Goal: Transaction & Acquisition: Purchase product/service

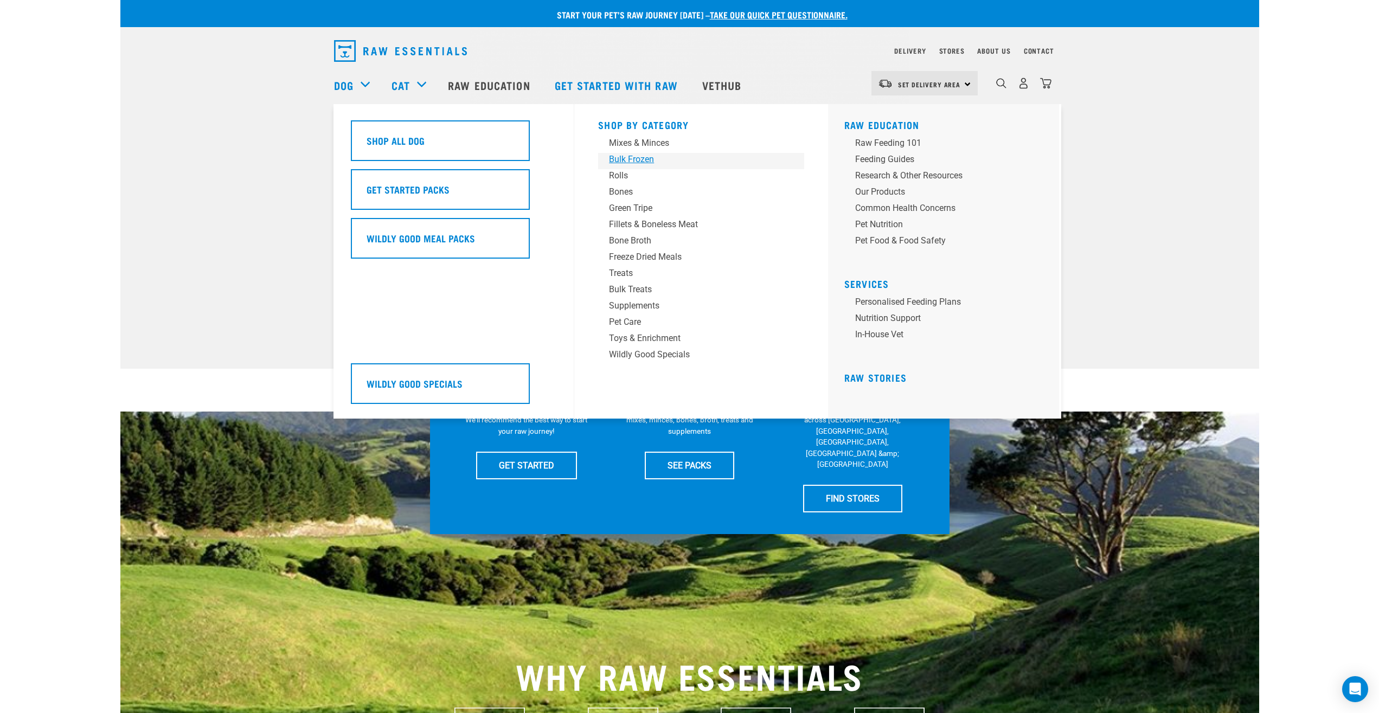
click at [622, 161] on div "Bulk Frozen" at bounding box center [693, 159] width 169 height 13
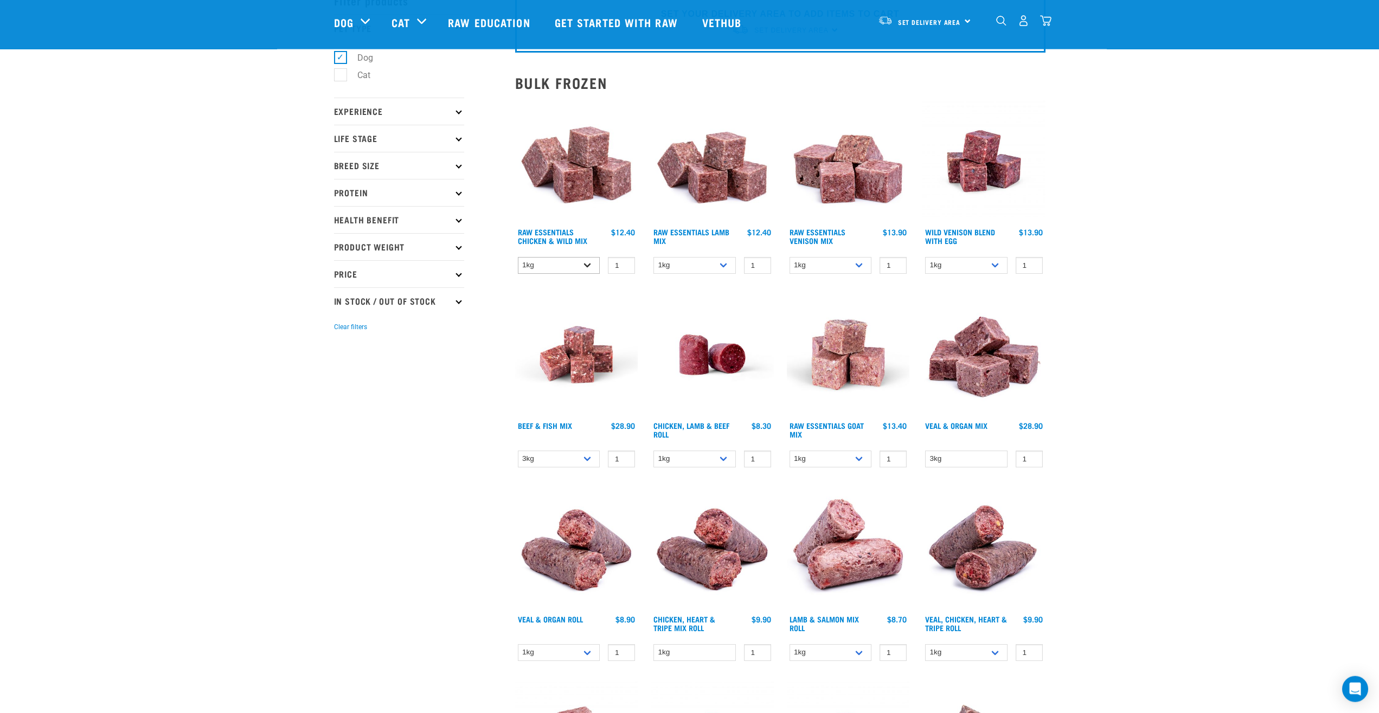
scroll to position [55, 0]
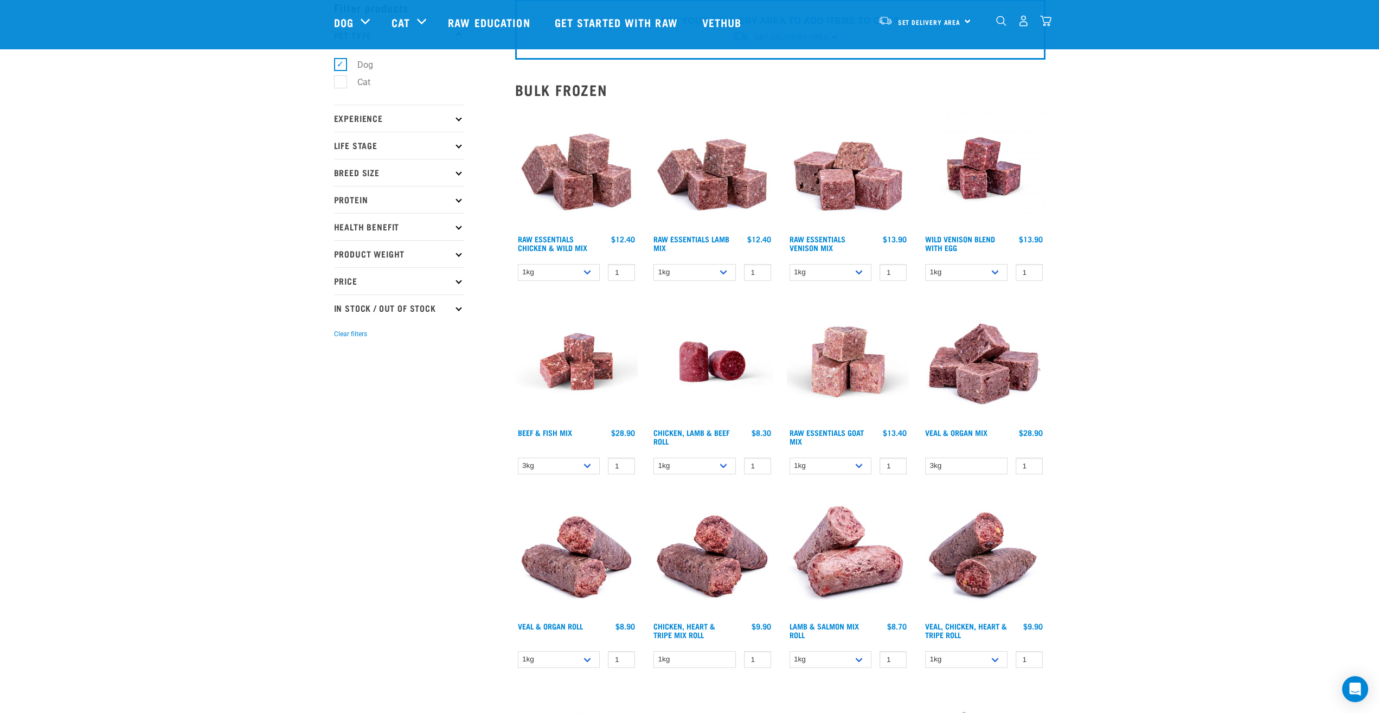
click at [379, 290] on p "Price" at bounding box center [399, 280] width 130 height 27
click at [380, 284] on p "Price" at bounding box center [399, 280] width 130 height 27
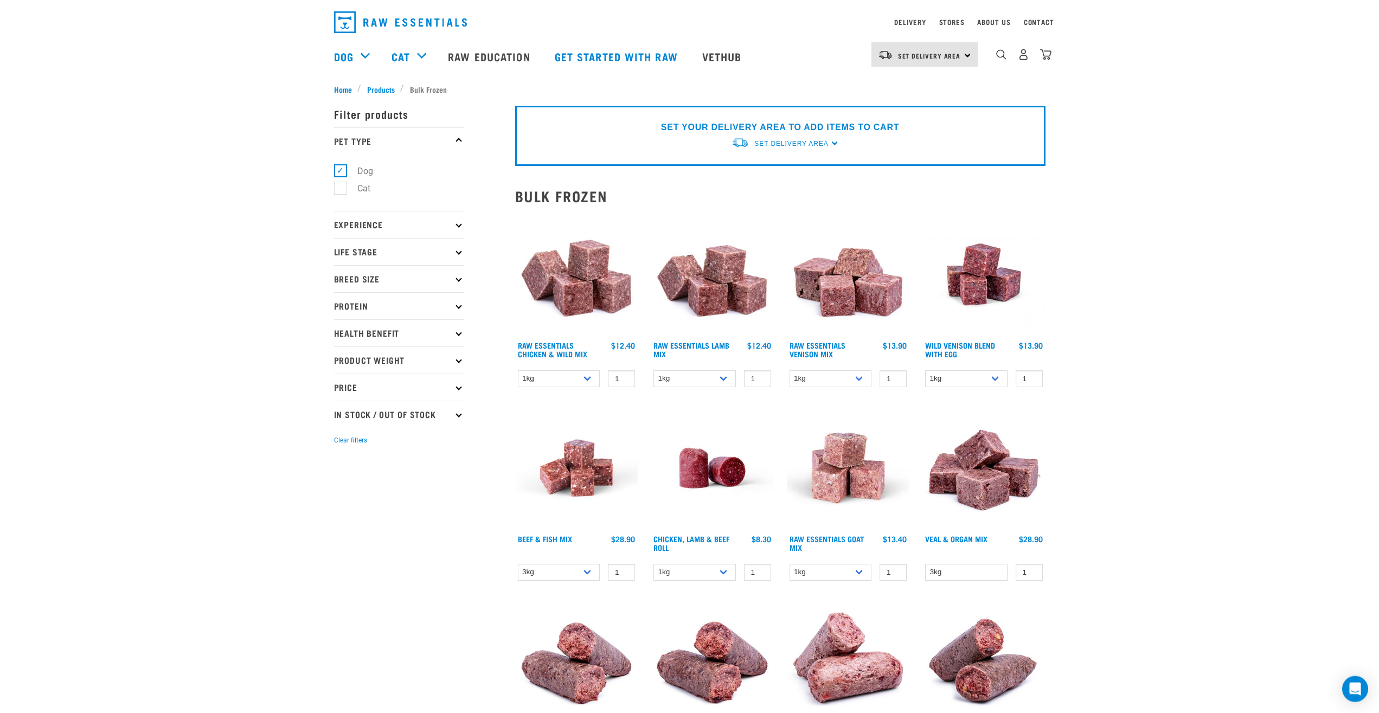
scroll to position [0, 0]
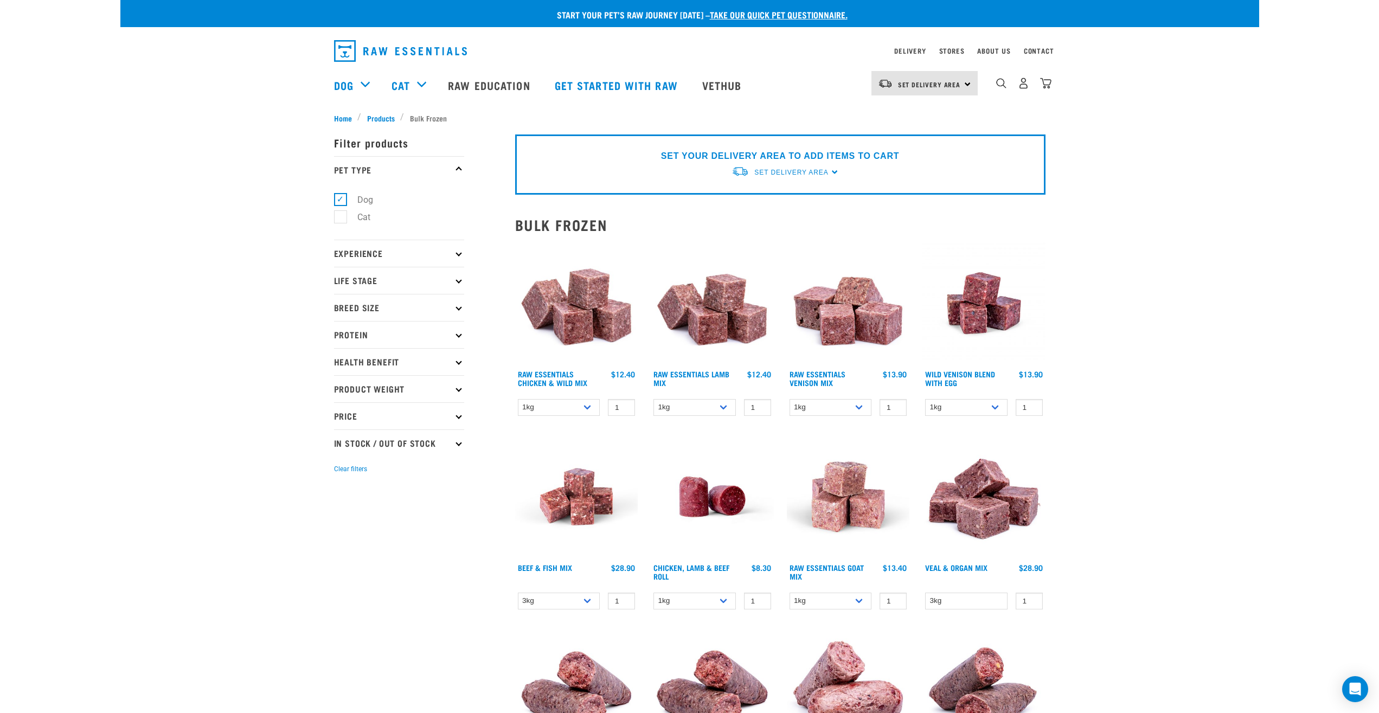
click at [424, 445] on p "In Stock / Out Of Stock" at bounding box center [399, 443] width 130 height 27
click at [341, 475] on label "In Stock" at bounding box center [366, 473] width 53 height 14
click at [341, 475] on input "In Stock" at bounding box center [337, 471] width 7 height 7
checkbox input "true"
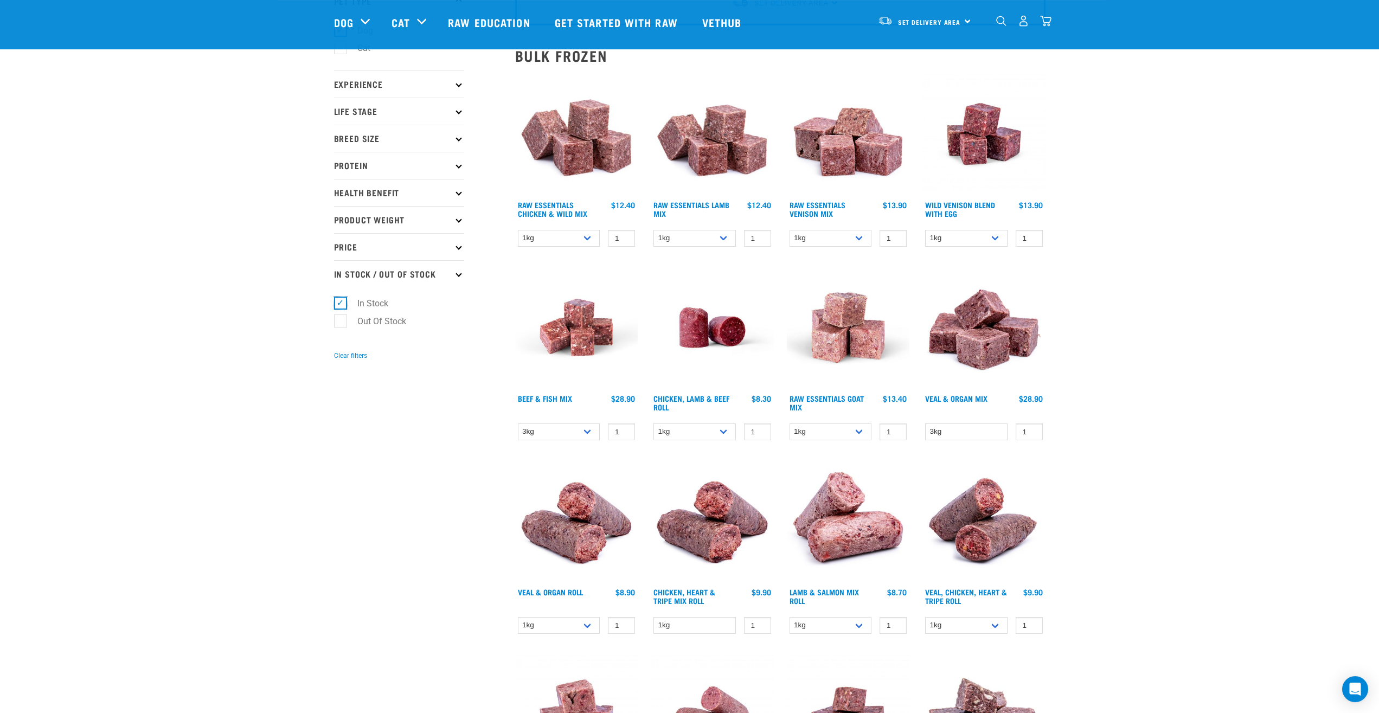
scroll to position [55, 0]
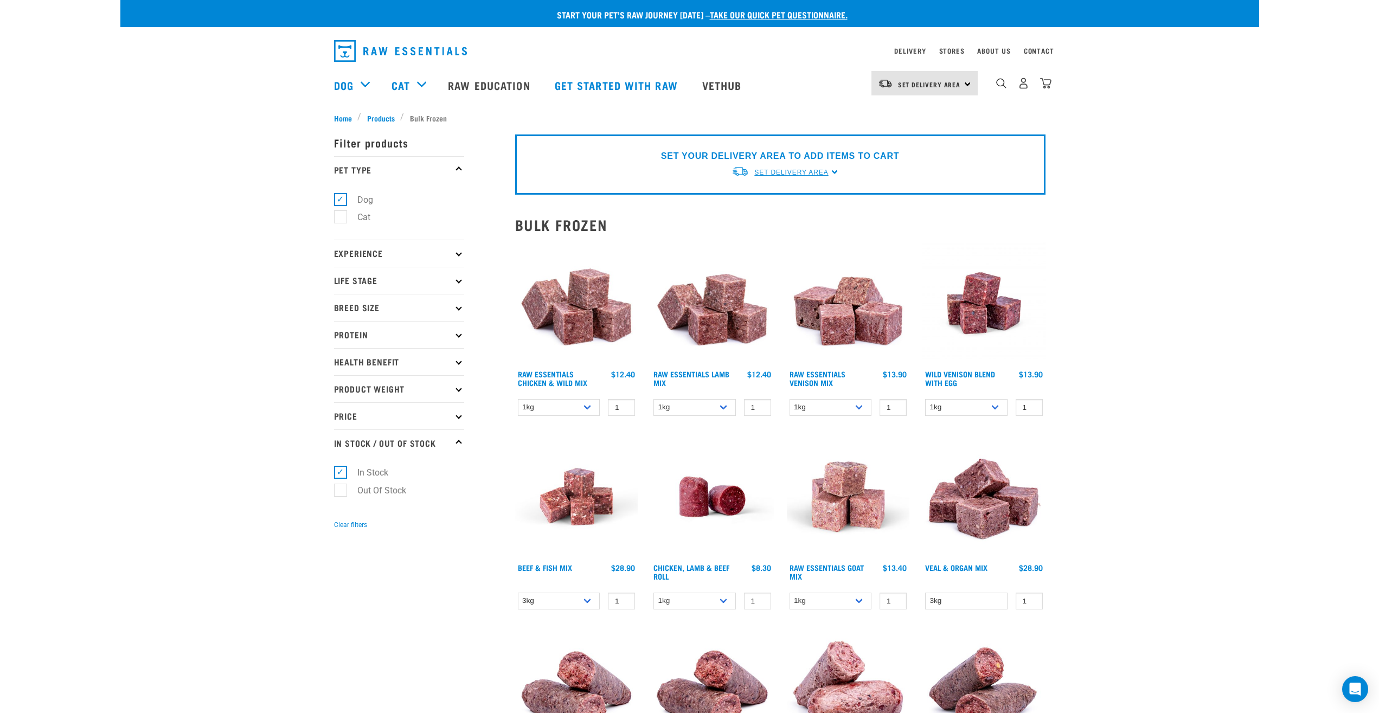
click at [809, 175] on span "Set Delivery Area" at bounding box center [792, 173] width 74 height 8
click at [766, 212] on link "[GEOGRAPHIC_DATA]" at bounding box center [786, 216] width 108 height 18
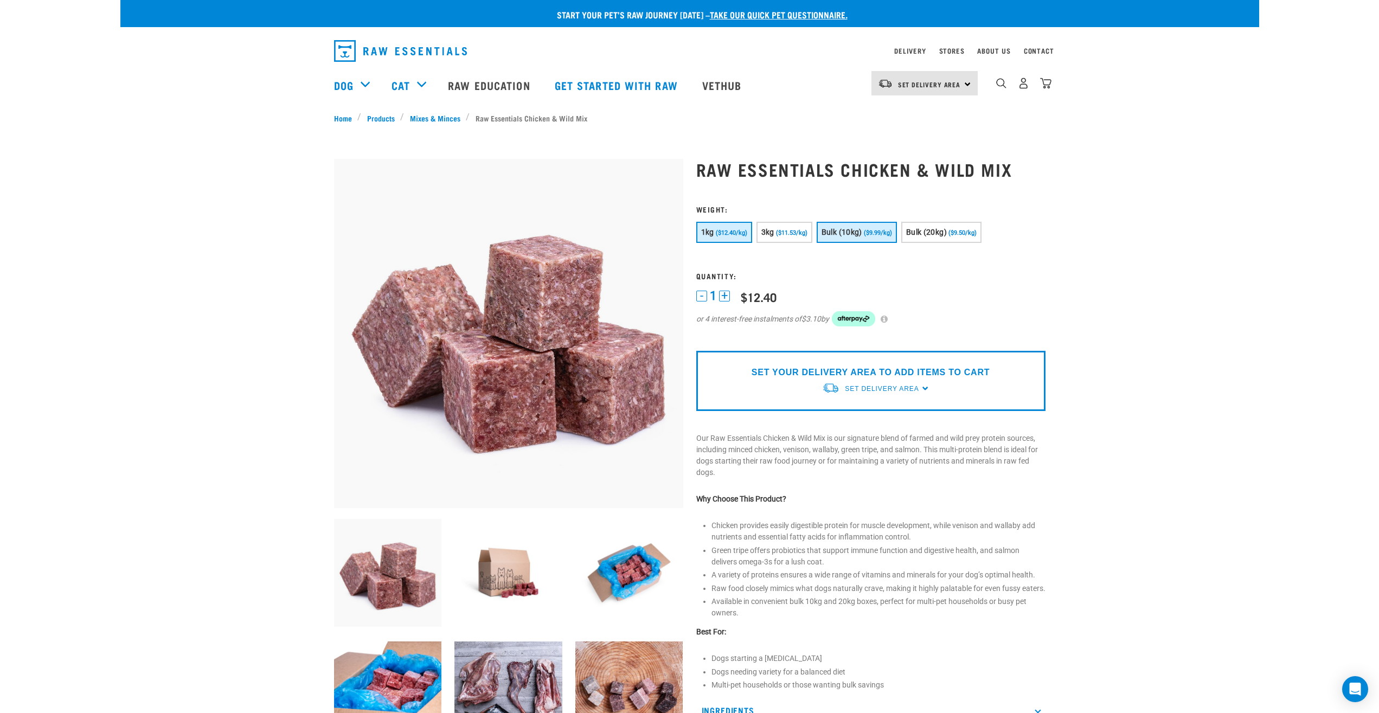
click at [879, 237] on button "Bulk (10kg) ($9.99/kg)" at bounding box center [857, 232] width 80 height 21
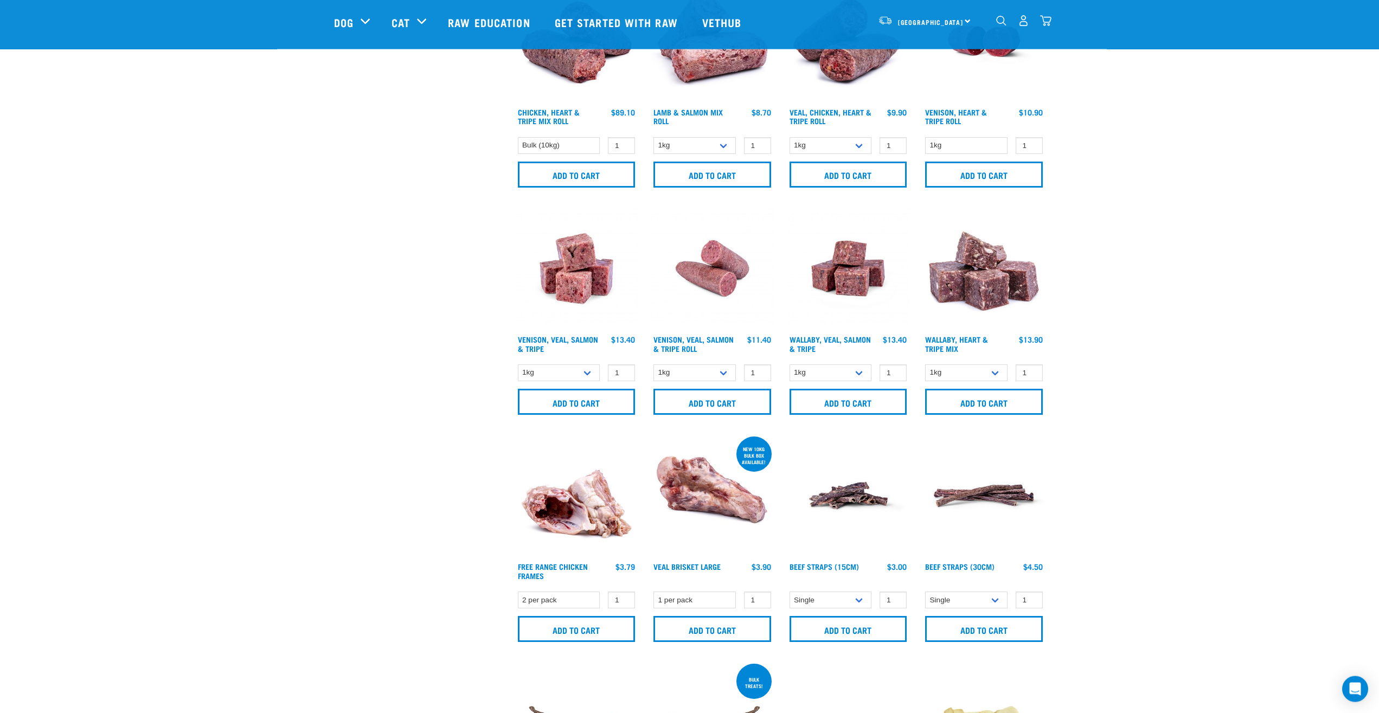
scroll to position [443, 0]
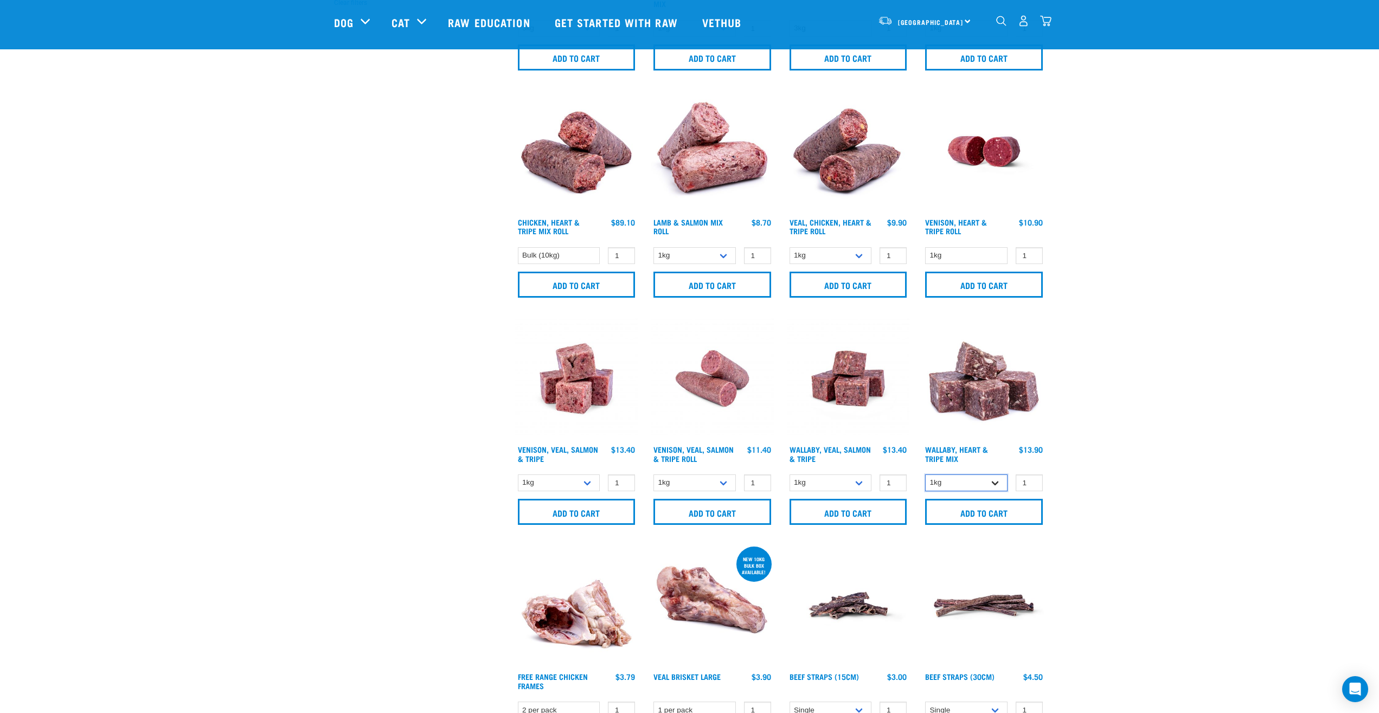
click at [925, 475] on select "1kg 3kg" at bounding box center [966, 483] width 82 height 17
click at [1135, 446] on div "Start your pet’s raw journey today – take our quick pet questionnaire. Delivery…" at bounding box center [689, 505] width 1139 height 1896
click at [790, 475] on select "1kg 3kg Bulk (18kg)" at bounding box center [831, 483] width 82 height 17
click at [840, 482] on select "1kg 3kg Bulk (18kg)" at bounding box center [831, 483] width 82 height 17
click at [790, 475] on select "1kg 3kg Bulk (18kg)" at bounding box center [831, 483] width 82 height 17
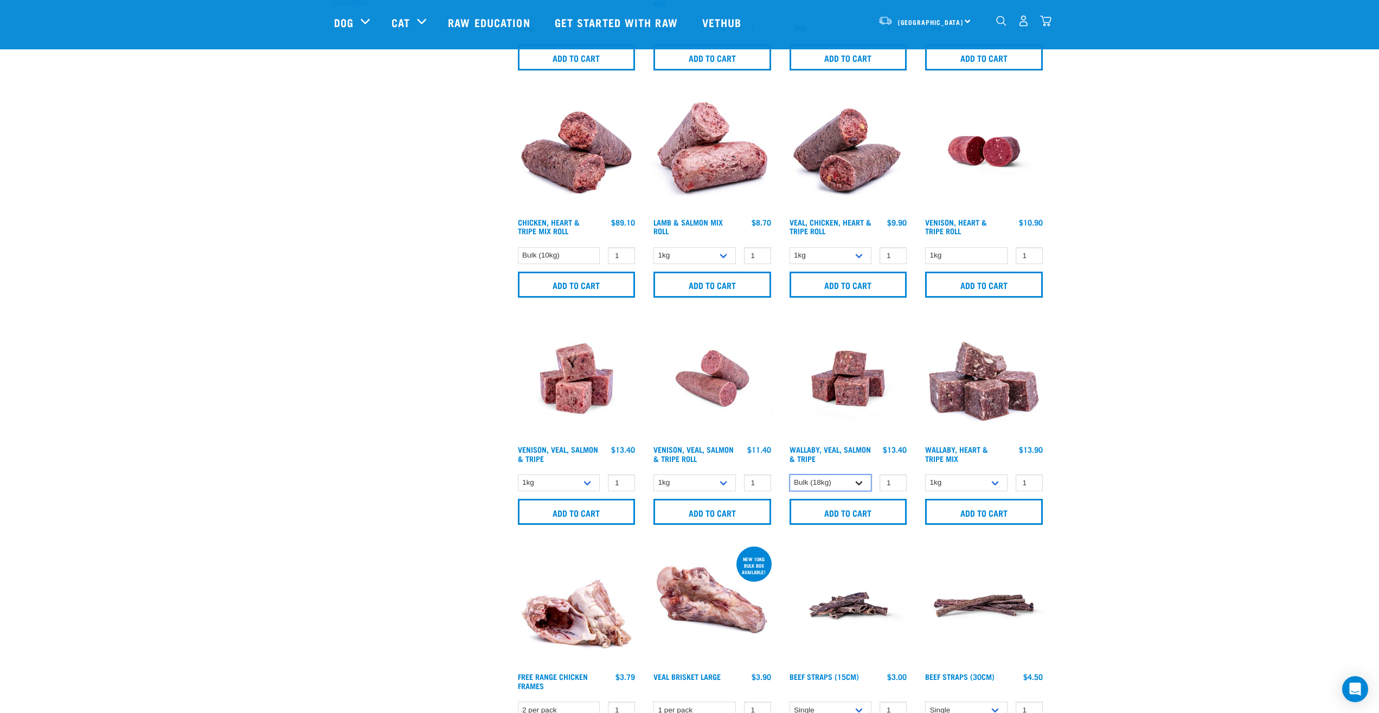
click option "Bulk (18kg)" at bounding box center [0, 0] width 0 height 0
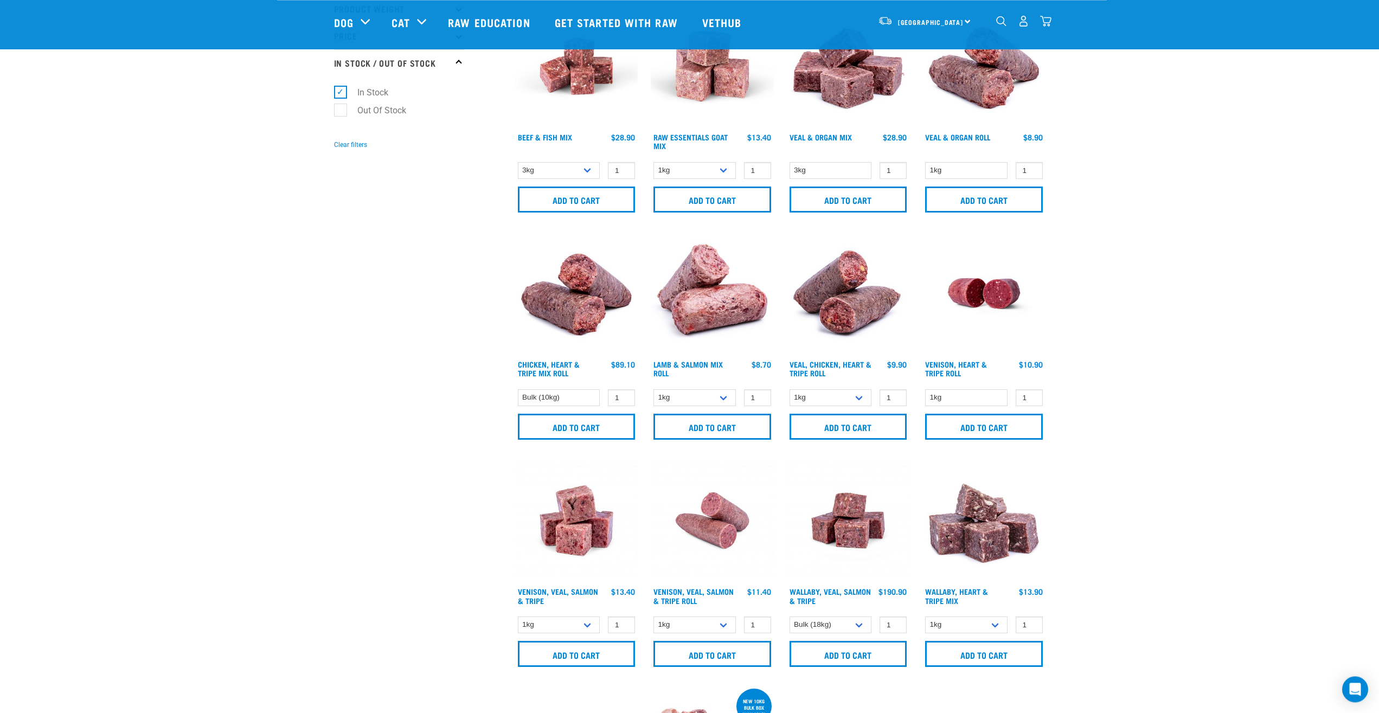
scroll to position [277, 0]
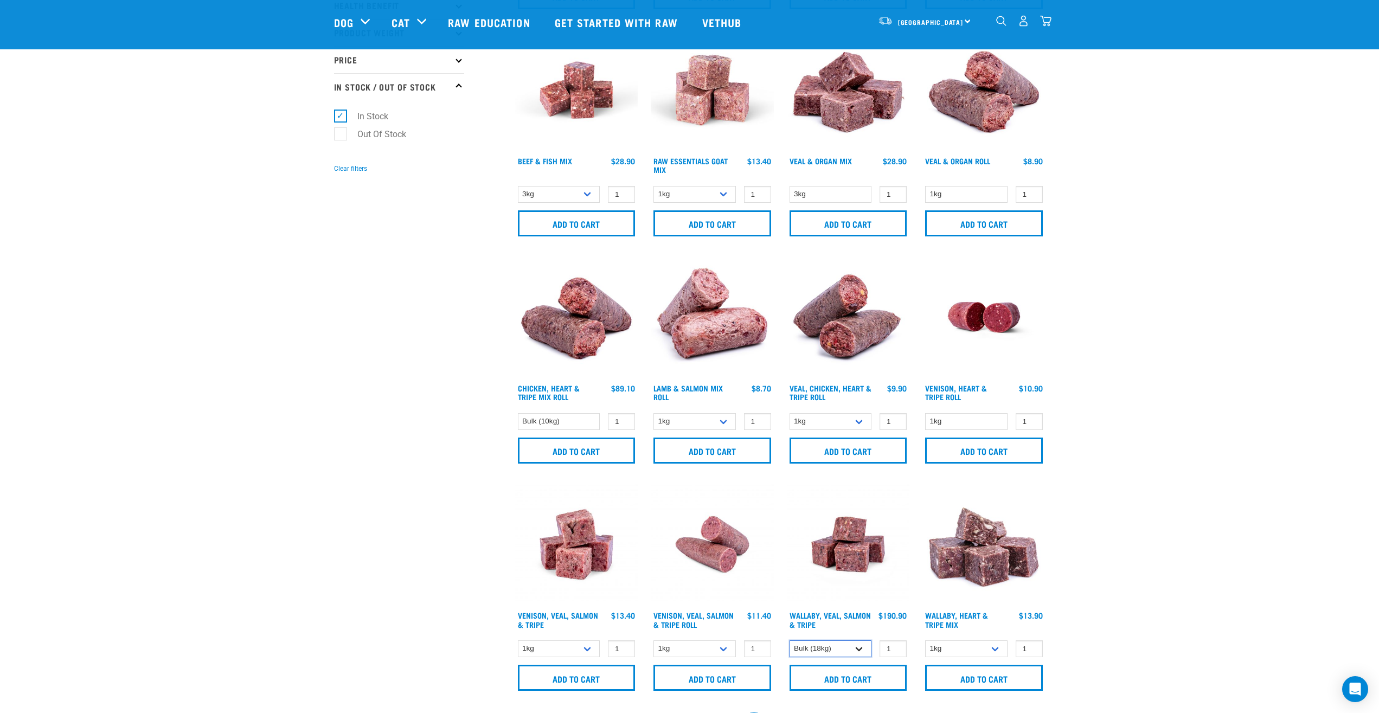
select select "34492"
click option "1kg" at bounding box center [0, 0] width 0 height 0
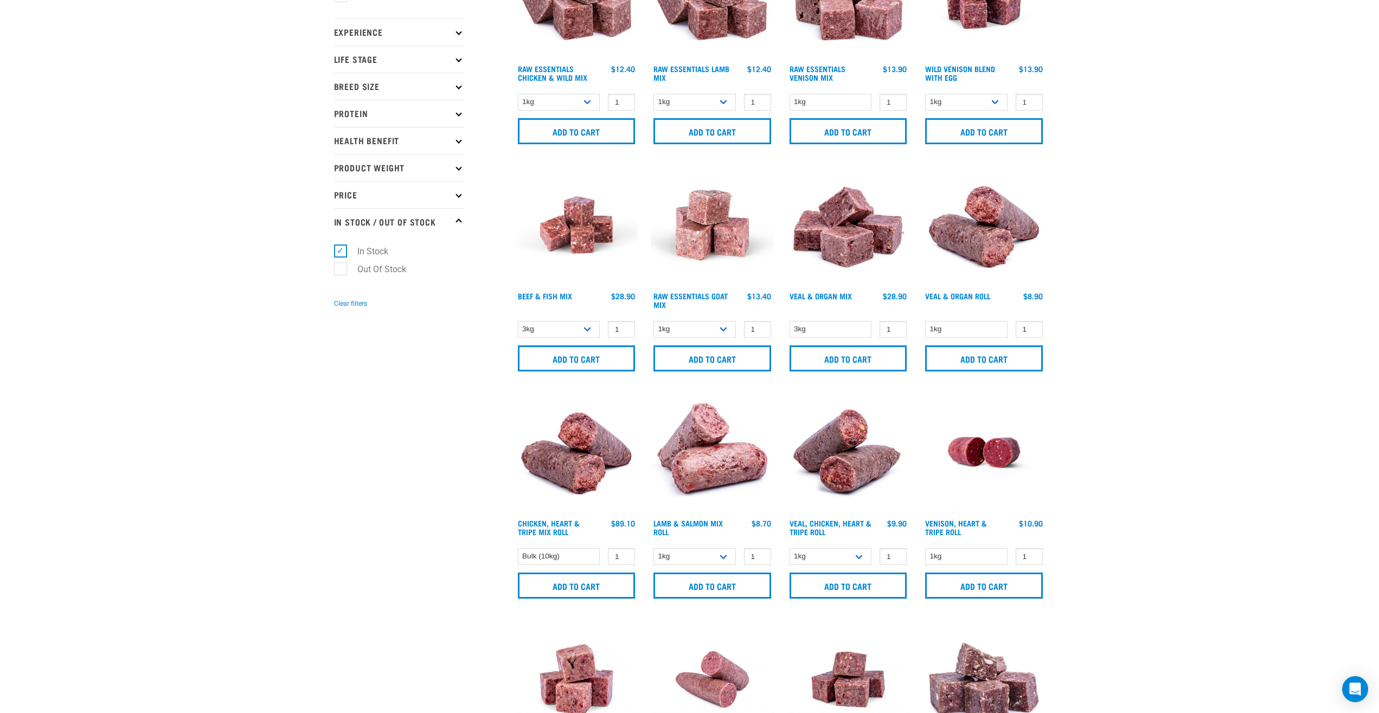
scroll to position [0, 0]
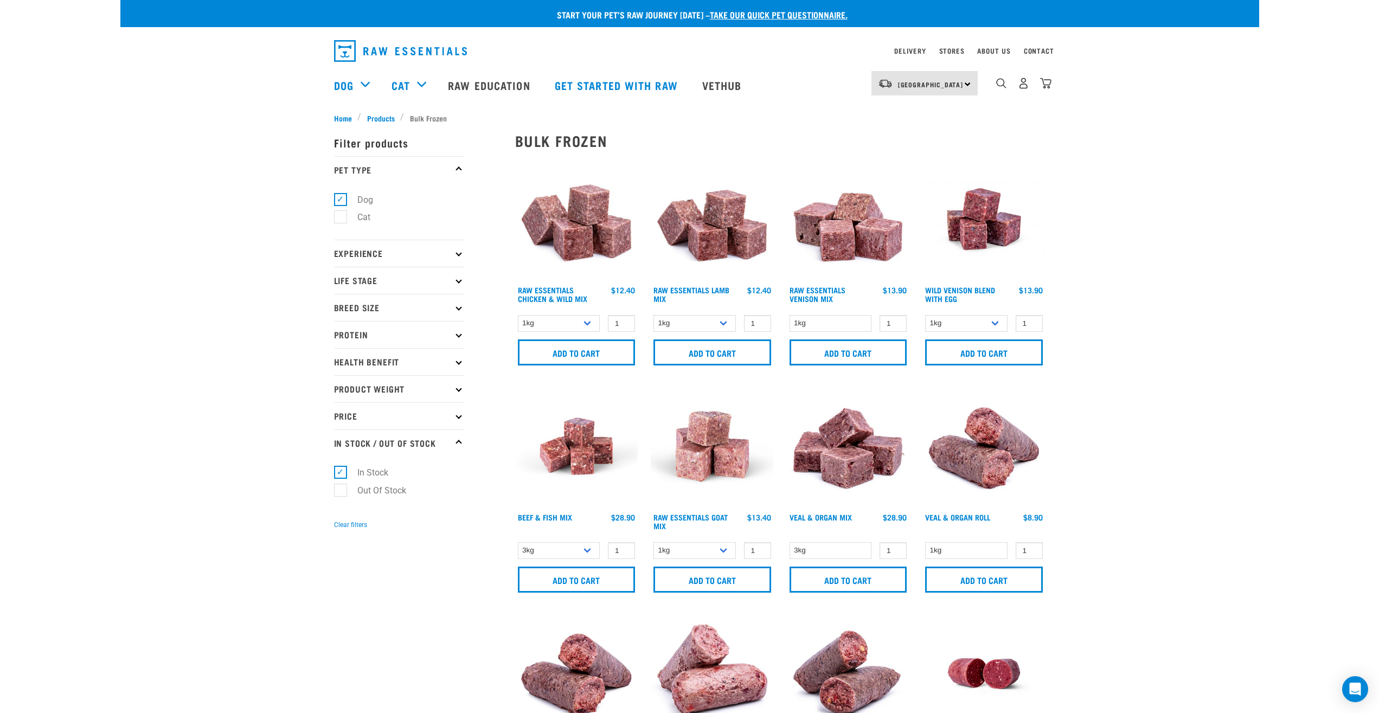
click at [581, 214] on img at bounding box center [576, 219] width 123 height 123
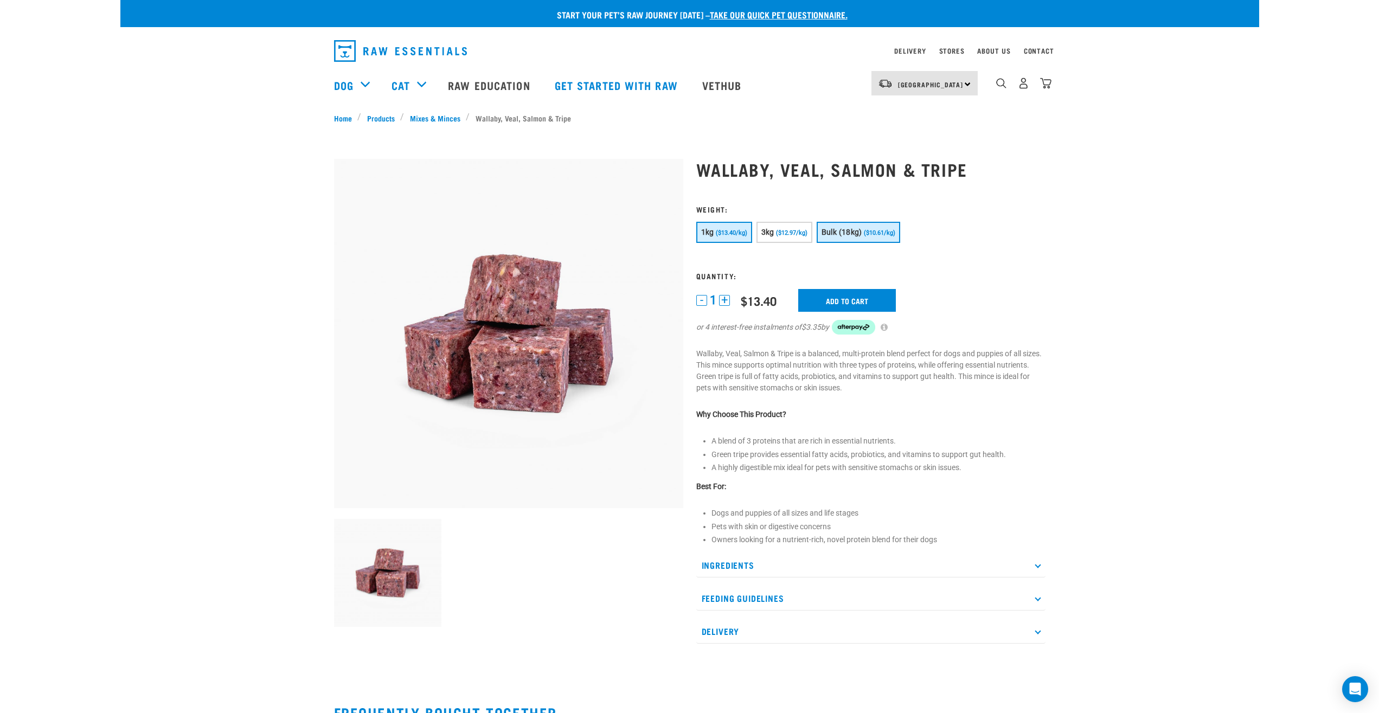
click at [854, 232] on span "Bulk (18kg)" at bounding box center [842, 232] width 41 height 9
click at [1041, 234] on div "1kg ($13.40/kg) 3kg ($12.97/kg)" at bounding box center [870, 234] width 349 height 24
click at [821, 298] on input "Add to cart" at bounding box center [854, 300] width 98 height 23
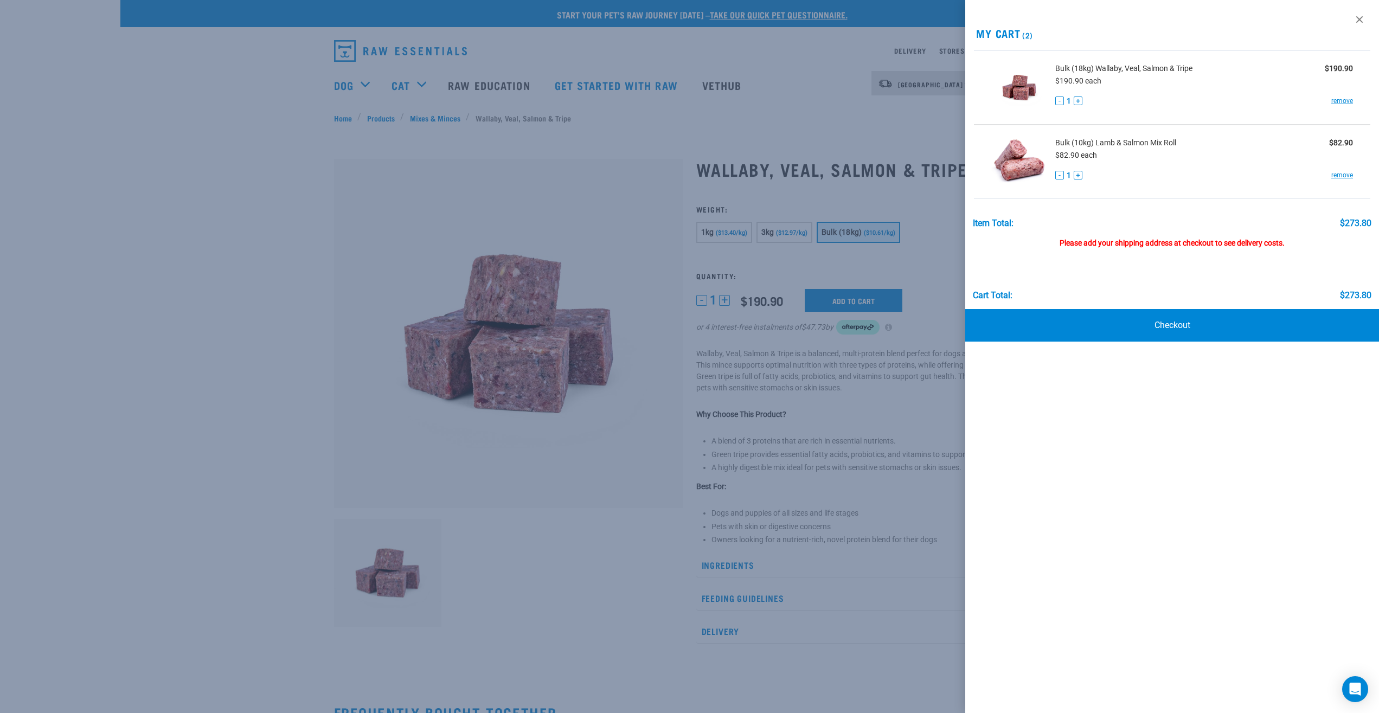
drag, startPoint x: 607, startPoint y: 146, endPoint x: 599, endPoint y: 1, distance: 145.6
click at [608, 145] on div at bounding box center [689, 356] width 1379 height 713
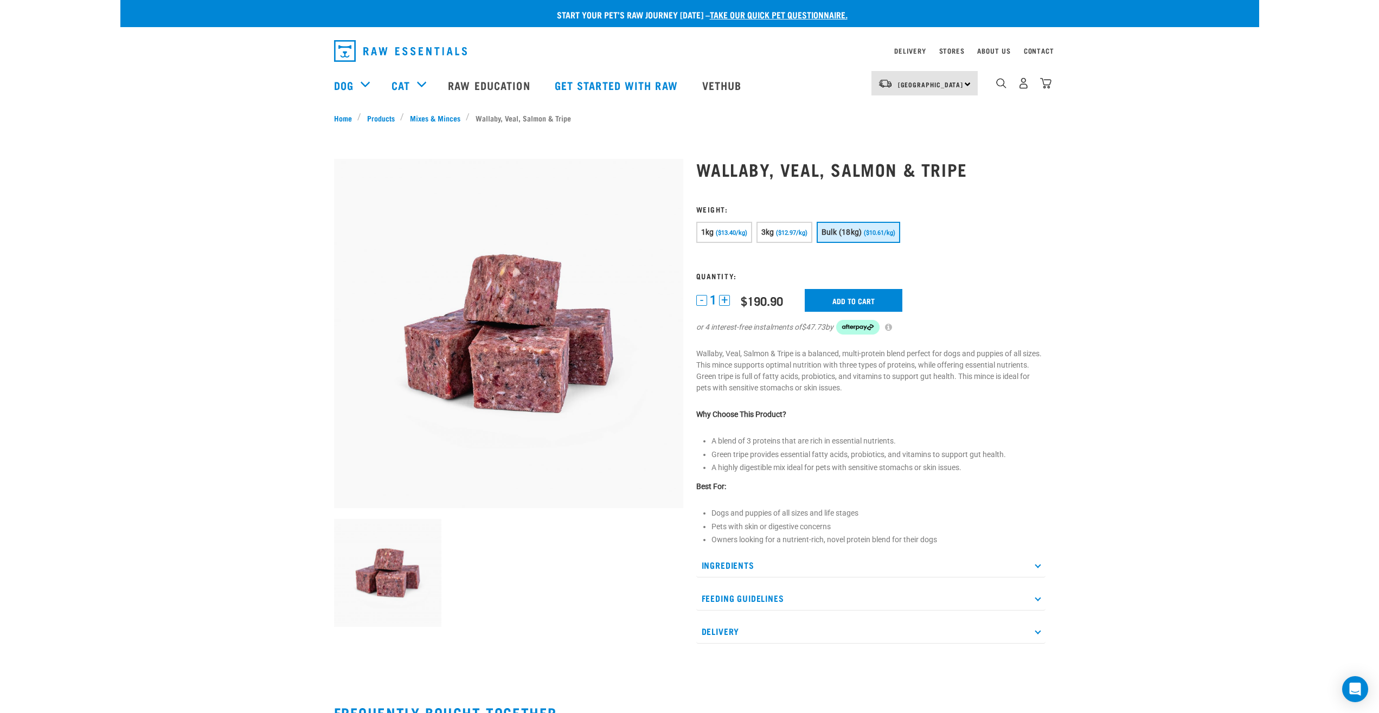
click at [826, 566] on p "Ingredients" at bounding box center [870, 565] width 349 height 24
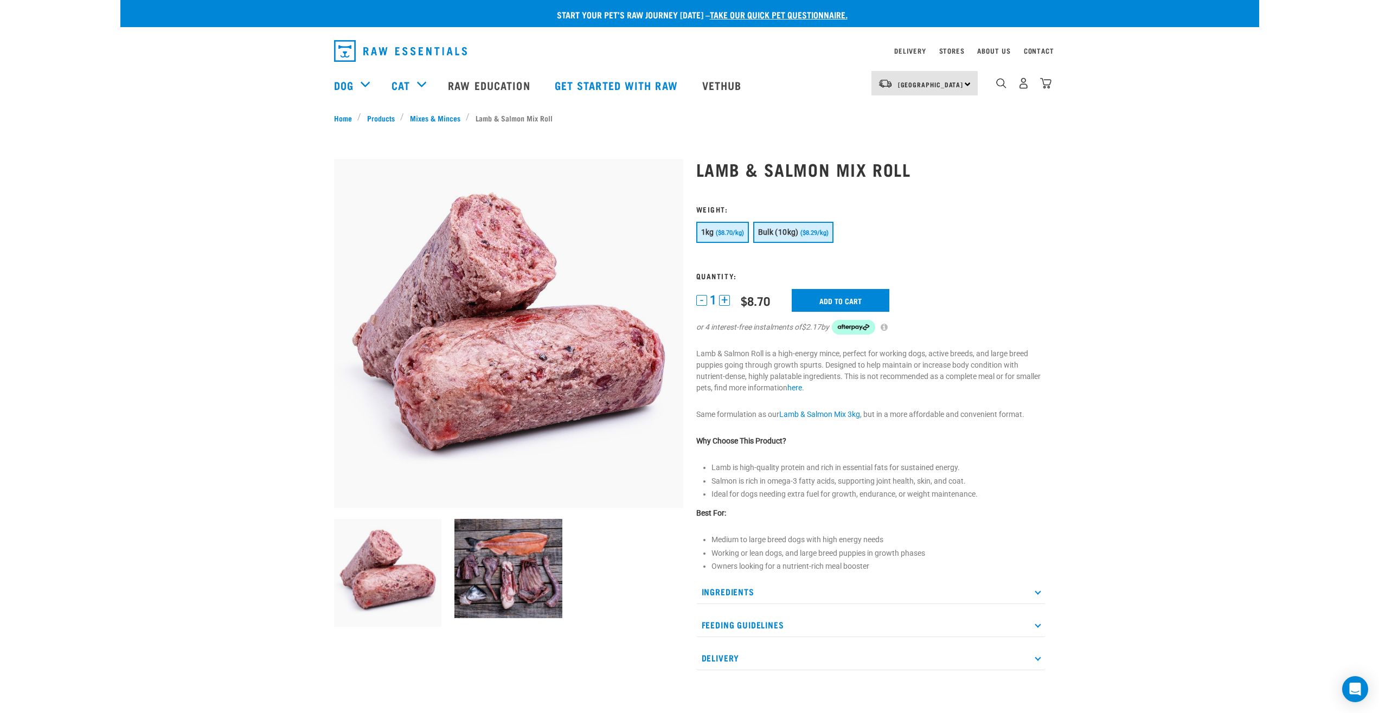
click at [784, 237] on span "Bulk (10kg)" at bounding box center [778, 232] width 41 height 9
click at [840, 305] on input "Add to cart" at bounding box center [847, 300] width 98 height 23
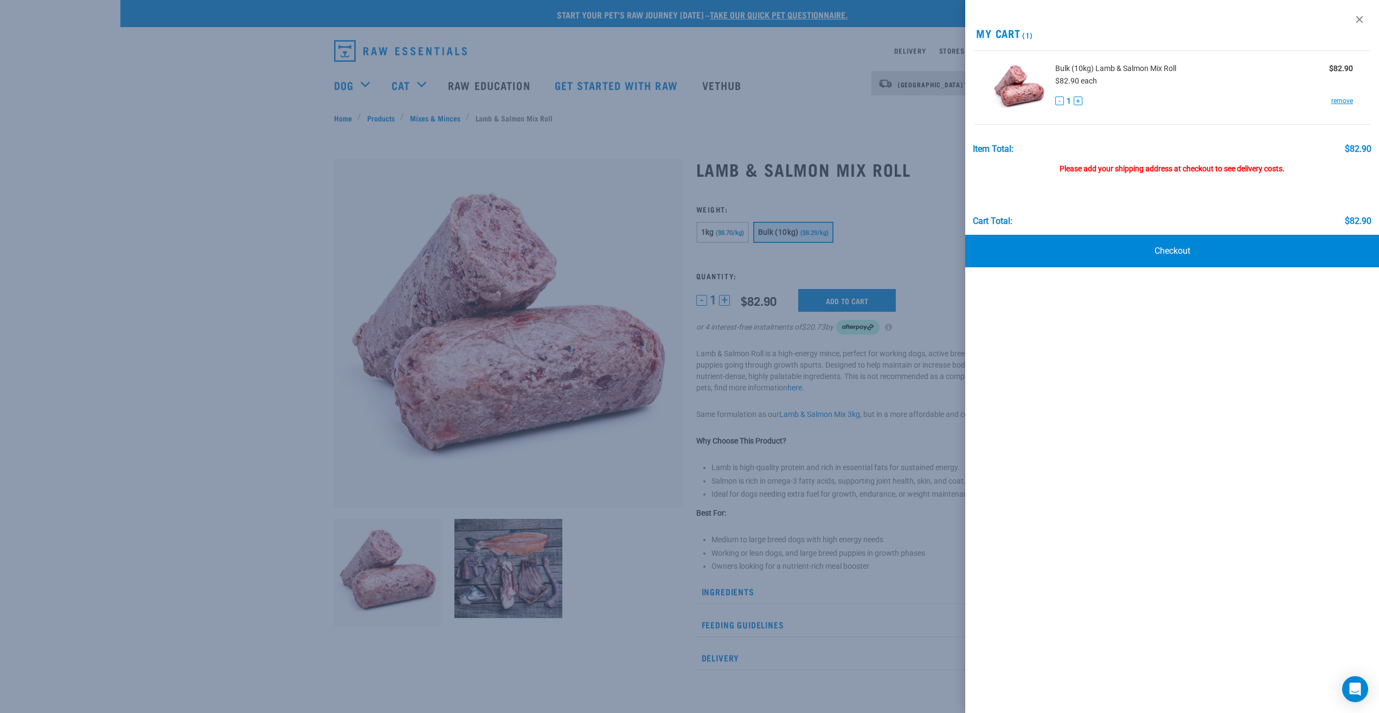
click at [673, 48] on div at bounding box center [689, 356] width 1379 height 713
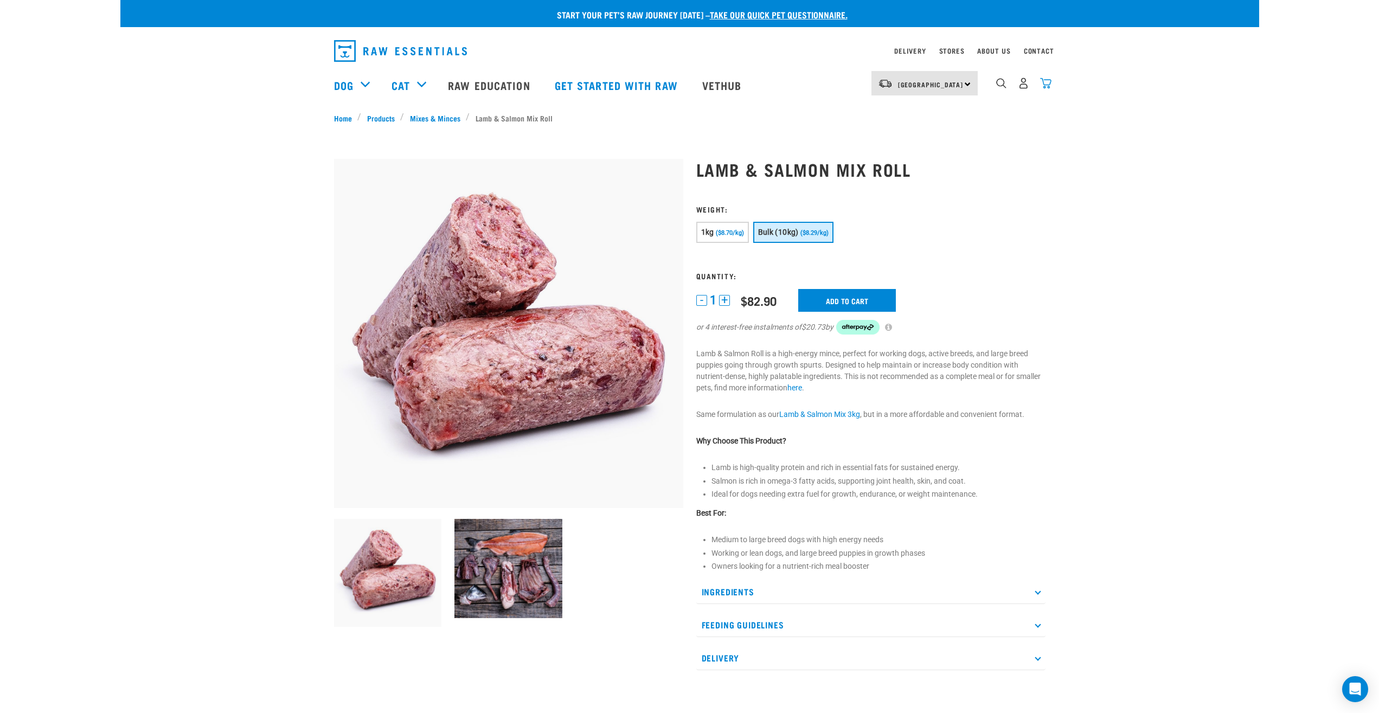
click at [1047, 86] on img "dropdown navigation" at bounding box center [1045, 83] width 11 height 11
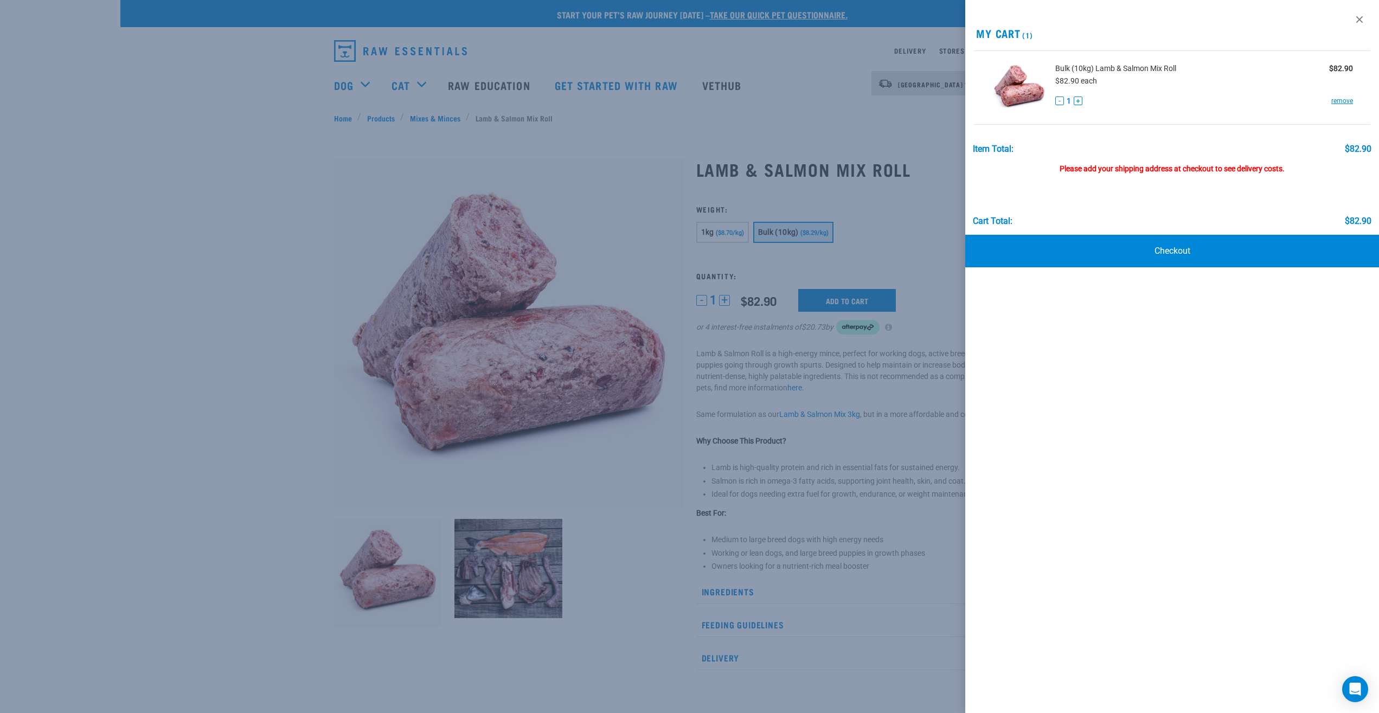
click at [945, 347] on div at bounding box center [689, 356] width 1379 height 713
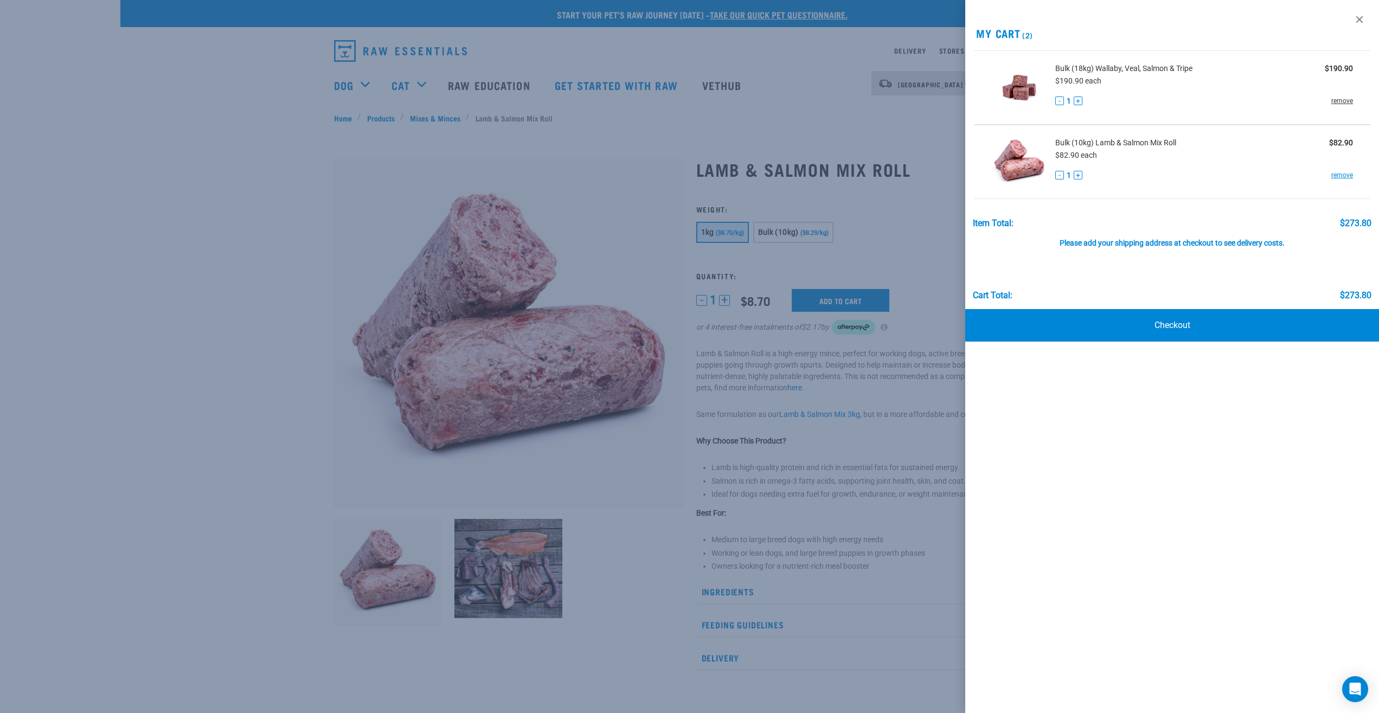
click at [1348, 100] on link "remove" at bounding box center [1343, 101] width 22 height 10
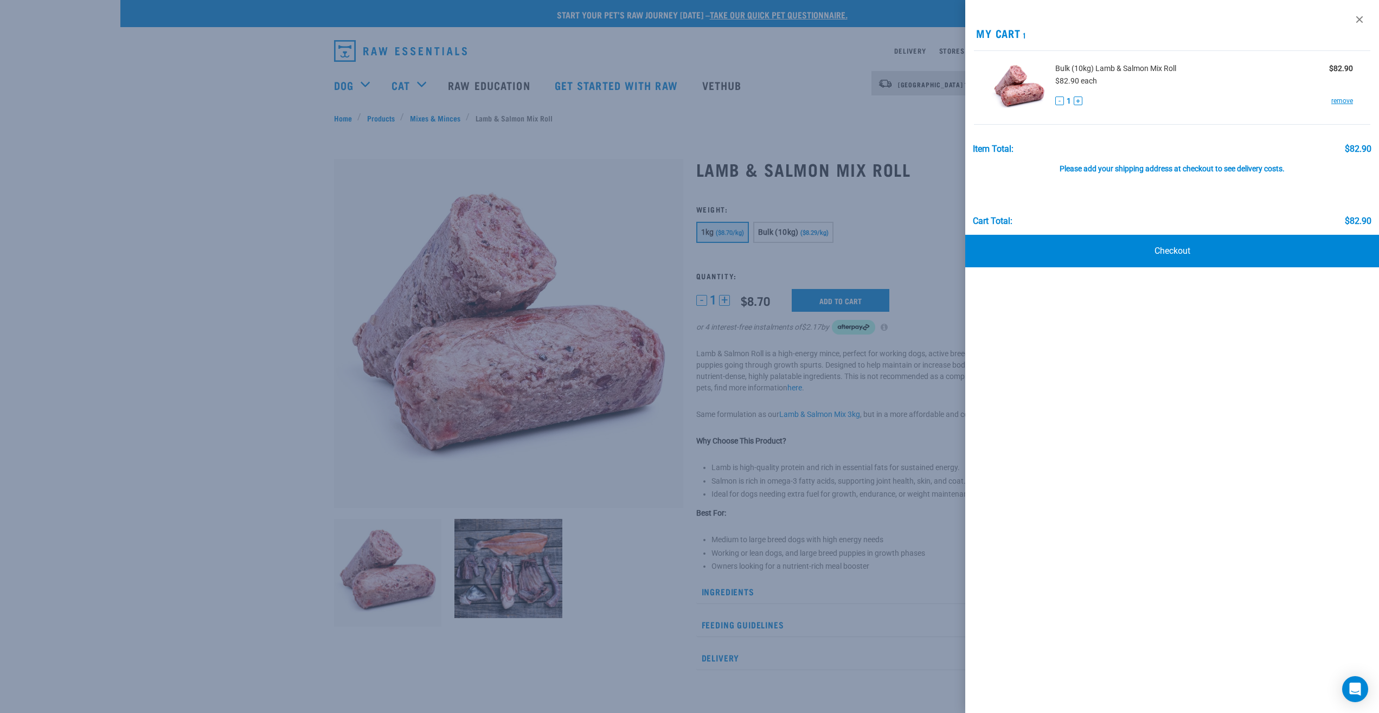
click at [689, 132] on div at bounding box center [689, 356] width 1379 height 713
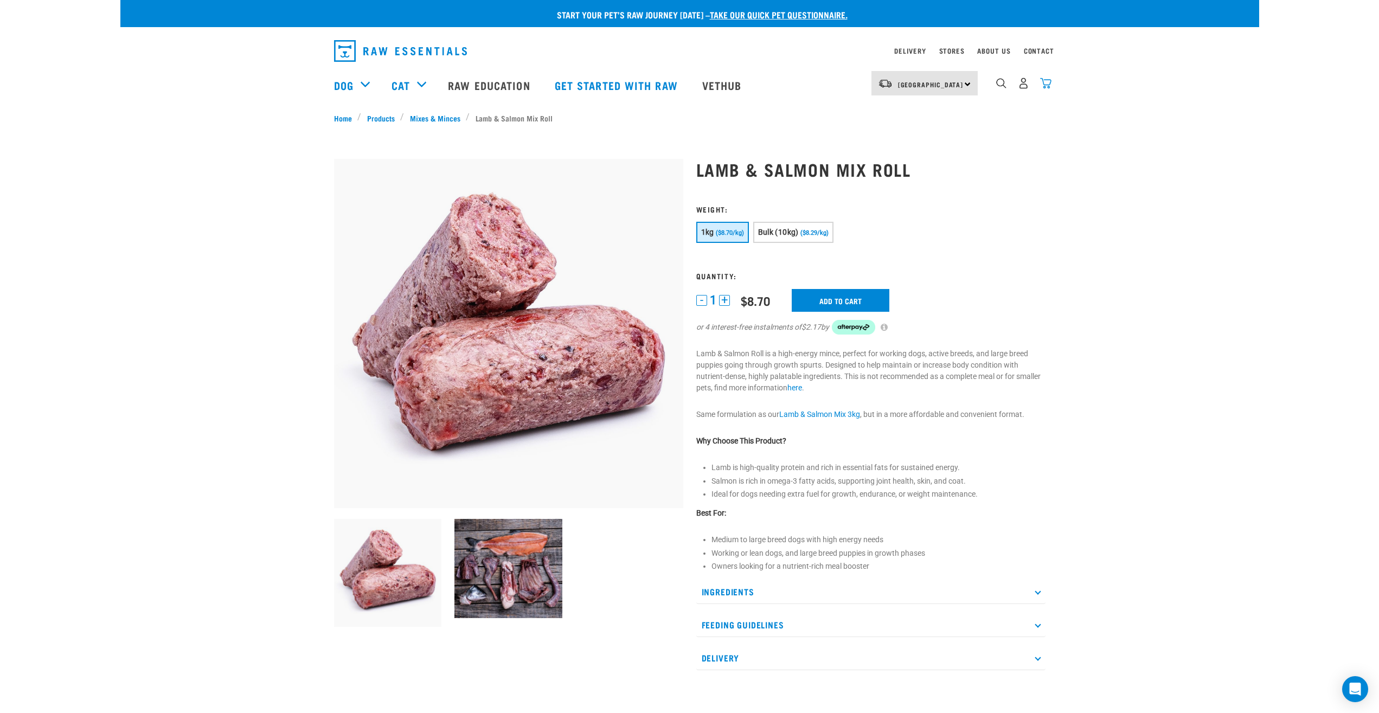
click at [1047, 89] on img "dropdown navigation" at bounding box center [1045, 83] width 11 height 11
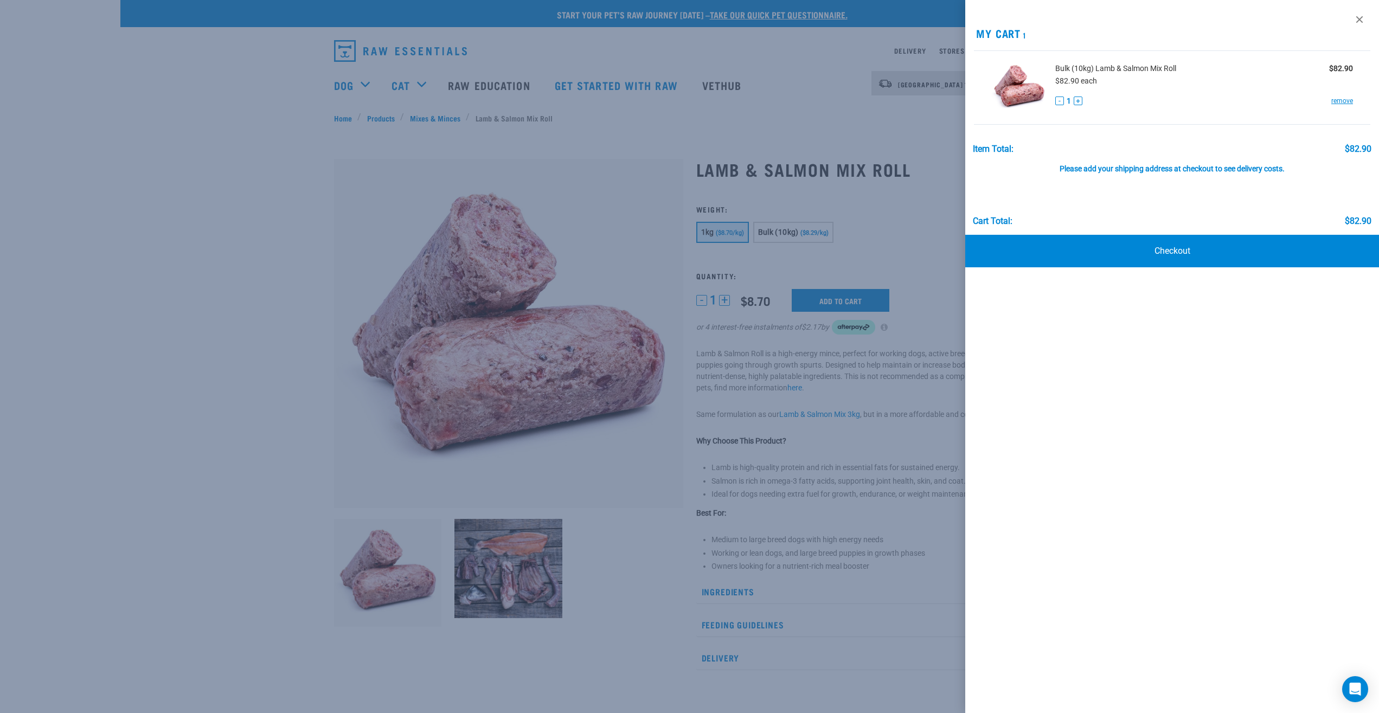
click at [1079, 103] on button "+" at bounding box center [1078, 101] width 9 height 9
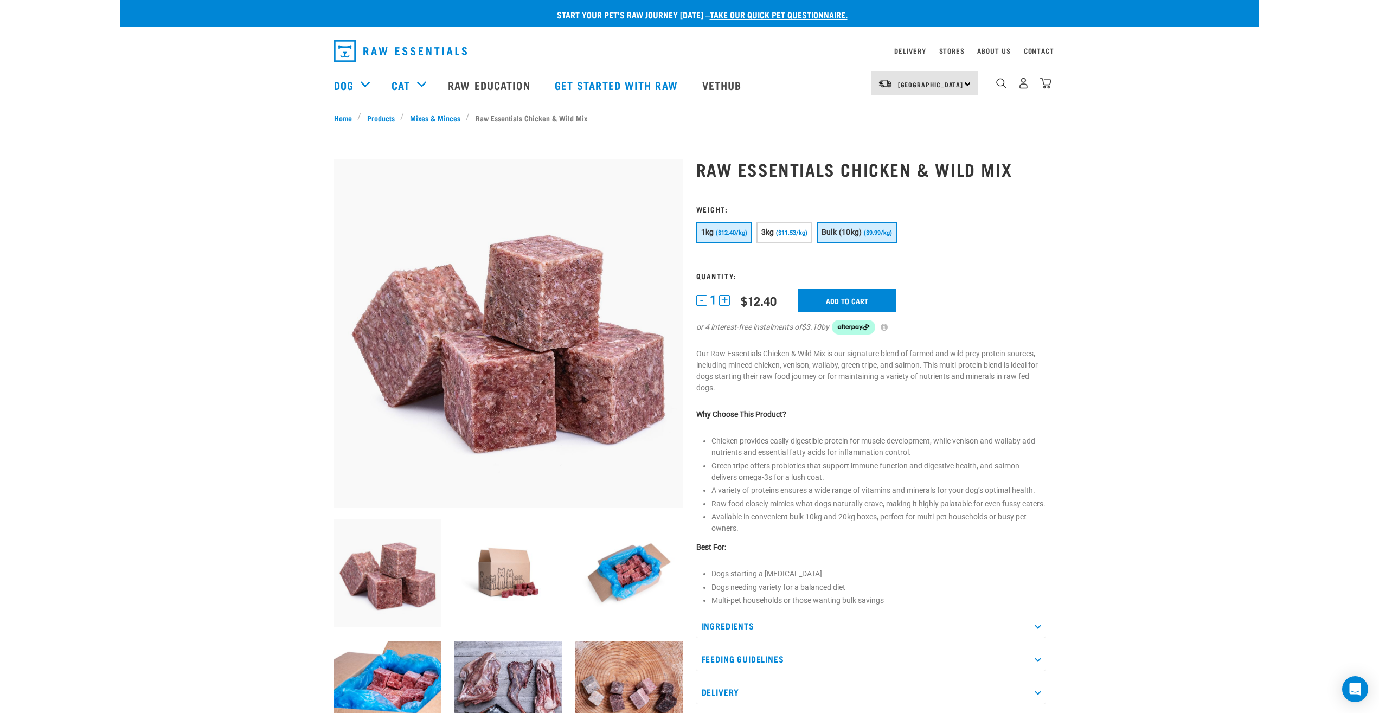
click at [862, 237] on span "Bulk (10kg)" at bounding box center [842, 232] width 41 height 9
click at [857, 306] on input "Add to cart" at bounding box center [847, 300] width 98 height 23
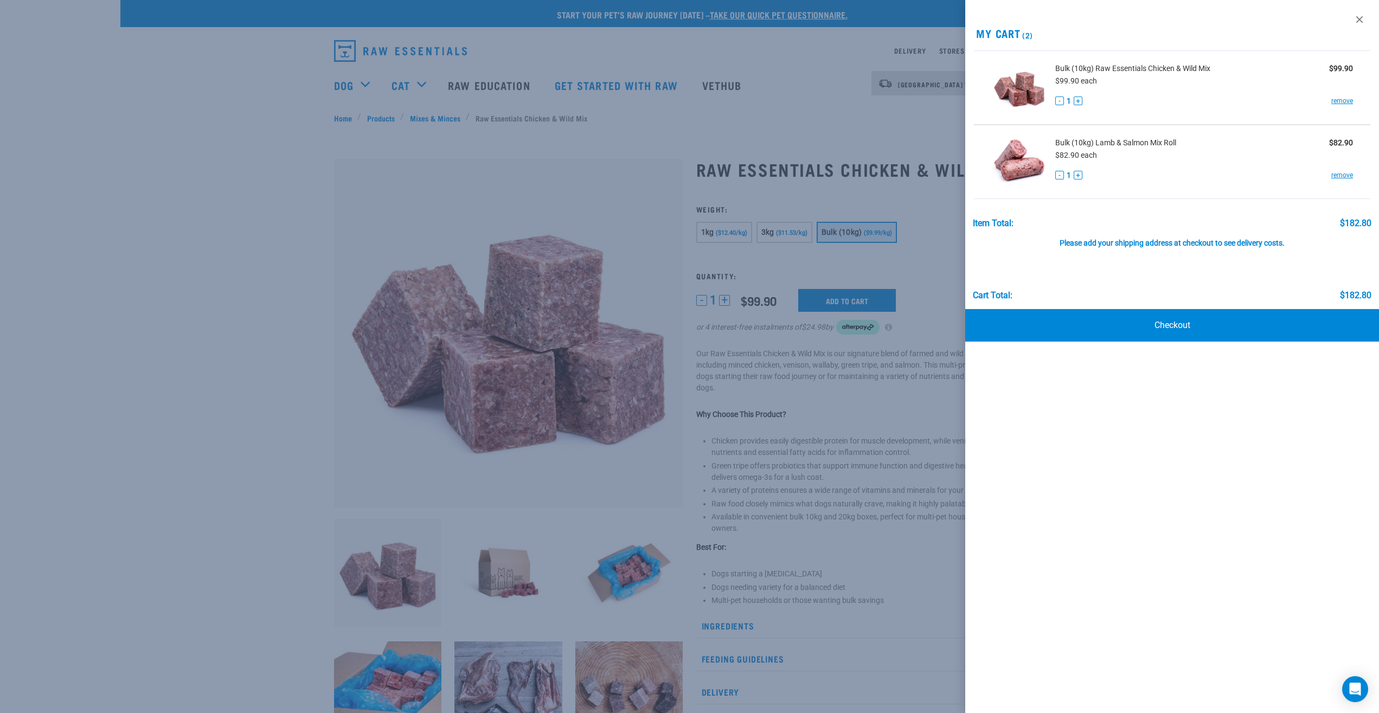
click at [1080, 177] on button "+" at bounding box center [1078, 175] width 9 height 9
click at [1122, 418] on div "View past orders / re-order My Cart (2) Bulk (10kg) Raw Essentials Chicken & Wi…" at bounding box center [1173, 356] width 414 height 713
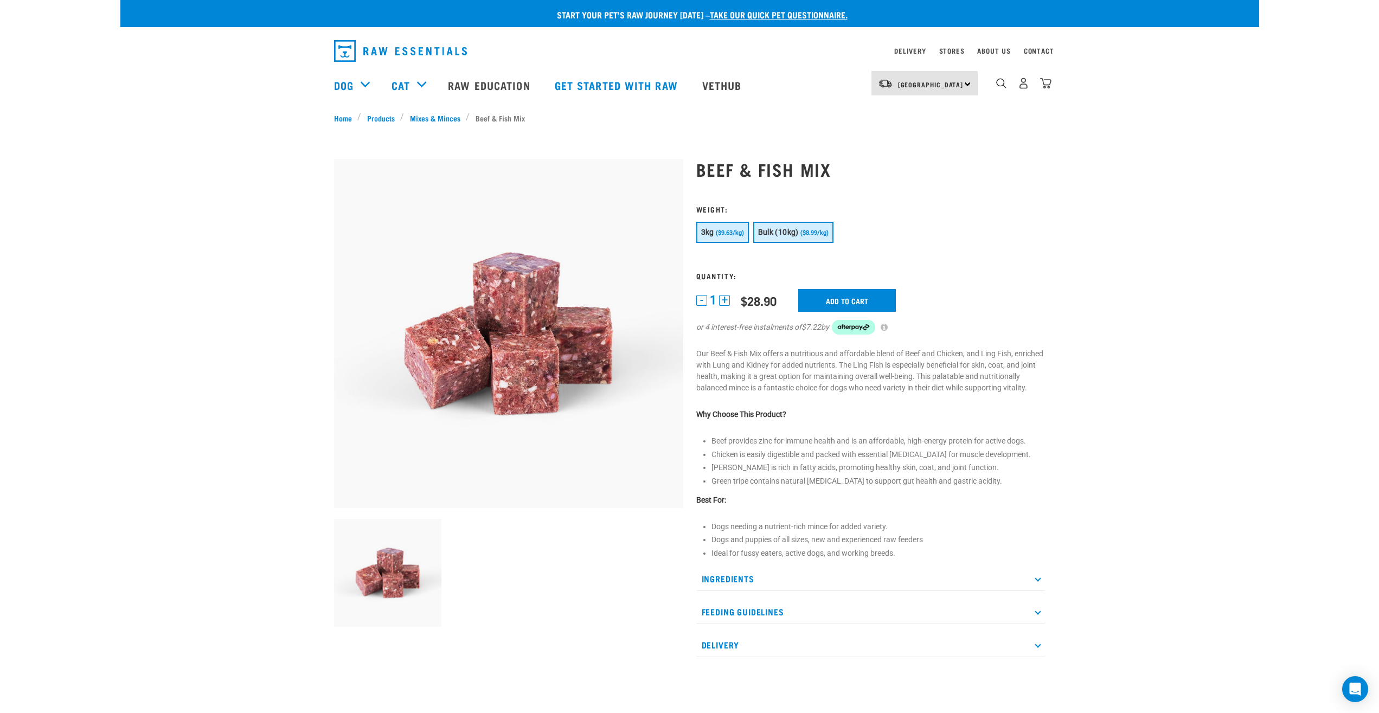
click at [791, 237] on span "Bulk (10kg)" at bounding box center [778, 232] width 41 height 9
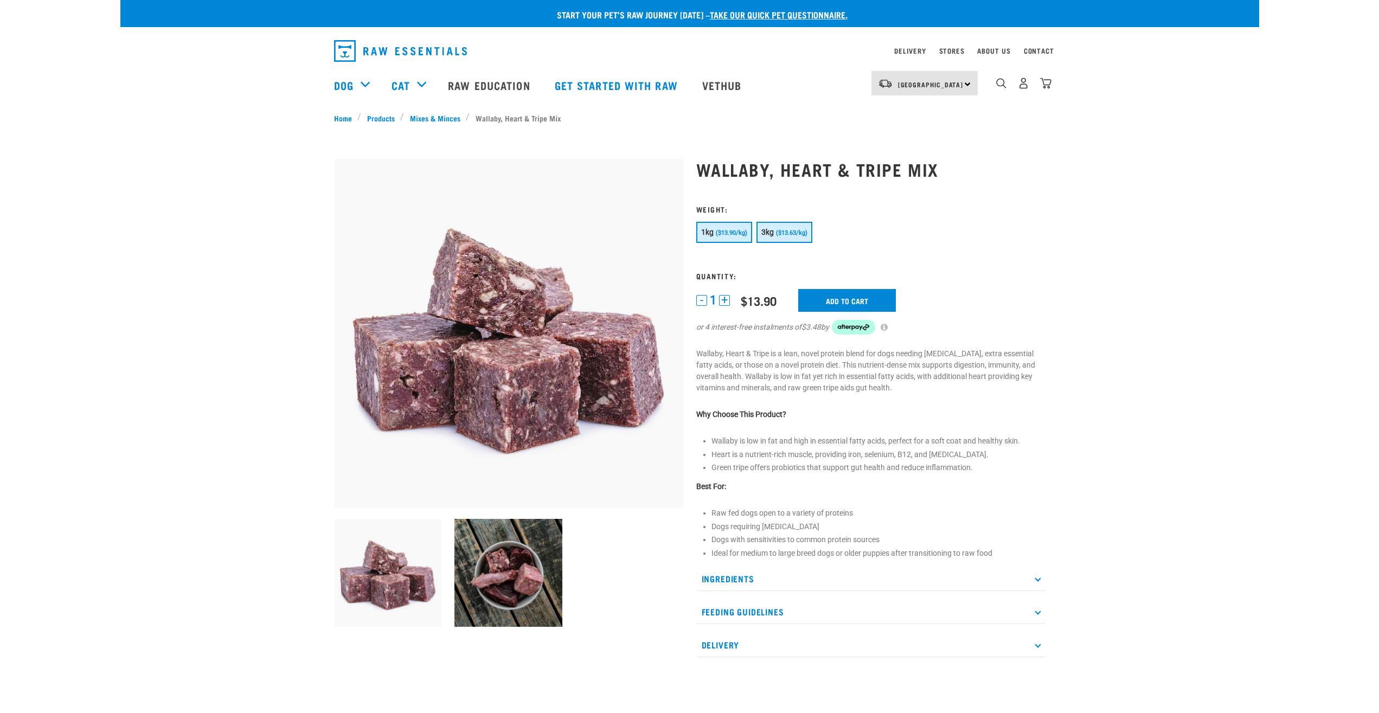
click at [791, 232] on span "($13.63/kg)" at bounding box center [791, 232] width 31 height 7
click at [725, 234] on span "($13.90/kg)" at bounding box center [731, 232] width 31 height 7
click at [813, 232] on button "3kg ($13.63/kg)" at bounding box center [785, 232] width 56 height 21
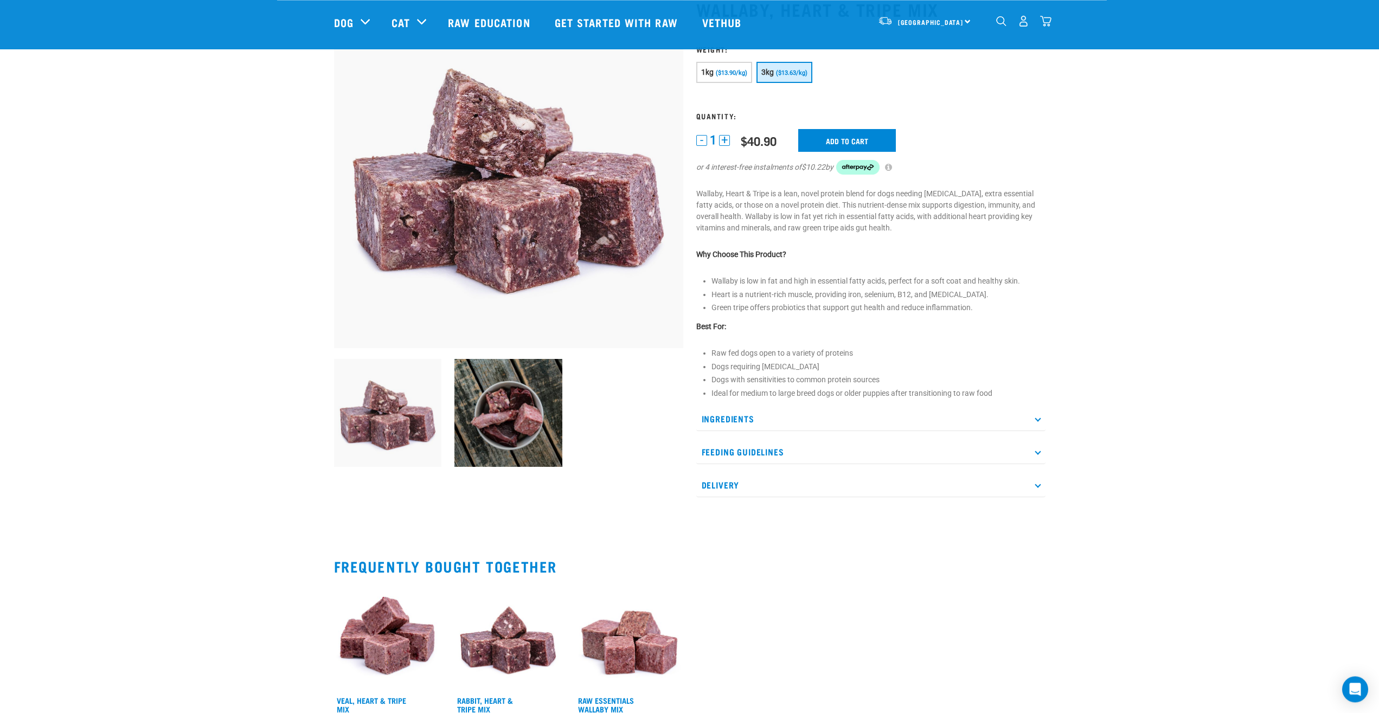
scroll to position [166, 0]
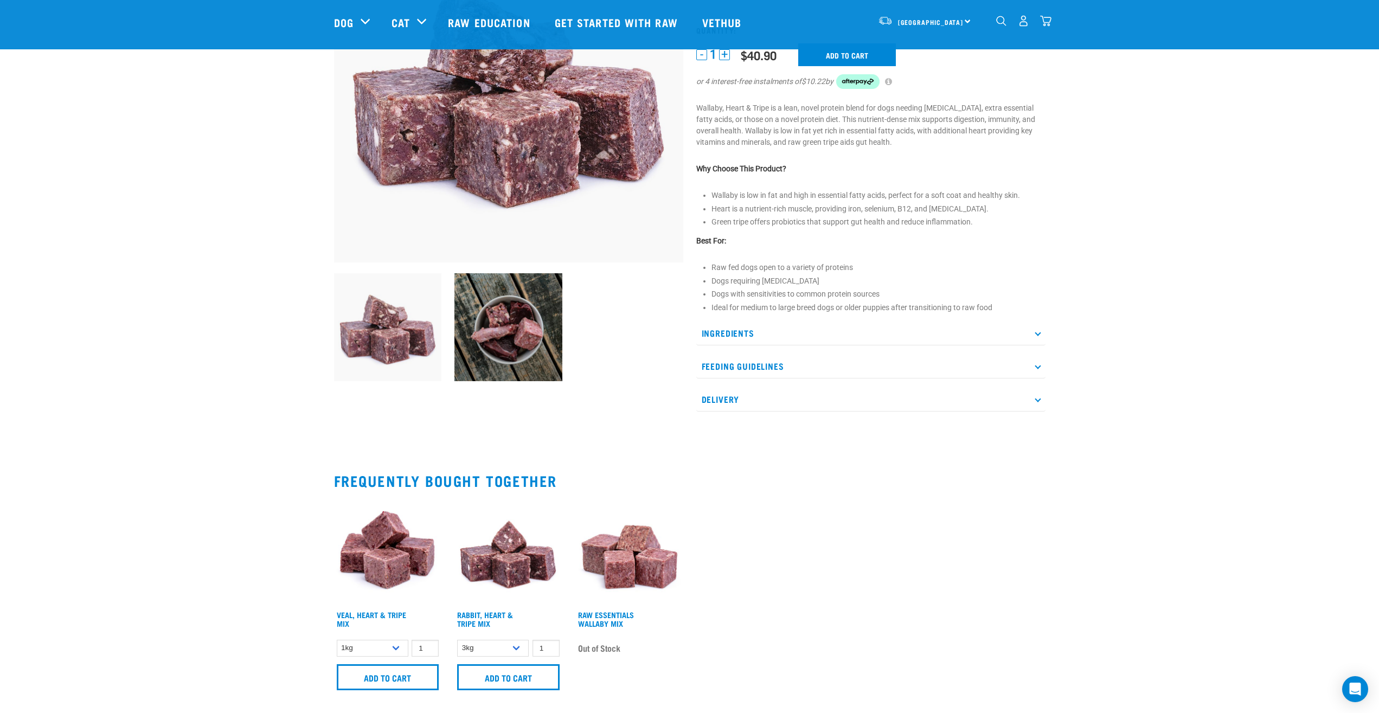
click at [757, 314] on li "Ideal for medium to large breed dogs or older puppies after transitioning to ra…" at bounding box center [879, 307] width 334 height 11
click at [756, 338] on p "Ingredients" at bounding box center [870, 333] width 349 height 24
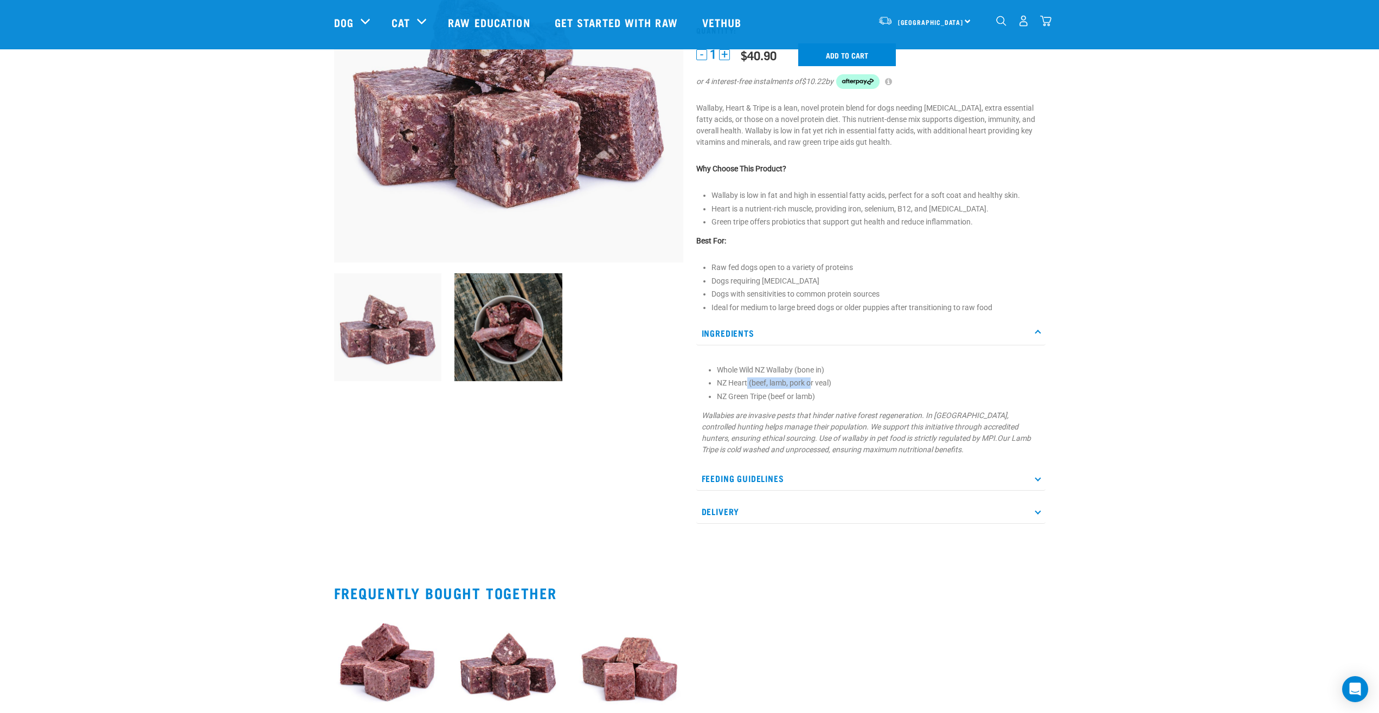
drag, startPoint x: 747, startPoint y: 388, endPoint x: 811, endPoint y: 390, distance: 64.6
click at [811, 389] on li "NZ Heart (beef, lamb, pork or veal)" at bounding box center [878, 383] width 323 height 11
drag, startPoint x: 763, startPoint y: 385, endPoint x: 828, endPoint y: 388, distance: 65.2
click at [828, 388] on li "NZ Heart (beef, lamb, pork or veal)" at bounding box center [878, 383] width 323 height 11
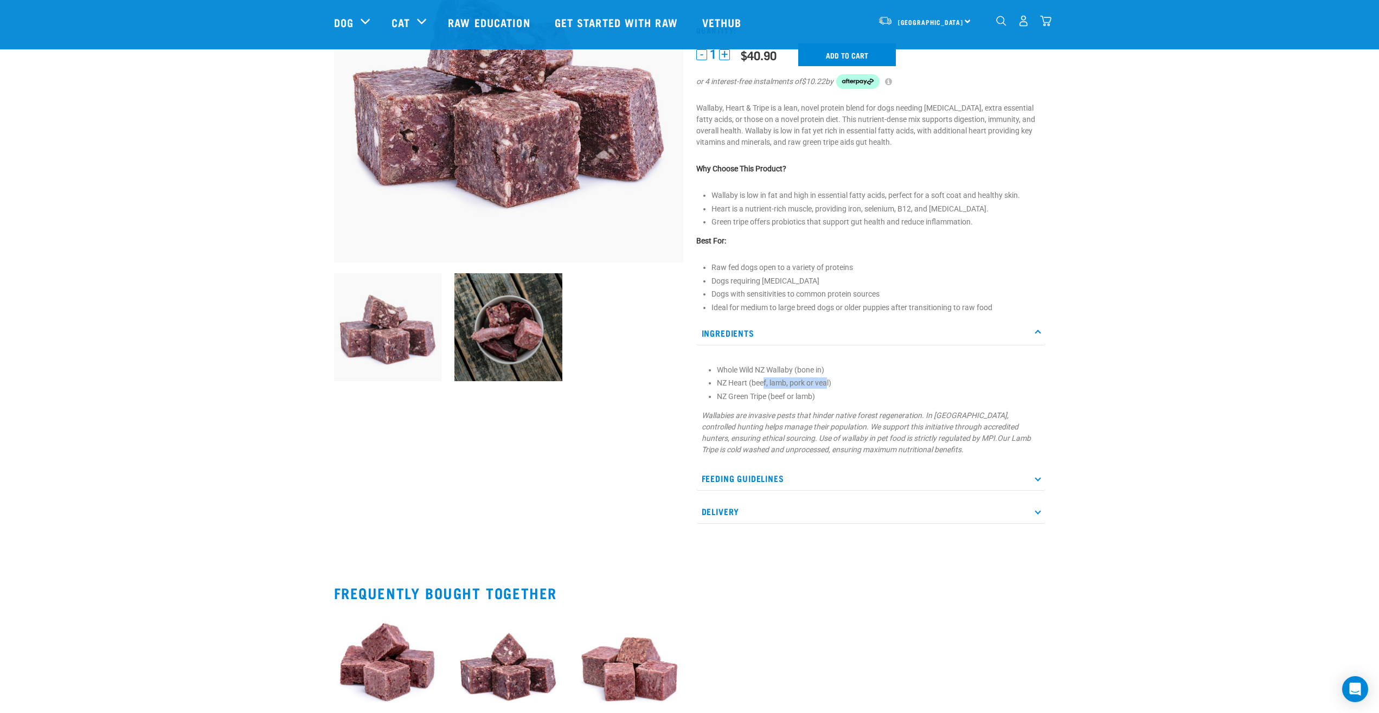
click at [828, 388] on li "NZ Heart (beef, lamb, pork or veal)" at bounding box center [878, 383] width 323 height 11
drag, startPoint x: 765, startPoint y: 385, endPoint x: 818, endPoint y: 391, distance: 53.6
click at [819, 388] on li "NZ Heart (beef, lamb, pork or veal)" at bounding box center [878, 383] width 323 height 11
click at [818, 389] on li "NZ Heart (beef, lamb, pork or veal)" at bounding box center [878, 383] width 323 height 11
drag, startPoint x: 736, startPoint y: 385, endPoint x: 809, endPoint y: 390, distance: 72.8
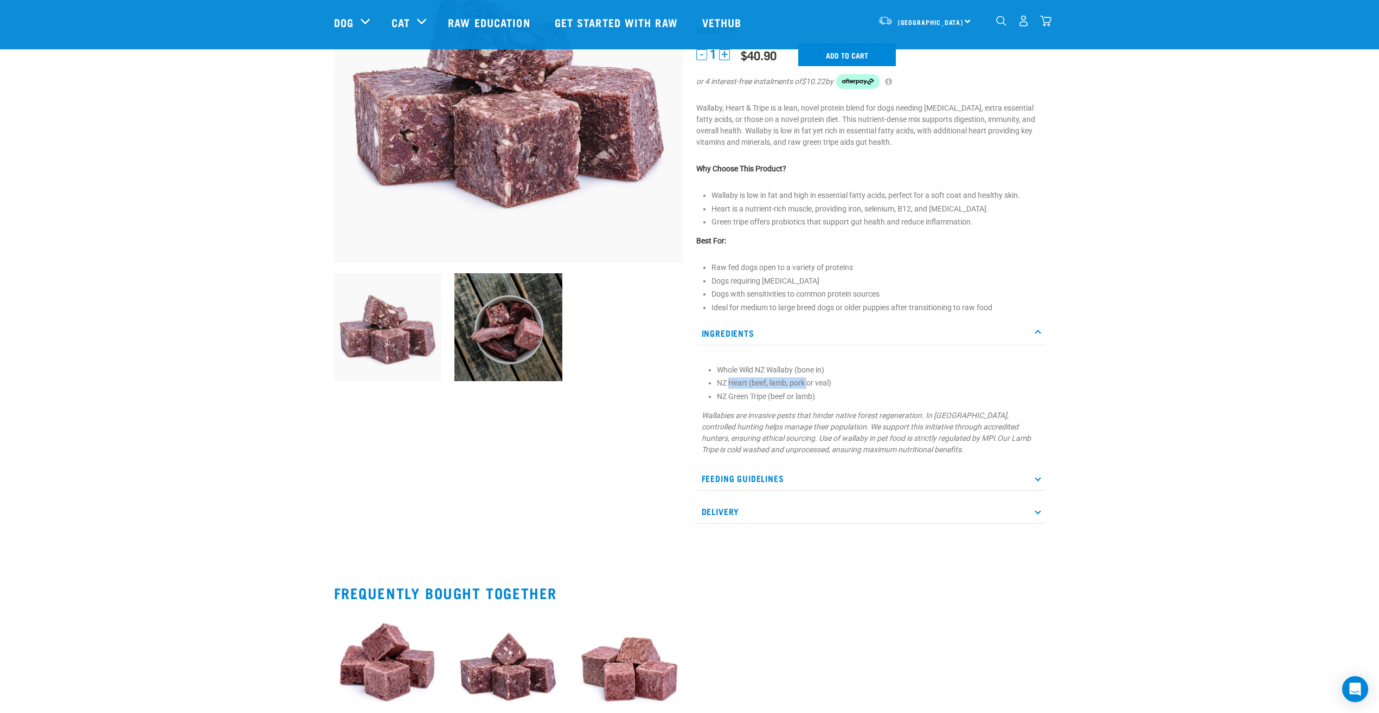
click at [809, 389] on li "NZ Heart (beef, lamb, pork or veal)" at bounding box center [878, 383] width 323 height 11
drag, startPoint x: 721, startPoint y: 396, endPoint x: 817, endPoint y: 403, distance: 96.3
click at [816, 402] on li "NZ Green Tripe (beef or lamb)" at bounding box center [878, 396] width 323 height 11
click at [817, 402] on li "NZ Green Tripe (beef or lamb)" at bounding box center [878, 396] width 323 height 11
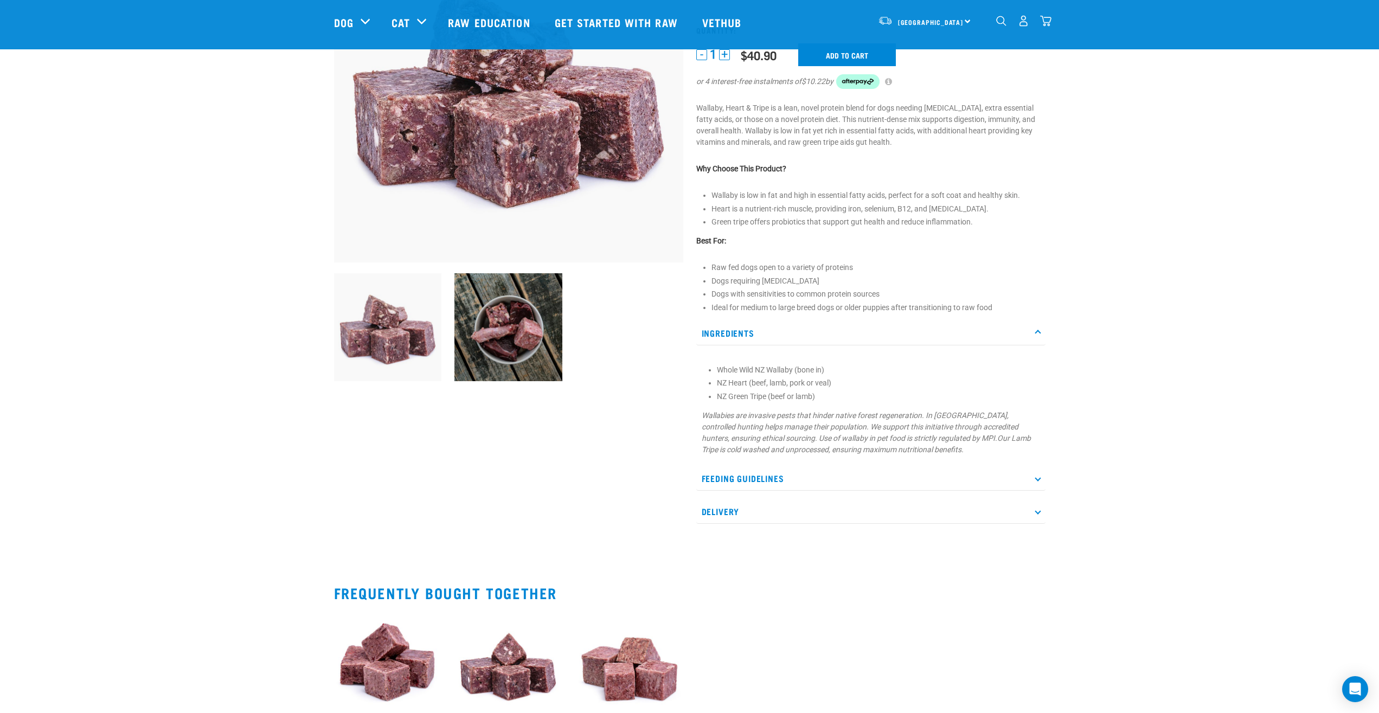
scroll to position [0, 0]
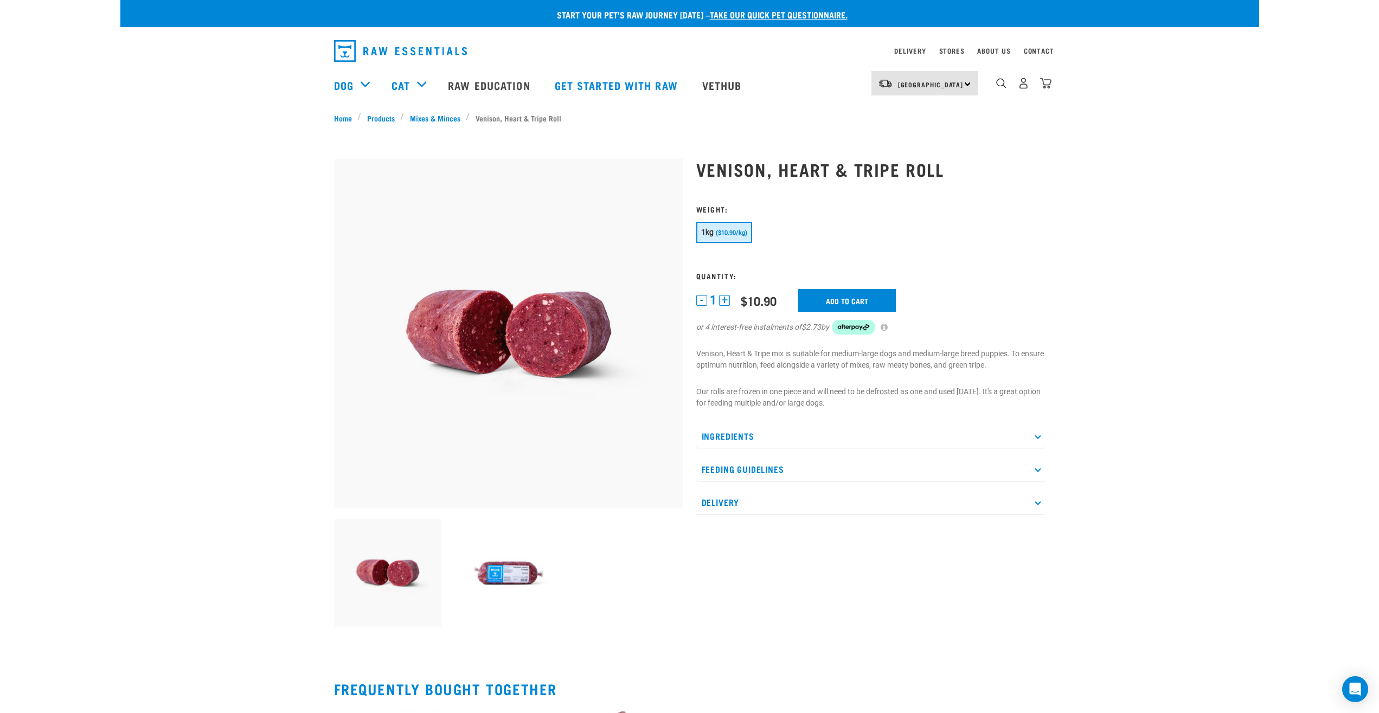
click at [502, 570] on img at bounding box center [509, 573] width 108 height 108
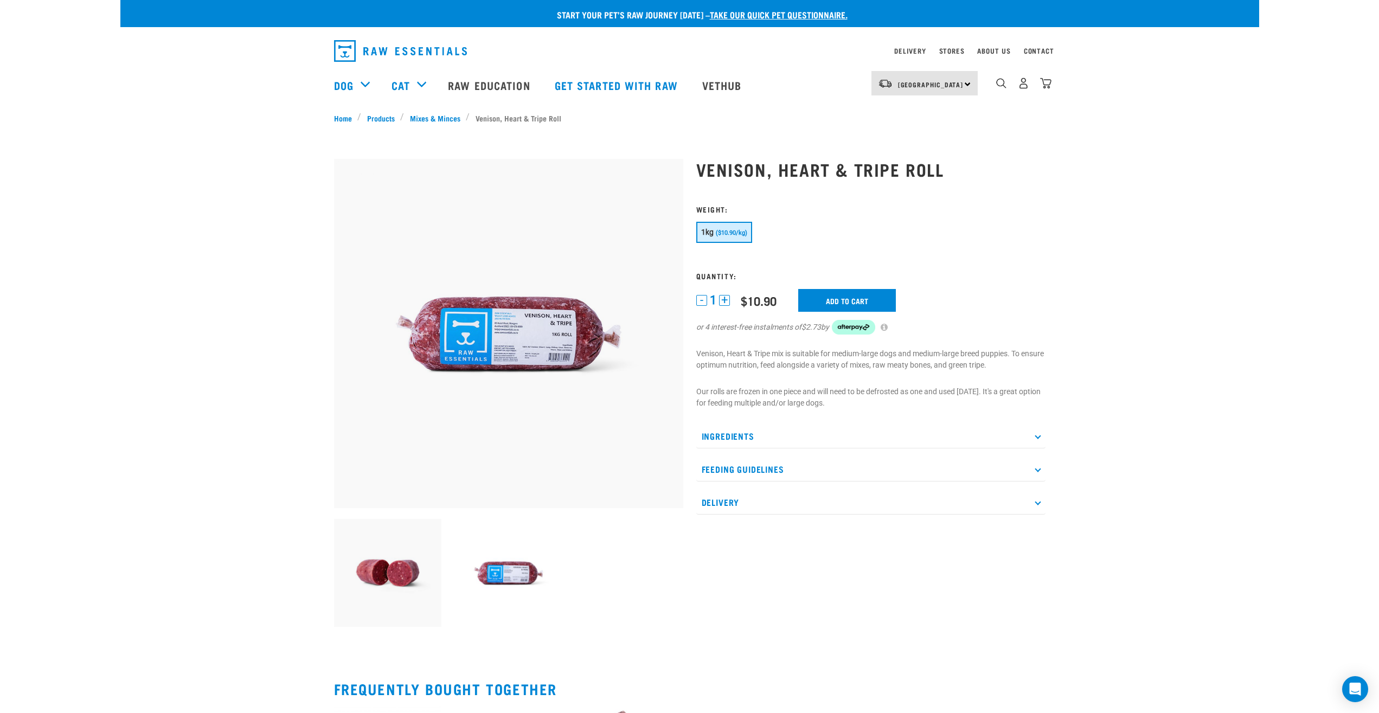
click at [401, 575] on img at bounding box center [388, 573] width 108 height 108
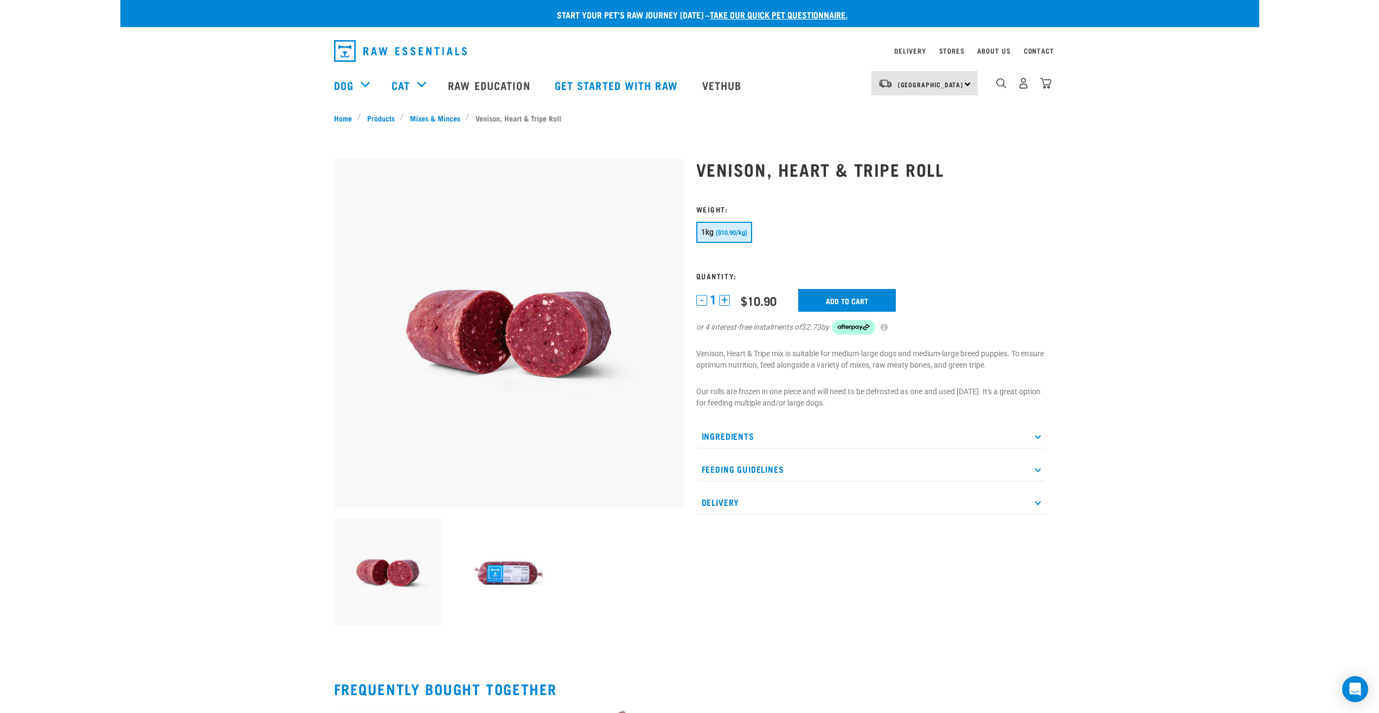
click at [743, 438] on p "Ingredients" at bounding box center [870, 436] width 349 height 24
click at [740, 434] on p "Ingredients" at bounding box center [870, 436] width 349 height 24
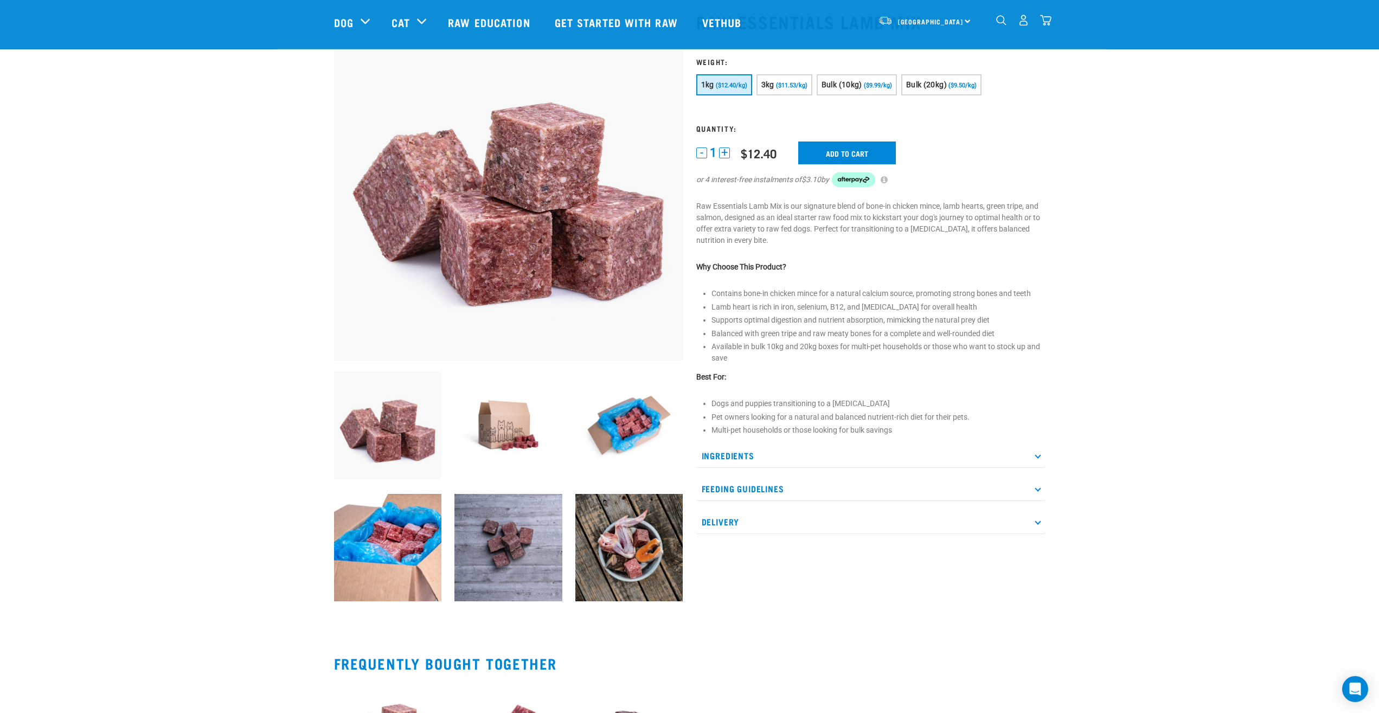
scroll to position [111, 0]
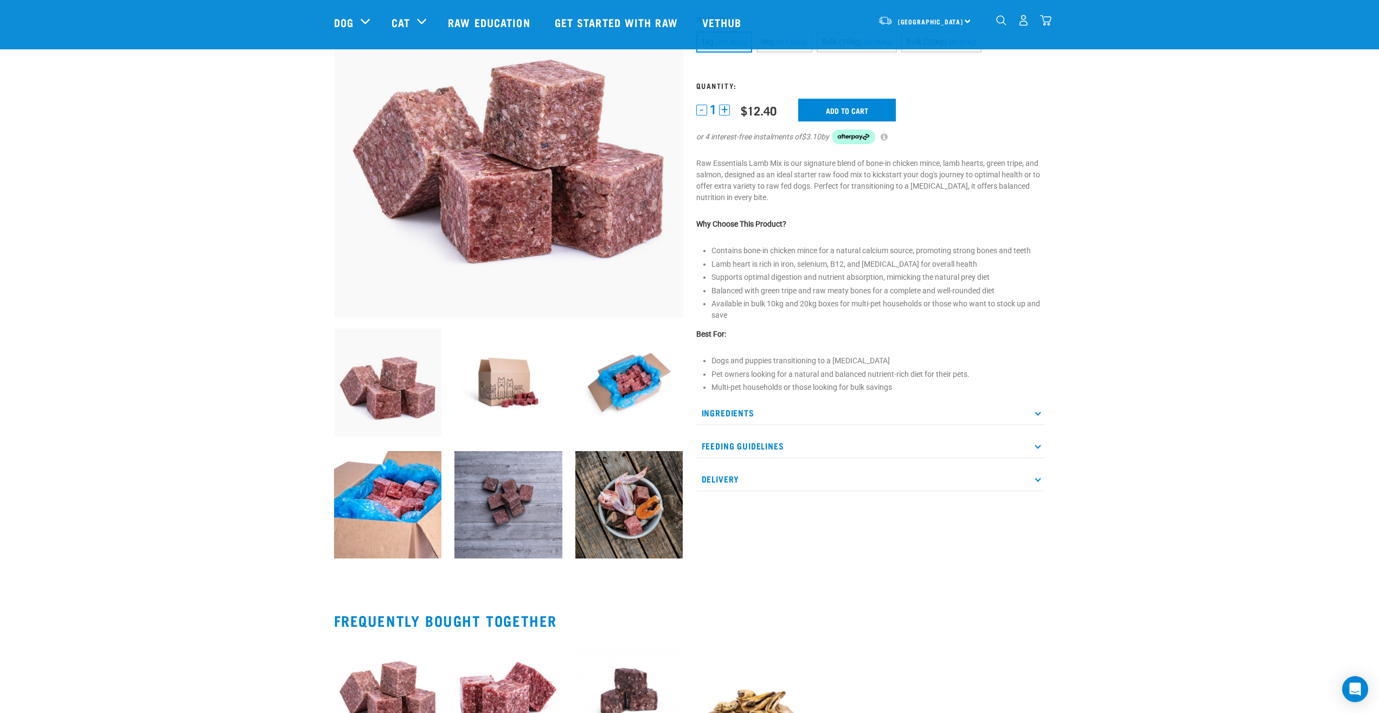
click at [746, 423] on p "Ingredients" at bounding box center [870, 413] width 349 height 24
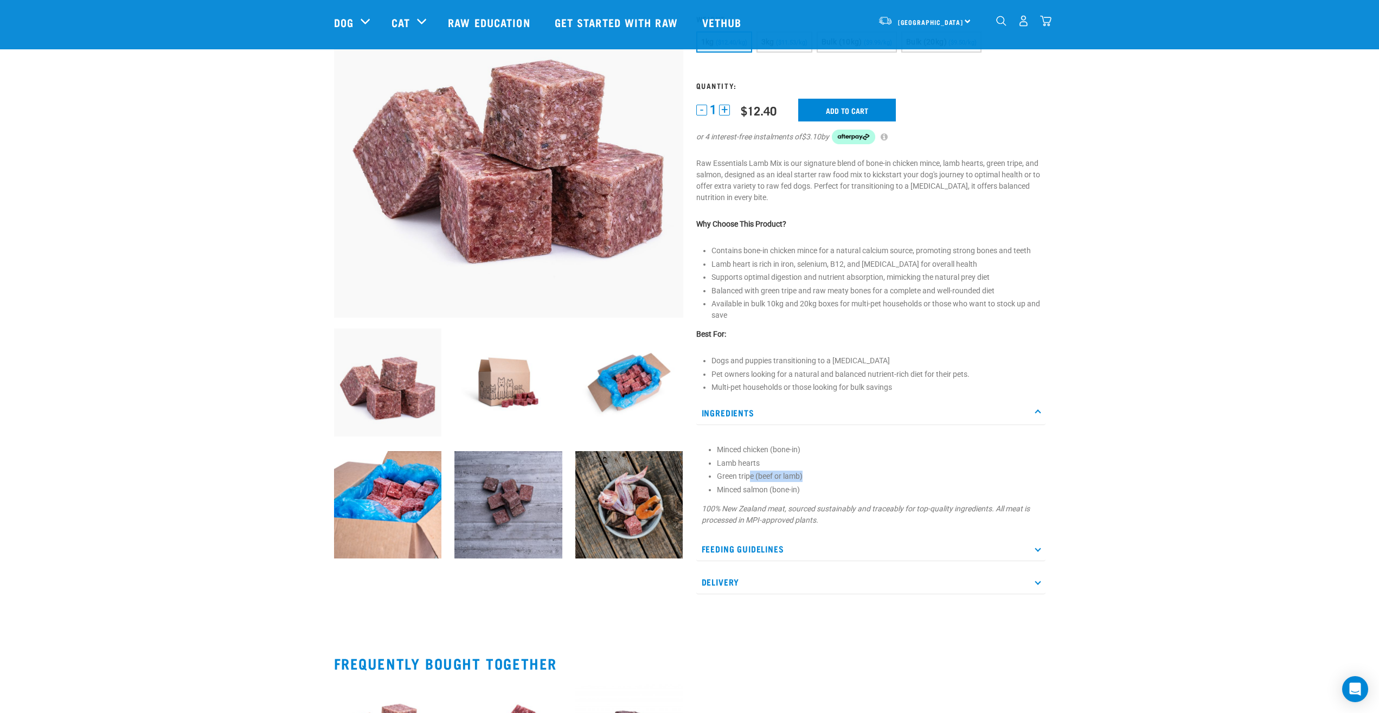
drag, startPoint x: 750, startPoint y: 475, endPoint x: 808, endPoint y: 476, distance: 58.1
click at [808, 476] on li "Green tripe (beef or lamb)" at bounding box center [878, 476] width 323 height 11
drag, startPoint x: 767, startPoint y: 477, endPoint x: 832, endPoint y: 483, distance: 65.3
click at [832, 482] on li "Green tripe (beef or lamb)" at bounding box center [878, 476] width 323 height 11
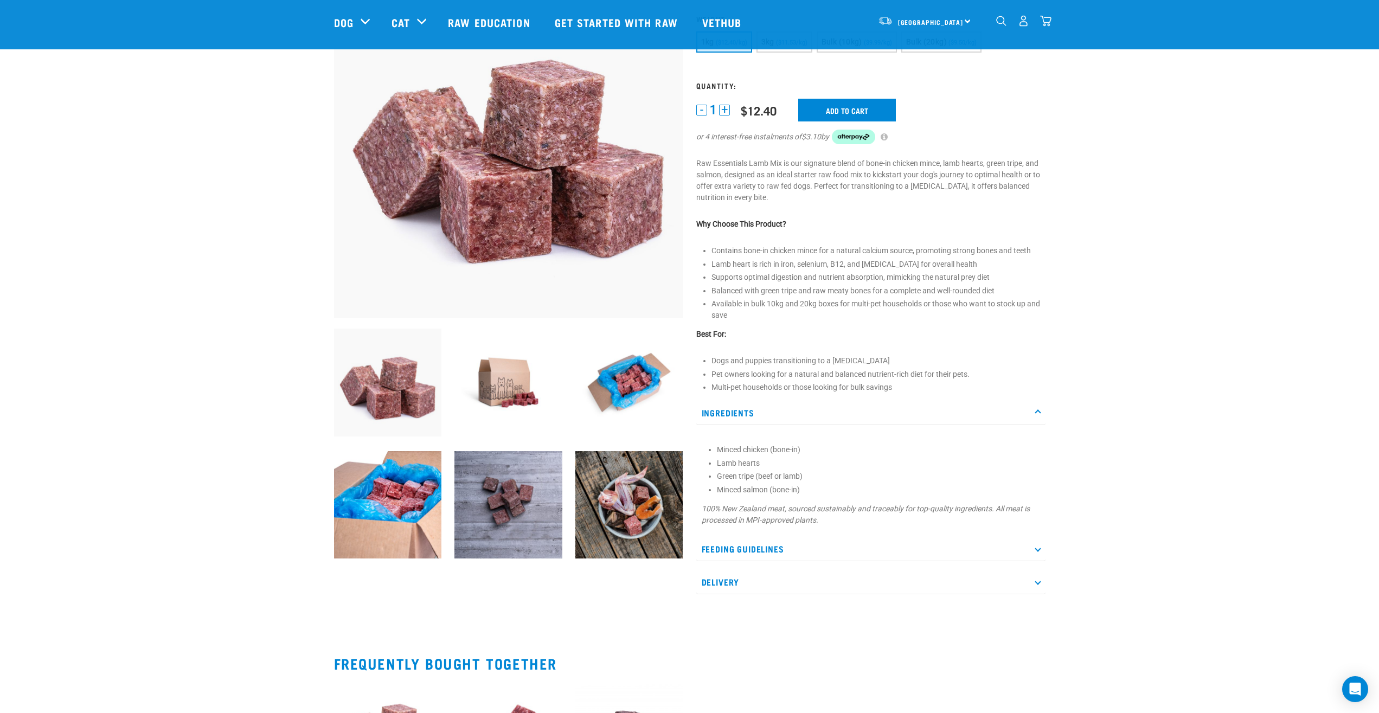
click at [832, 482] on li "Green tripe (beef or lamb)" at bounding box center [878, 476] width 323 height 11
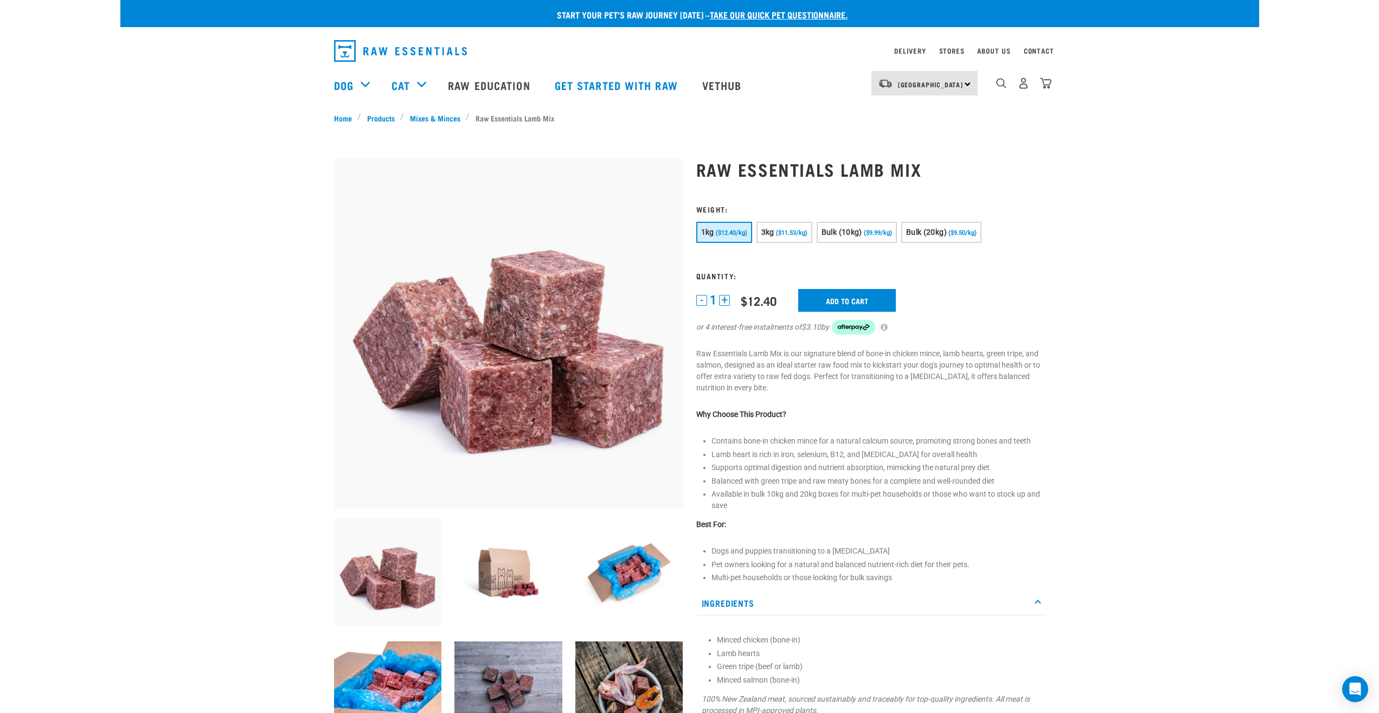
scroll to position [166, 0]
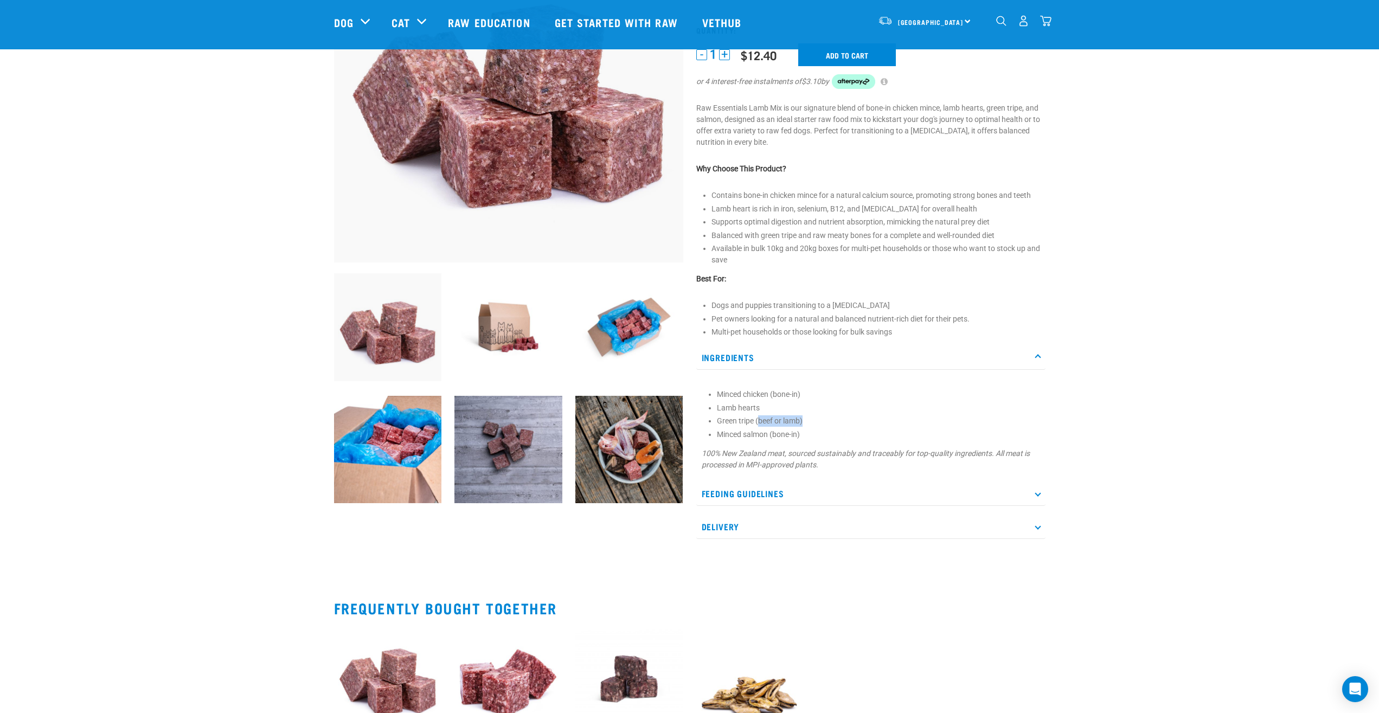
drag, startPoint x: 800, startPoint y: 426, endPoint x: 810, endPoint y: 427, distance: 10.9
click at [810, 427] on li "Green tripe (beef or lamb)" at bounding box center [878, 421] width 323 height 11
click at [813, 427] on li "Green tripe (beef or lamb)" at bounding box center [878, 421] width 323 height 11
drag, startPoint x: 819, startPoint y: 423, endPoint x: 757, endPoint y: 426, distance: 62.4
click at [757, 426] on li "Green tripe (beef or lamb)" at bounding box center [878, 421] width 323 height 11
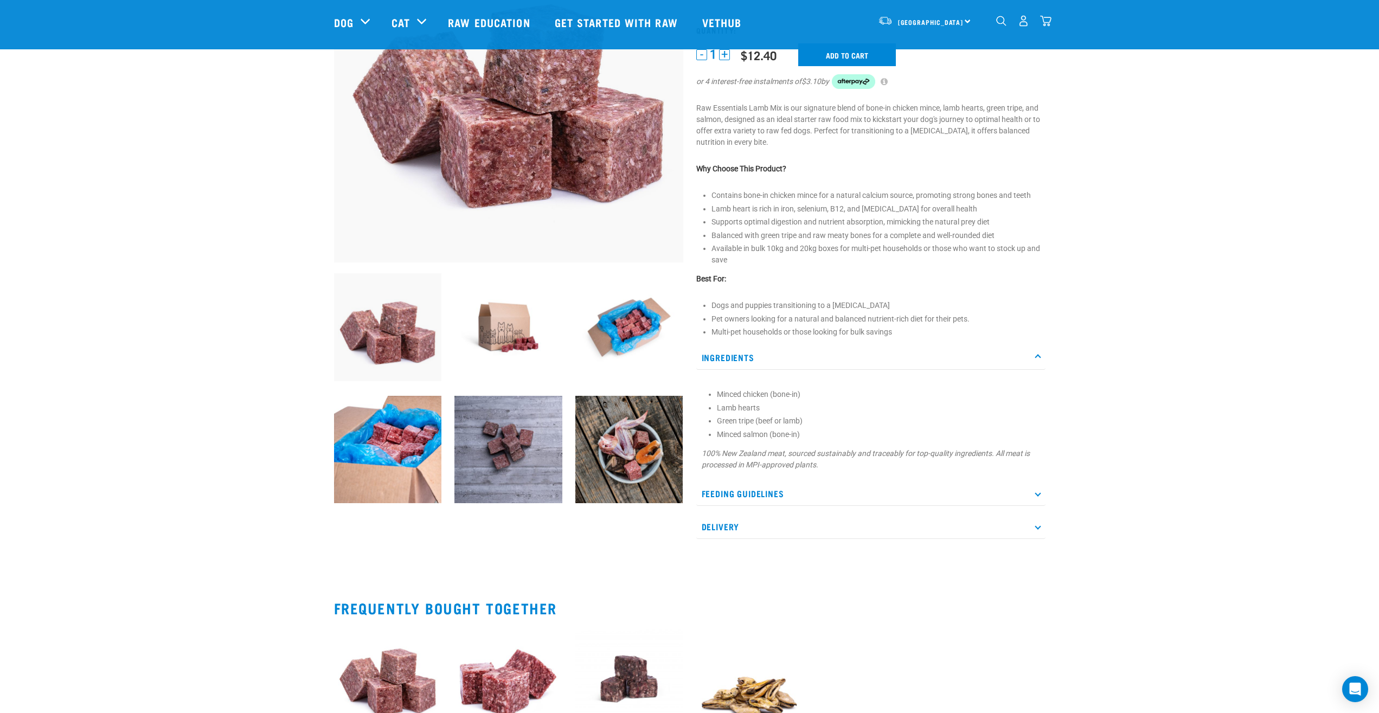
click at [756, 425] on li "Green tripe (beef or lamb)" at bounding box center [878, 421] width 323 height 11
drag, startPoint x: 763, startPoint y: 424, endPoint x: 826, endPoint y: 426, distance: 62.9
click at [826, 425] on li "Green tripe (beef or lamb)" at bounding box center [878, 421] width 323 height 11
click at [826, 426] on li "Green tripe (beef or lamb)" at bounding box center [878, 421] width 323 height 11
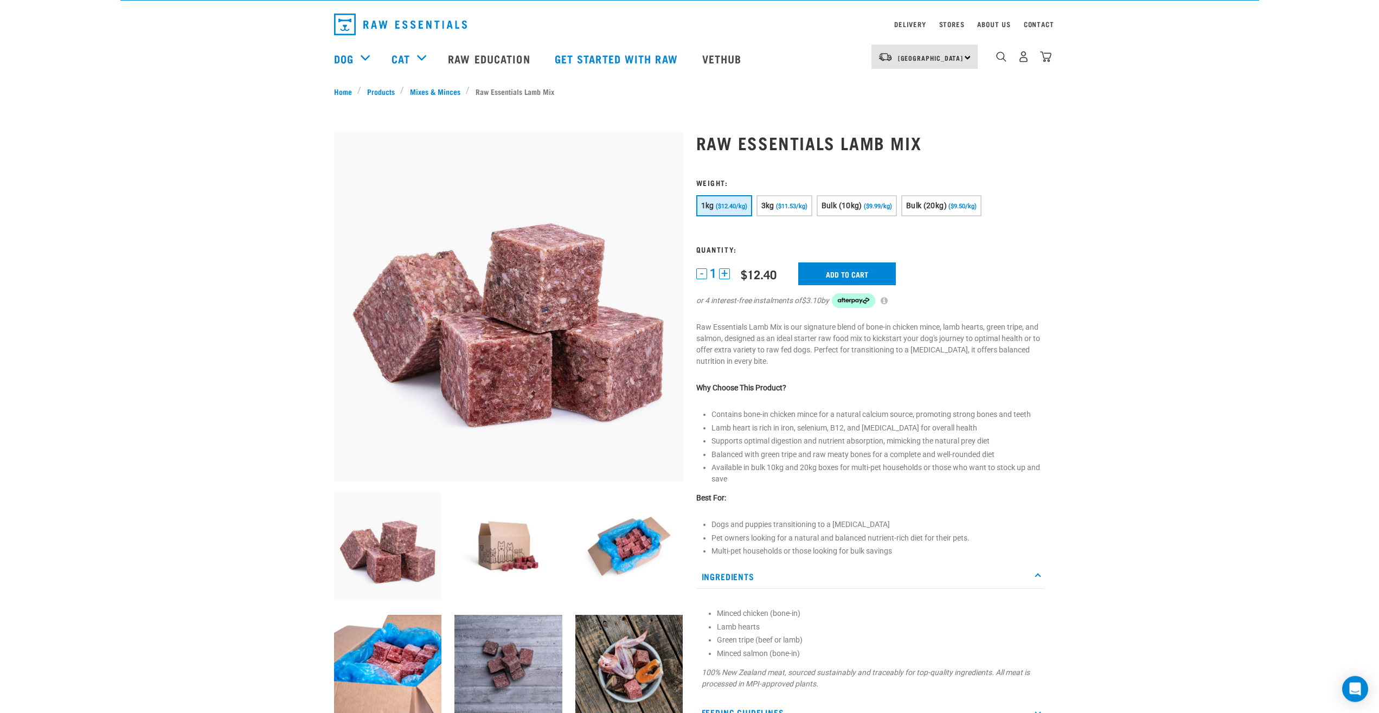
scroll to position [0, 0]
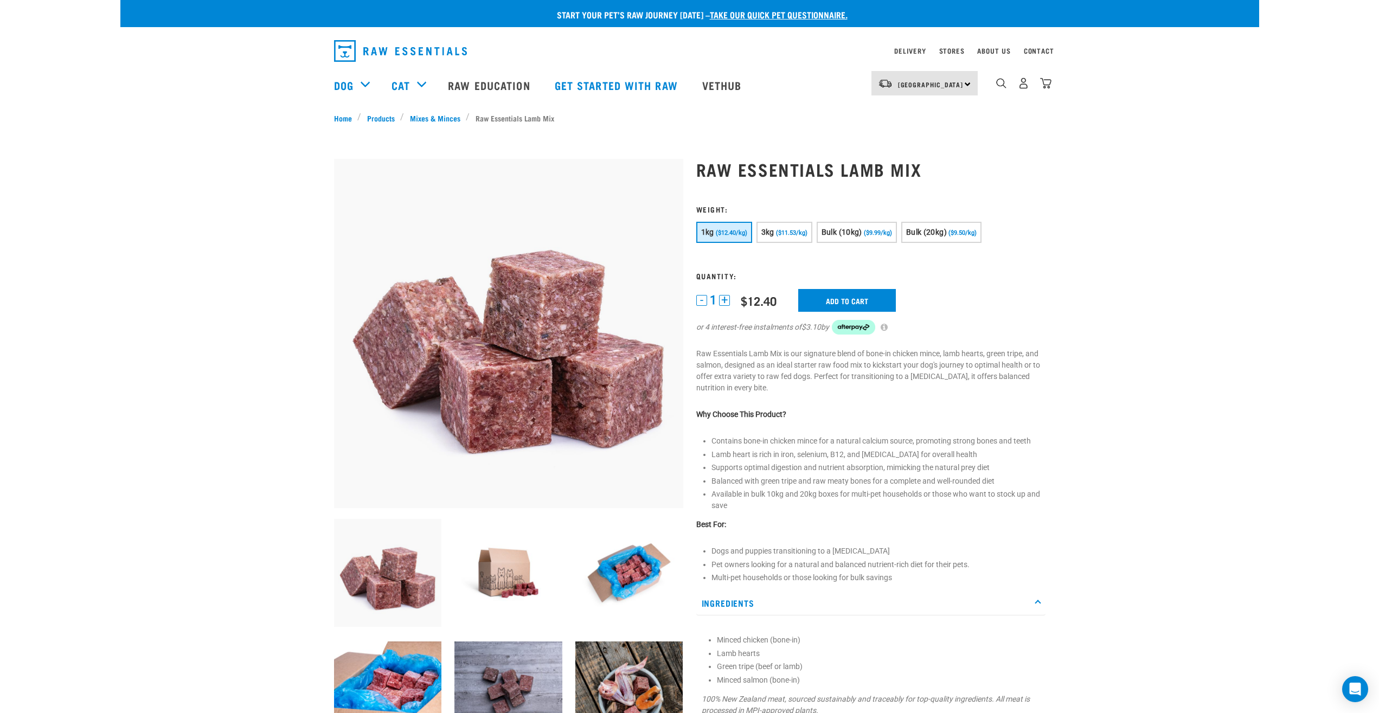
click at [1061, 329] on div "Start your pet’s raw journey today – take our quick pet questionnaire. Delivery…" at bounding box center [689, 535] width 1139 height 1070
click at [886, 233] on span "($9.99/kg)" at bounding box center [878, 232] width 28 height 7
click at [856, 302] on input "Add to cart" at bounding box center [847, 300] width 98 height 23
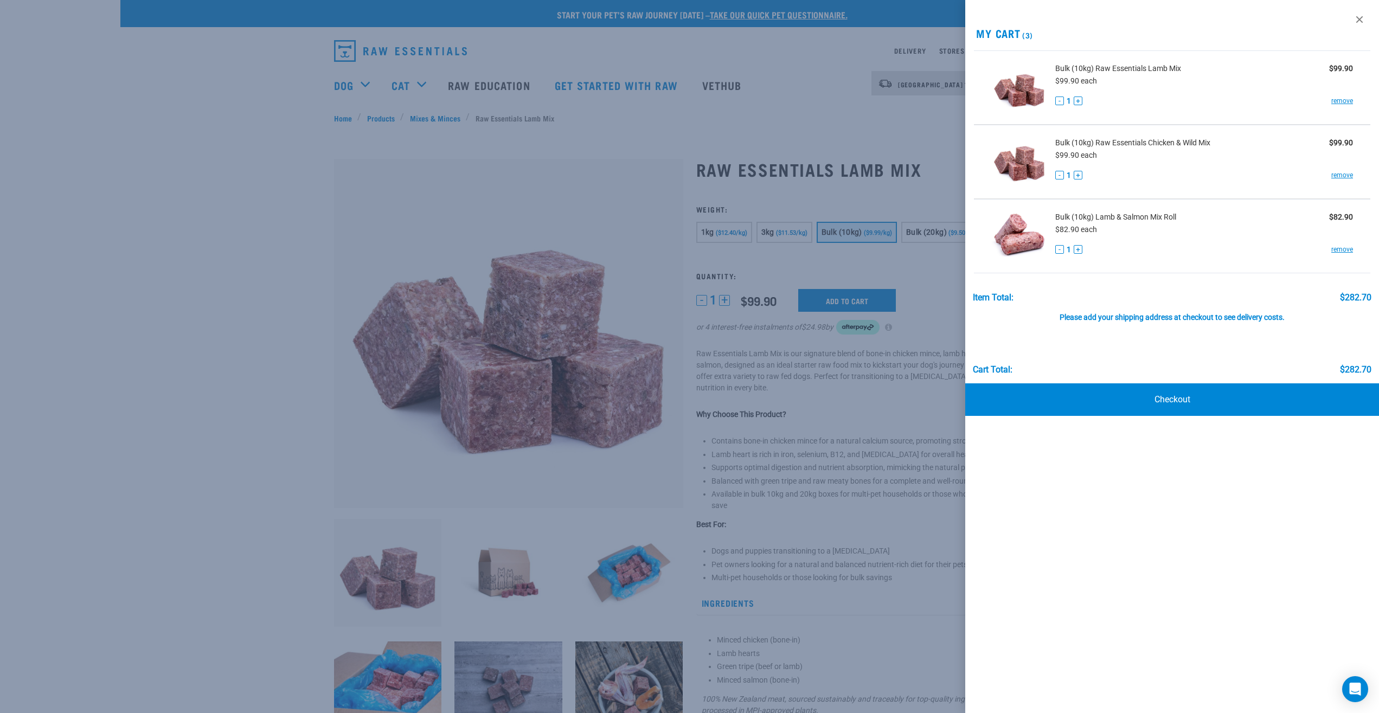
click at [1079, 250] on button "+" at bounding box center [1078, 249] width 9 height 9
click at [1221, 243] on div "Bulk (10kg) Lamb & Salmon Mix Roll $82.90 $82.90 each - 2 + remove" at bounding box center [1200, 236] width 306 height 49
click at [1198, 407] on link "Checkout" at bounding box center [1173, 400] width 414 height 33
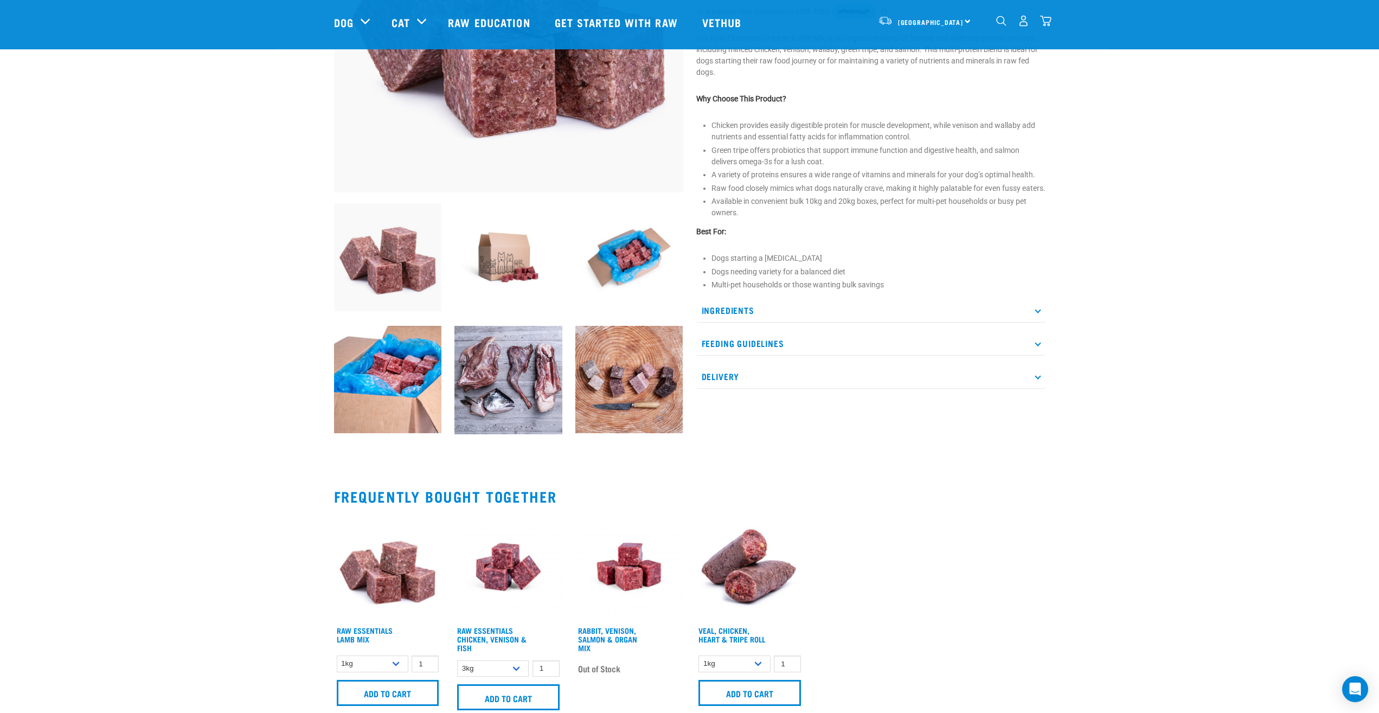
scroll to position [277, 0]
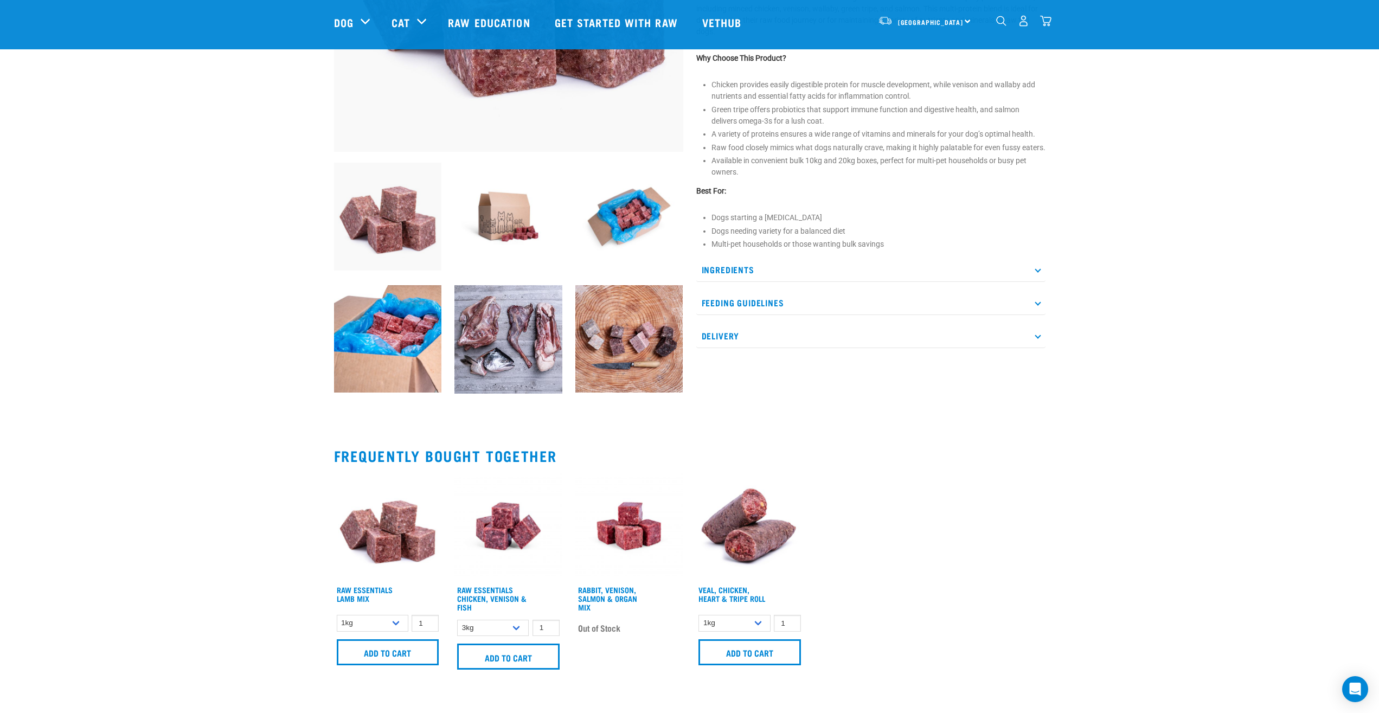
click at [765, 282] on p "Ingredients" at bounding box center [870, 270] width 349 height 24
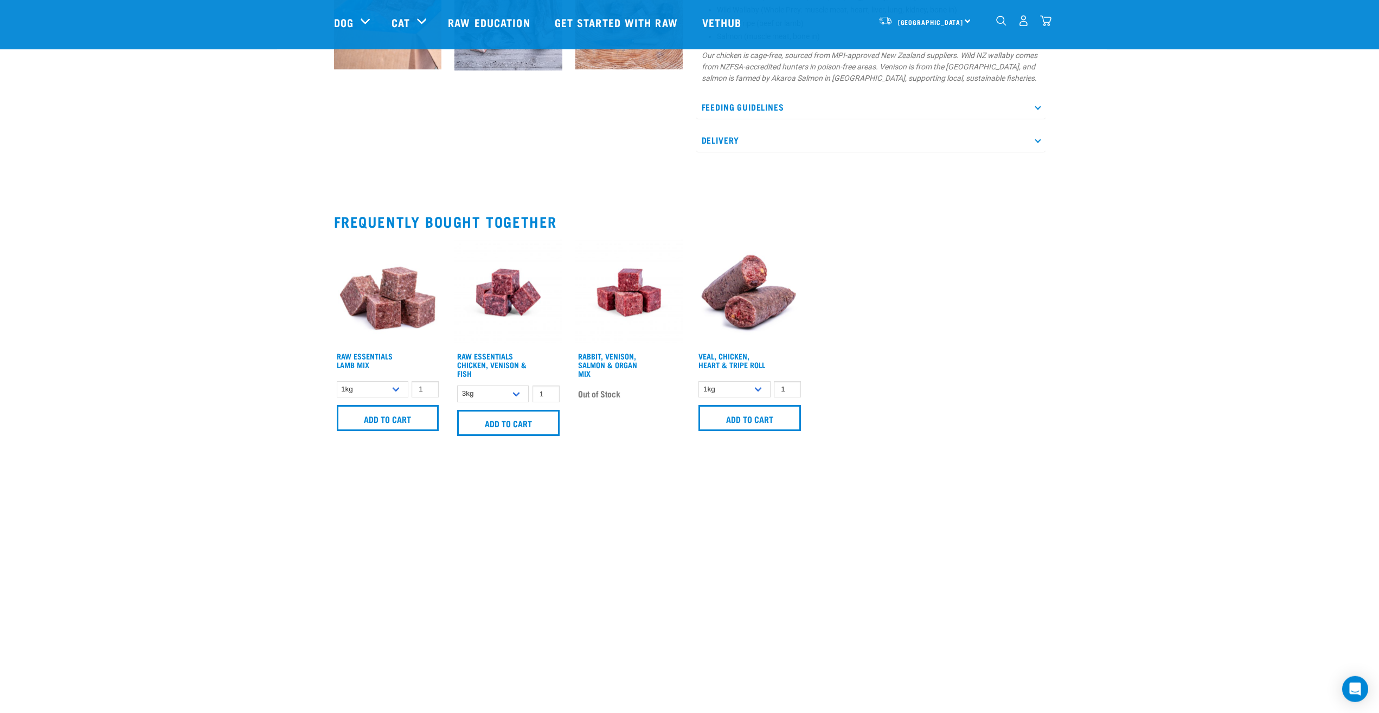
scroll to position [609, 0]
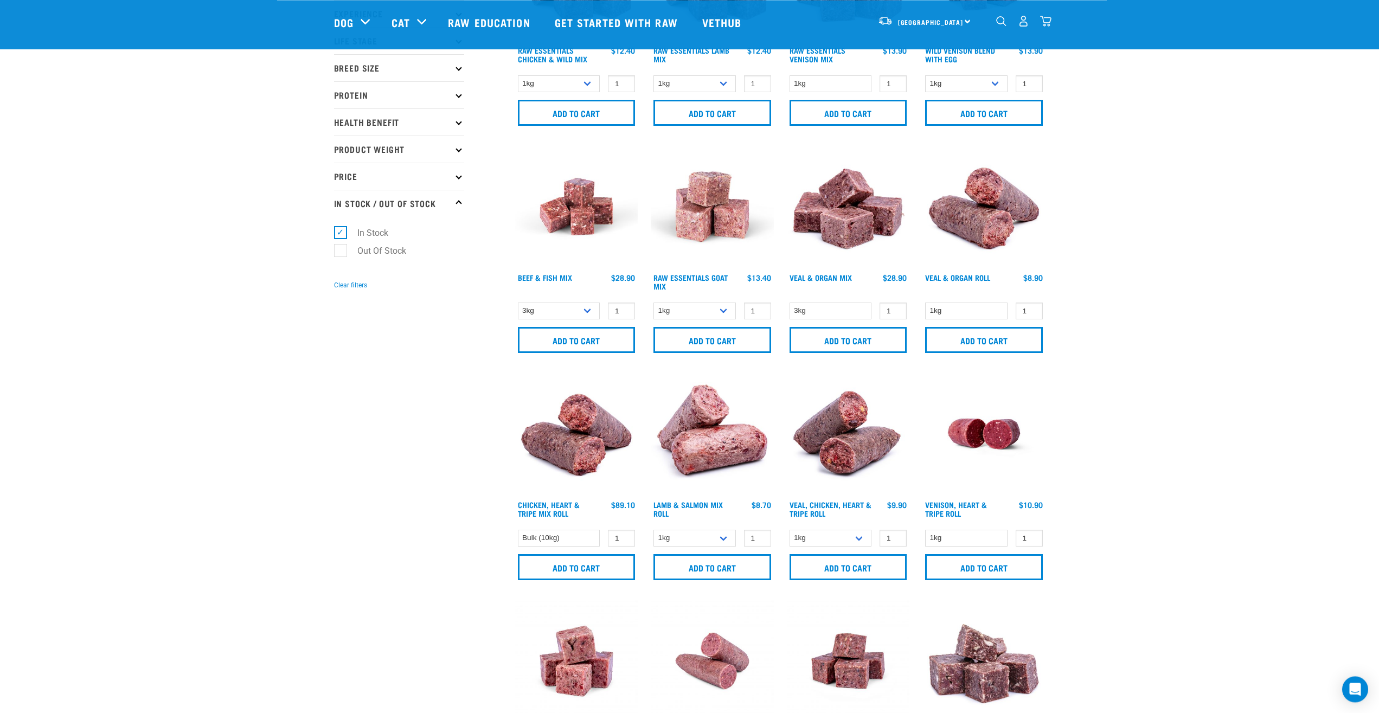
scroll to position [166, 0]
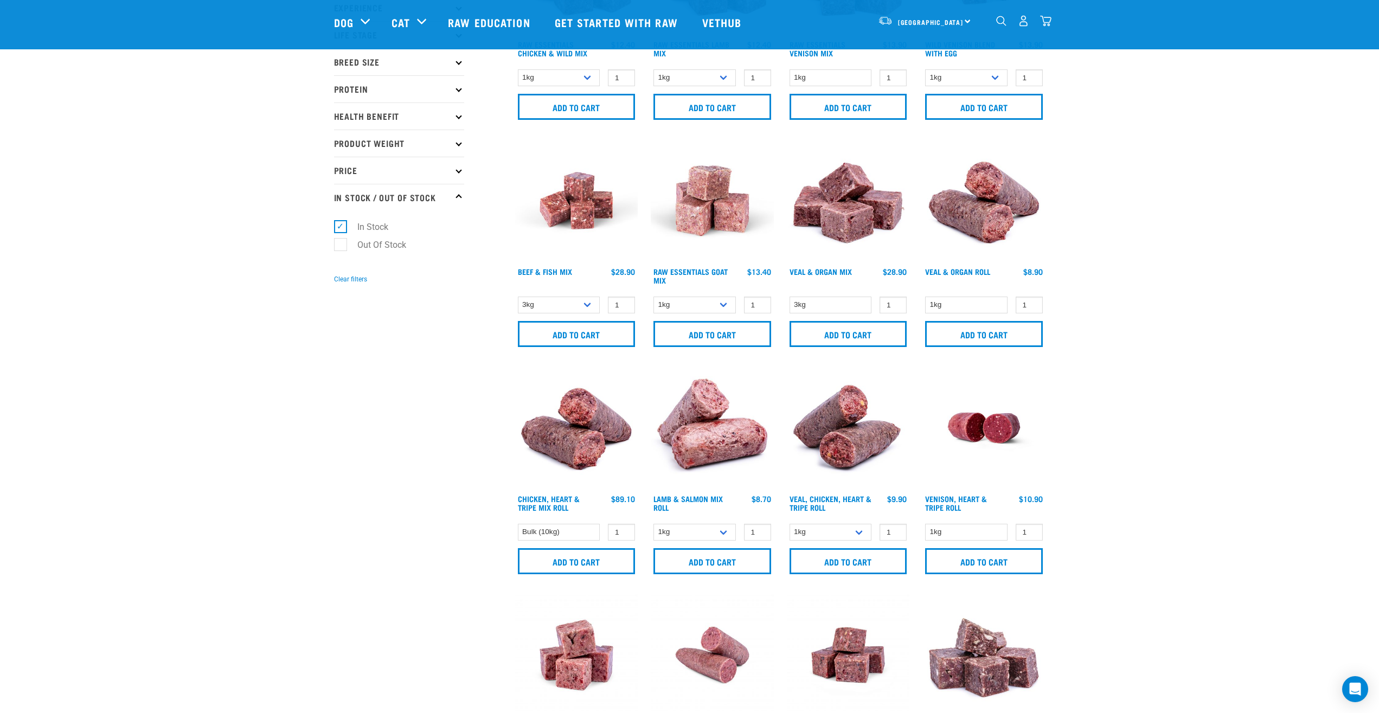
click at [709, 427] on img at bounding box center [712, 428] width 123 height 123
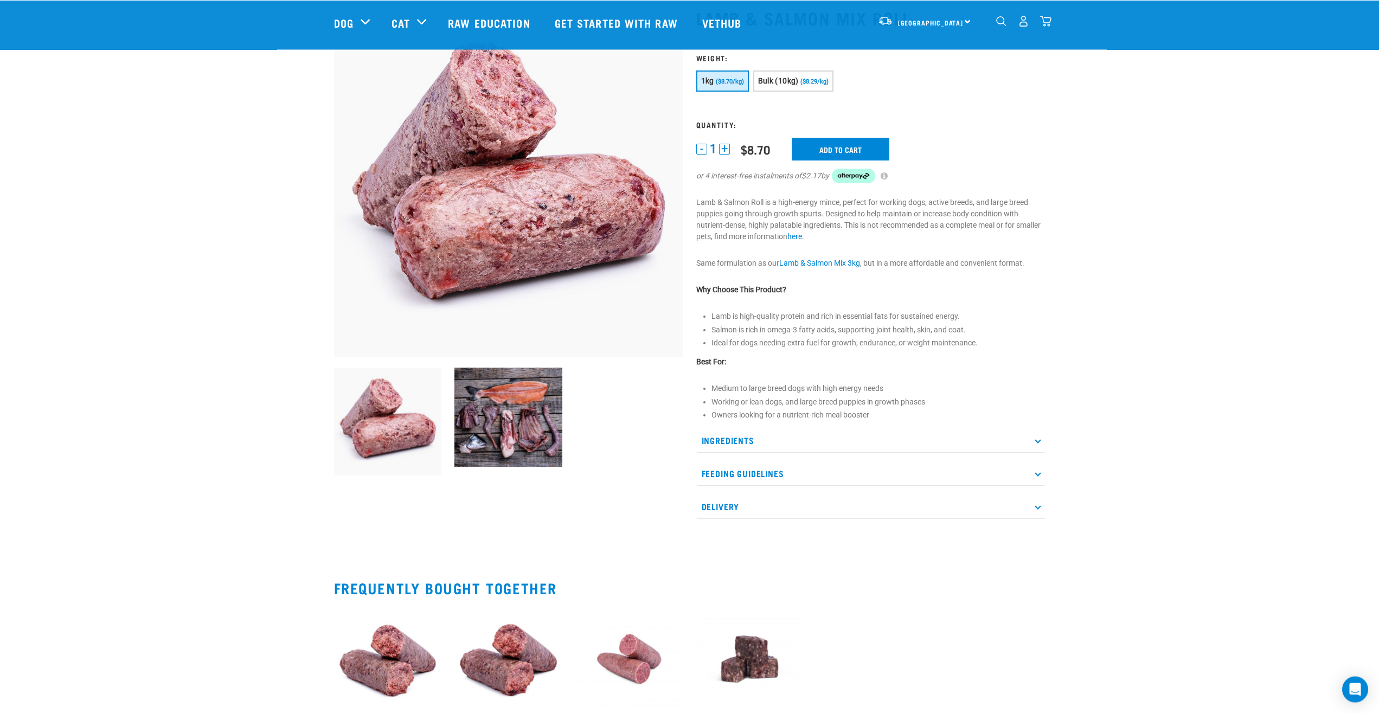
scroll to position [166, 0]
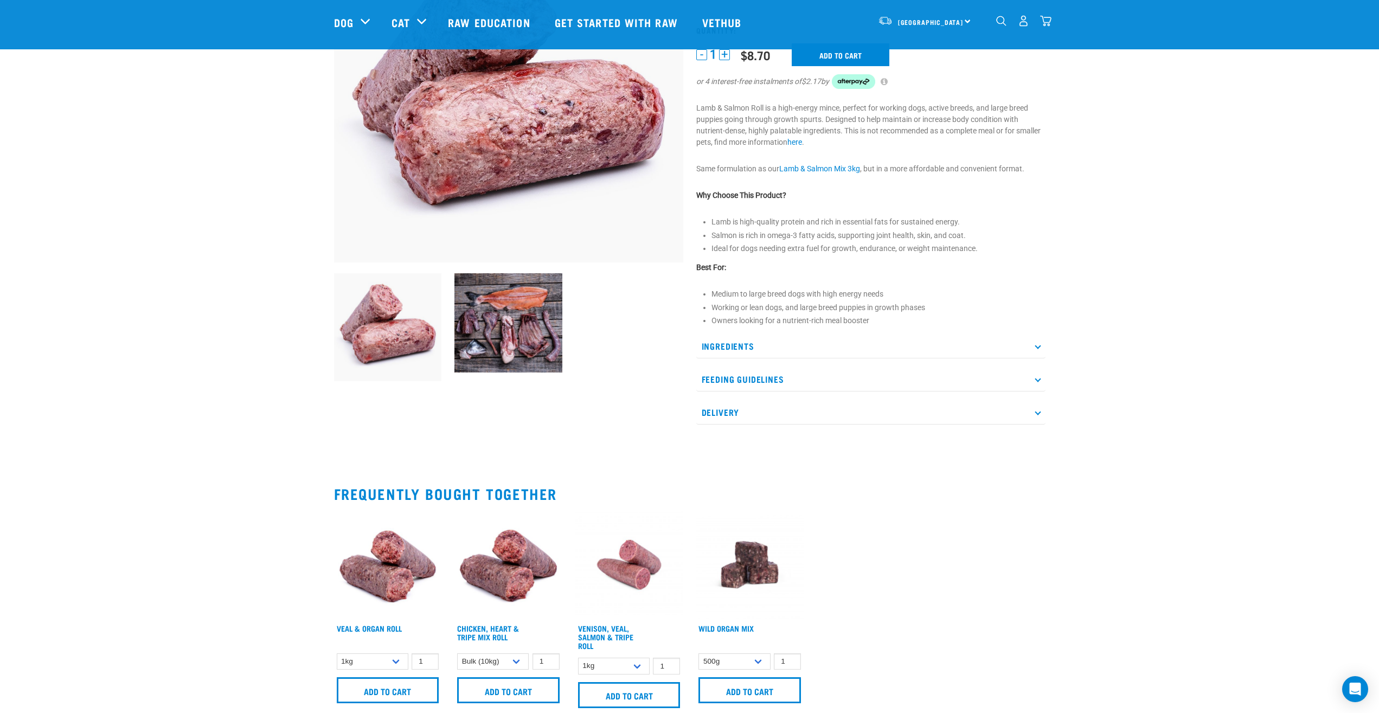
click at [759, 354] on p "Ingredients" at bounding box center [870, 346] width 349 height 24
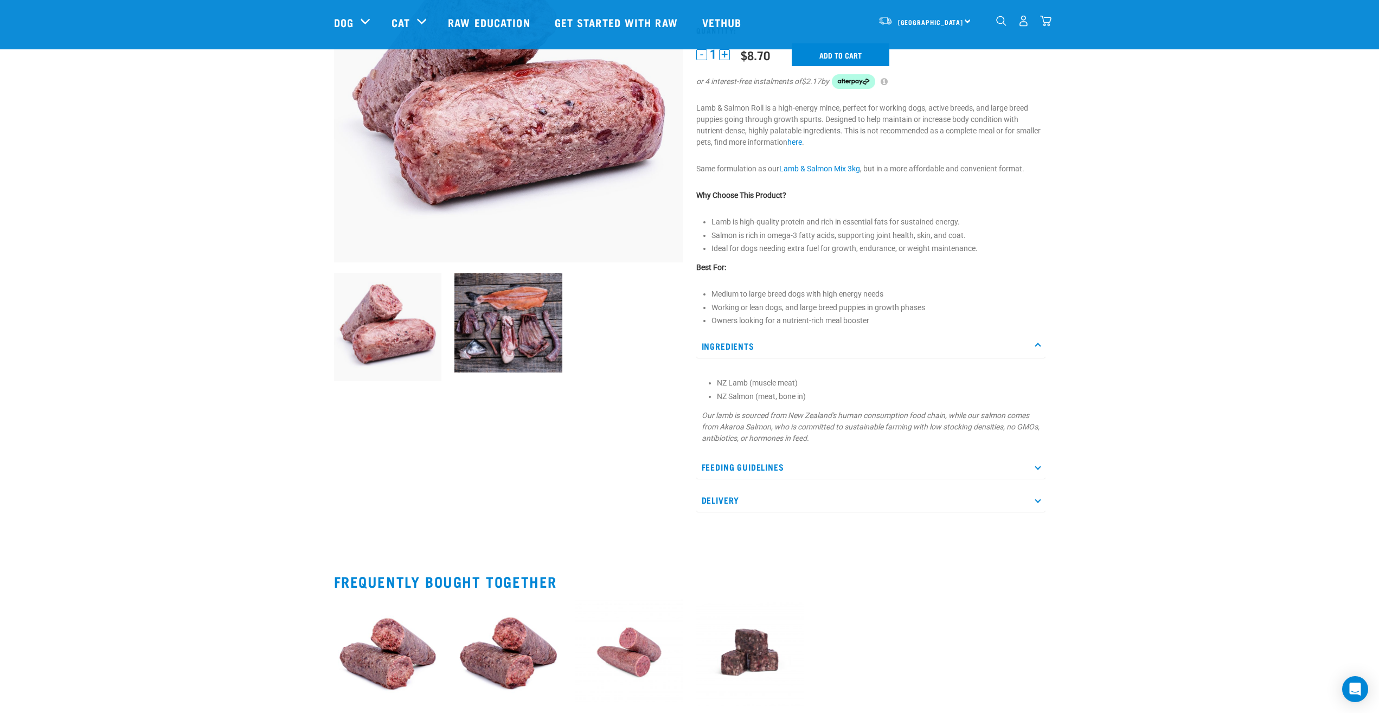
scroll to position [0, 0]
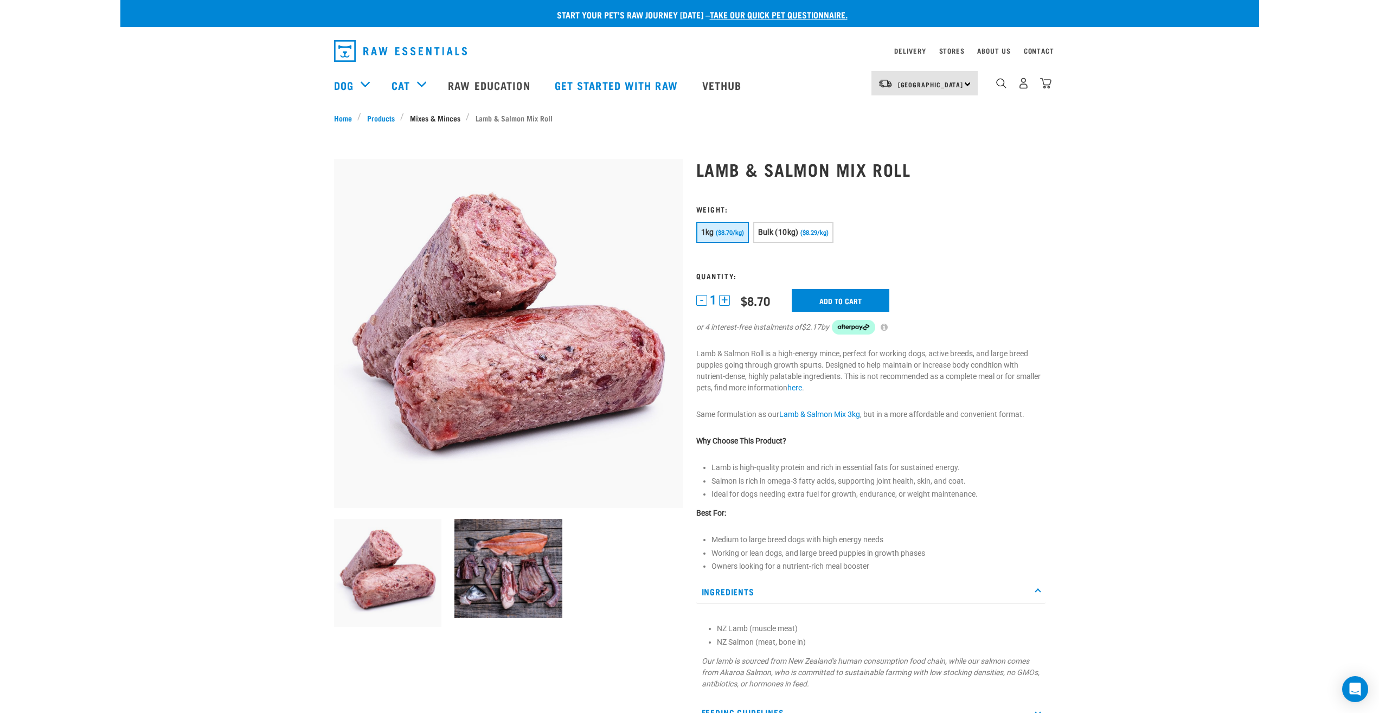
click at [421, 119] on link "Mixes & Minces" at bounding box center [435, 117] width 62 height 11
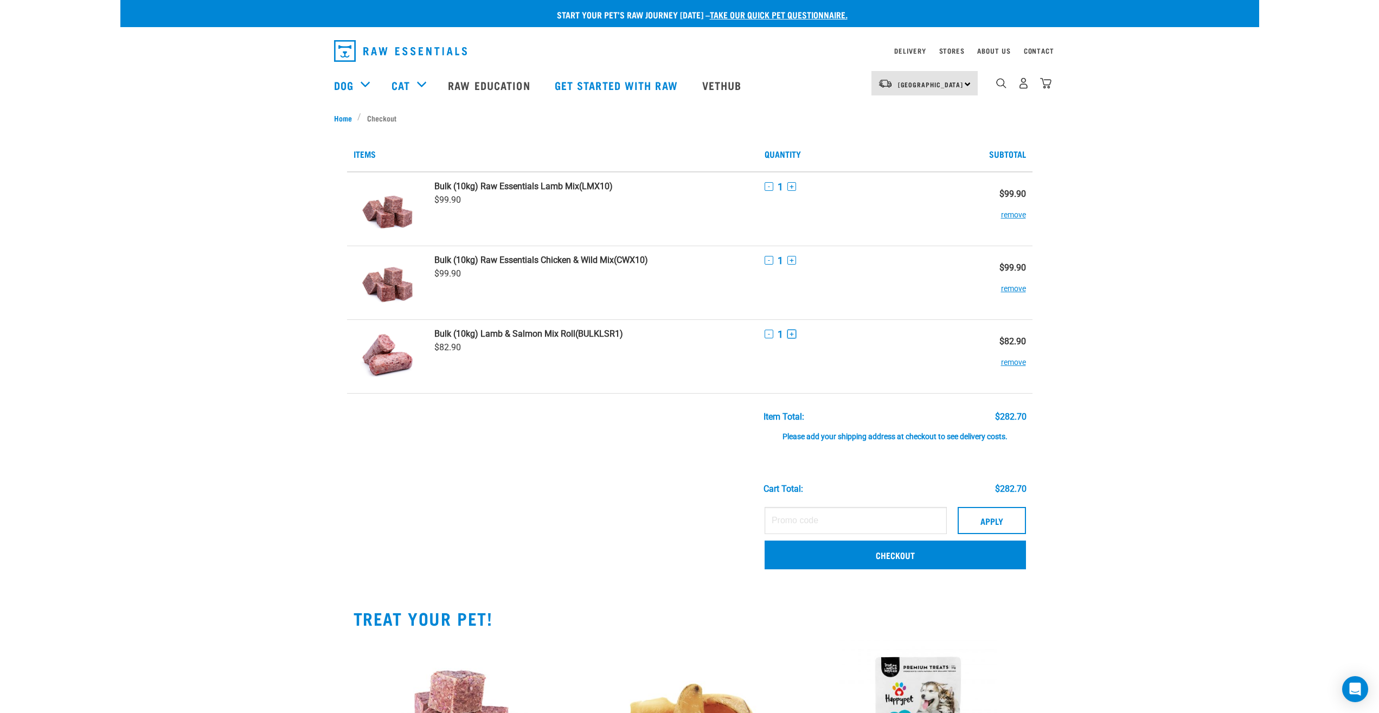
click at [794, 334] on button "+" at bounding box center [792, 334] width 9 height 9
click at [1086, 383] on div "Start your pet’s raw journey [DATE] – take our quick pet questionnaire. Deliver…" at bounding box center [689, 461] width 1139 height 923
click at [1090, 379] on div "Start your pet’s raw journey [DATE] – take our quick pet questionnaire. Deliver…" at bounding box center [689, 461] width 1139 height 923
click at [877, 348] on td "- 2 +" at bounding box center [861, 356] width 206 height 74
click at [1200, 368] on div "Start your pet’s raw journey [DATE] – take our quick pet questionnaire. Deliver…" at bounding box center [689, 461] width 1139 height 923
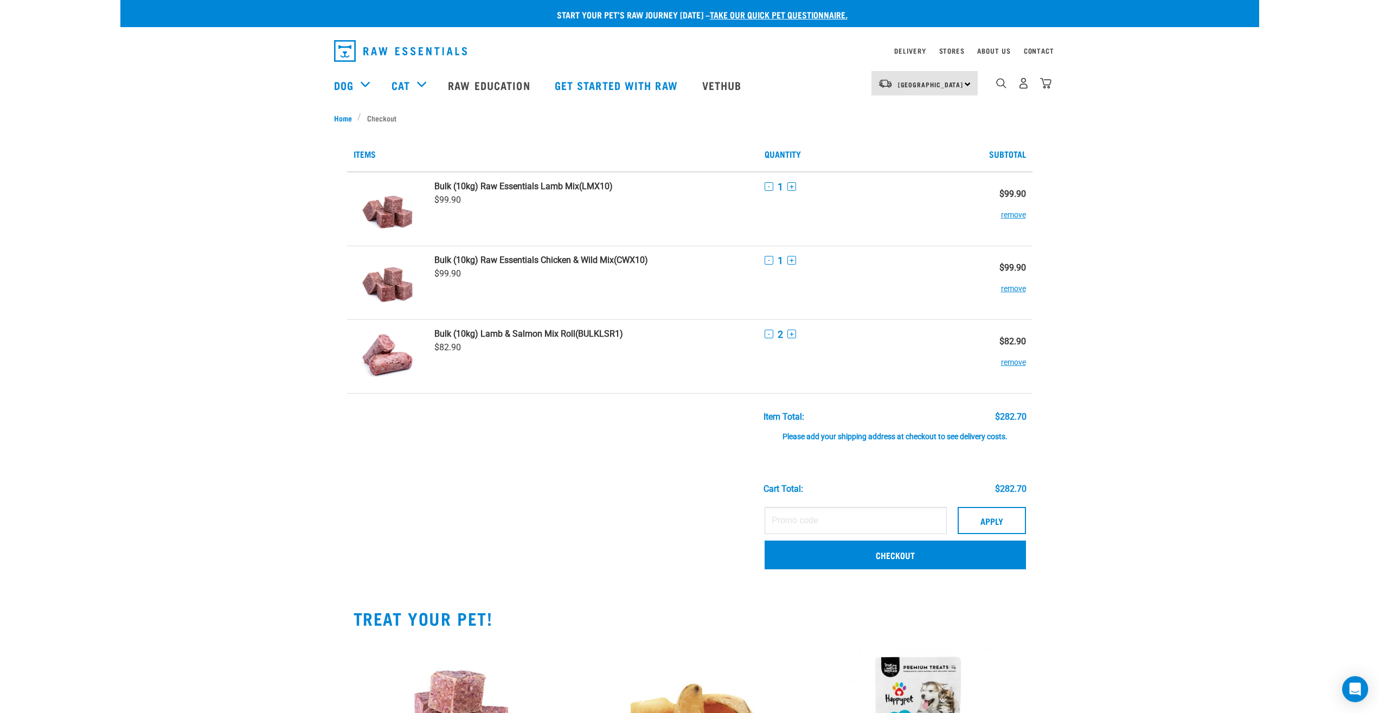
click at [687, 355] on td "Bulk (10kg) Lamb & Salmon Mix Roll (BULKLSR1) $82.90" at bounding box center [593, 356] width 330 height 74
click at [769, 336] on button "-" at bounding box center [769, 334] width 9 height 9
click at [796, 333] on button "+" at bounding box center [792, 334] width 9 height 9
click at [816, 393] on td "- 2 +" at bounding box center [861, 356] width 206 height 74
click at [1090, 398] on div "Start your pet’s raw journey [DATE] – take our quick pet questionnaire. Deliver…" at bounding box center [689, 461] width 1139 height 923
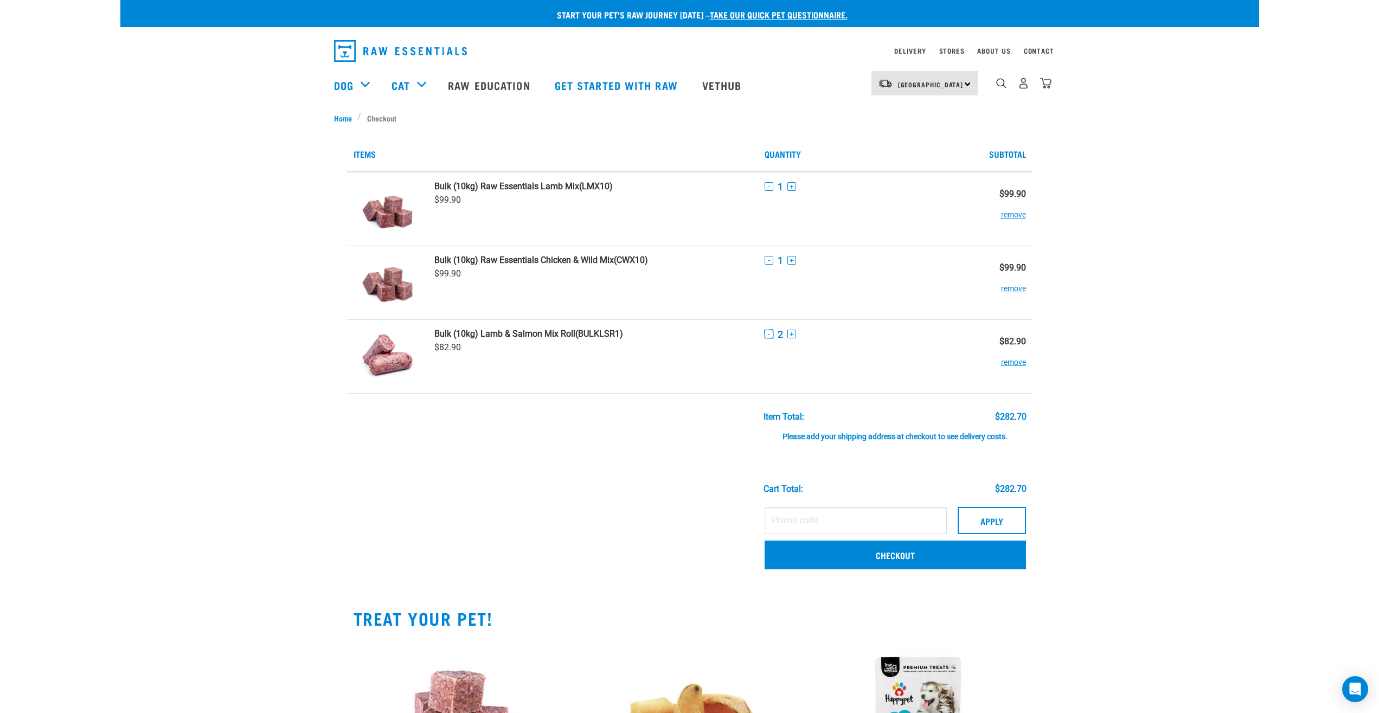
click at [769, 334] on button "-" at bounding box center [769, 334] width 9 height 9
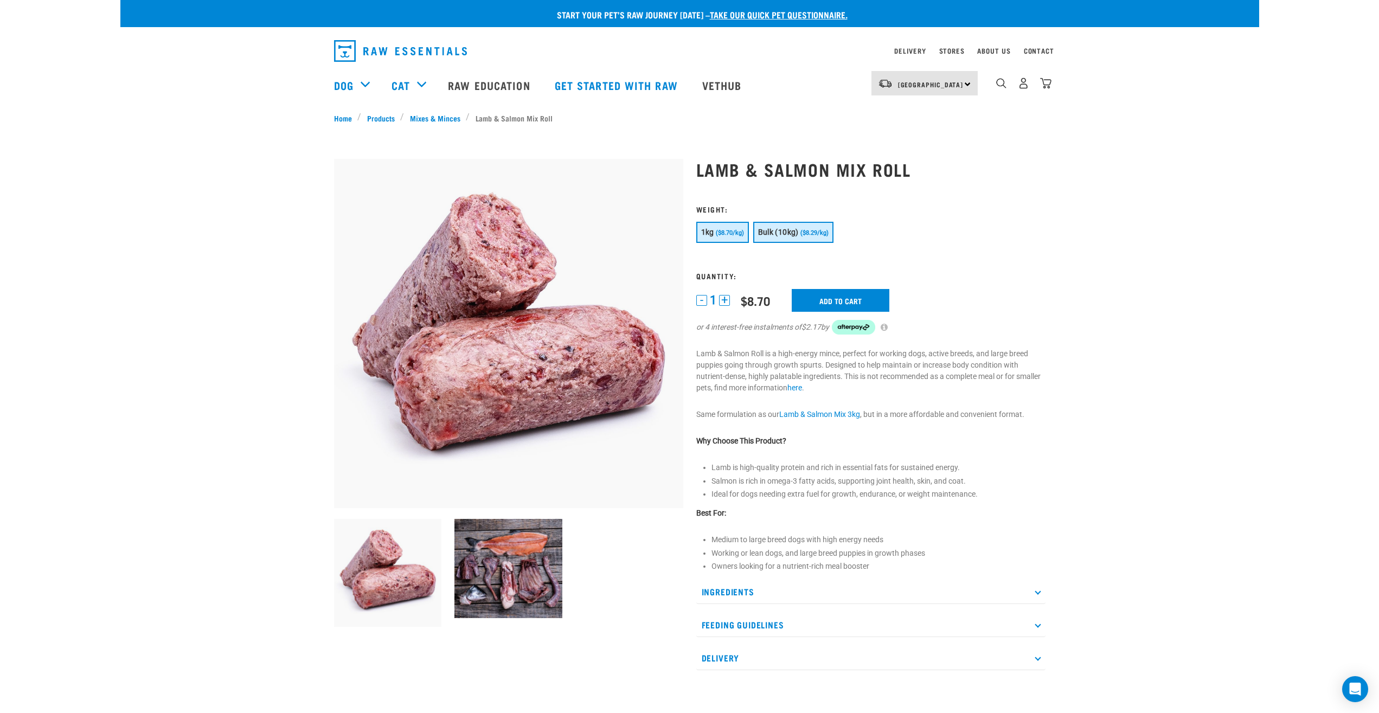
click at [783, 231] on span "Bulk (10kg)" at bounding box center [778, 232] width 41 height 9
click at [842, 299] on input "Add to cart" at bounding box center [847, 300] width 98 height 23
click at [0, 260] on article "There are 1 items left in stock of Lamb & Salmon Mix Roll, please remove this i…" at bounding box center [0, 356] width 0 height 713
click at [0, 284] on article "There are 1 items left in stock of Lamb & Salmon Mix Roll, please remove this i…" at bounding box center [0, 356] width 0 height 713
click at [41, 357] on button "delete" at bounding box center [35, 356] width 11 height 11
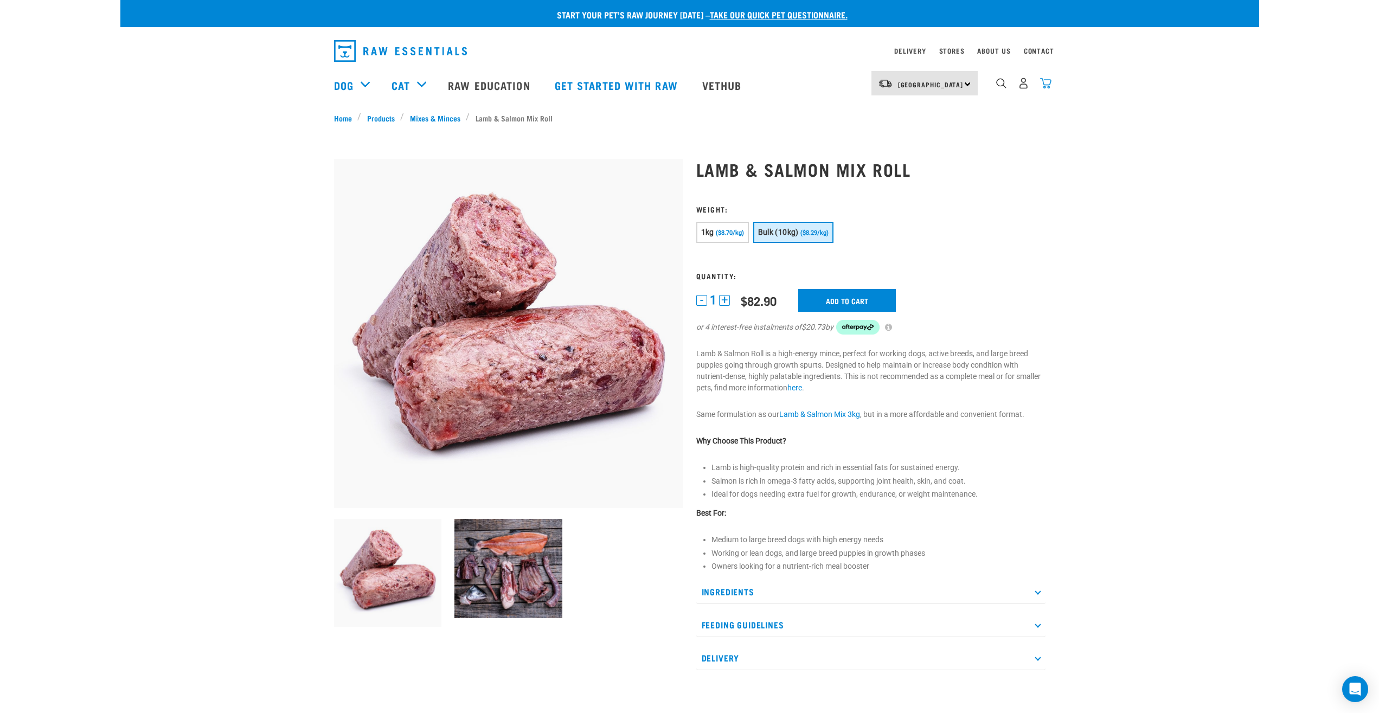
click at [1048, 87] on img "dropdown navigation" at bounding box center [1045, 83] width 11 height 11
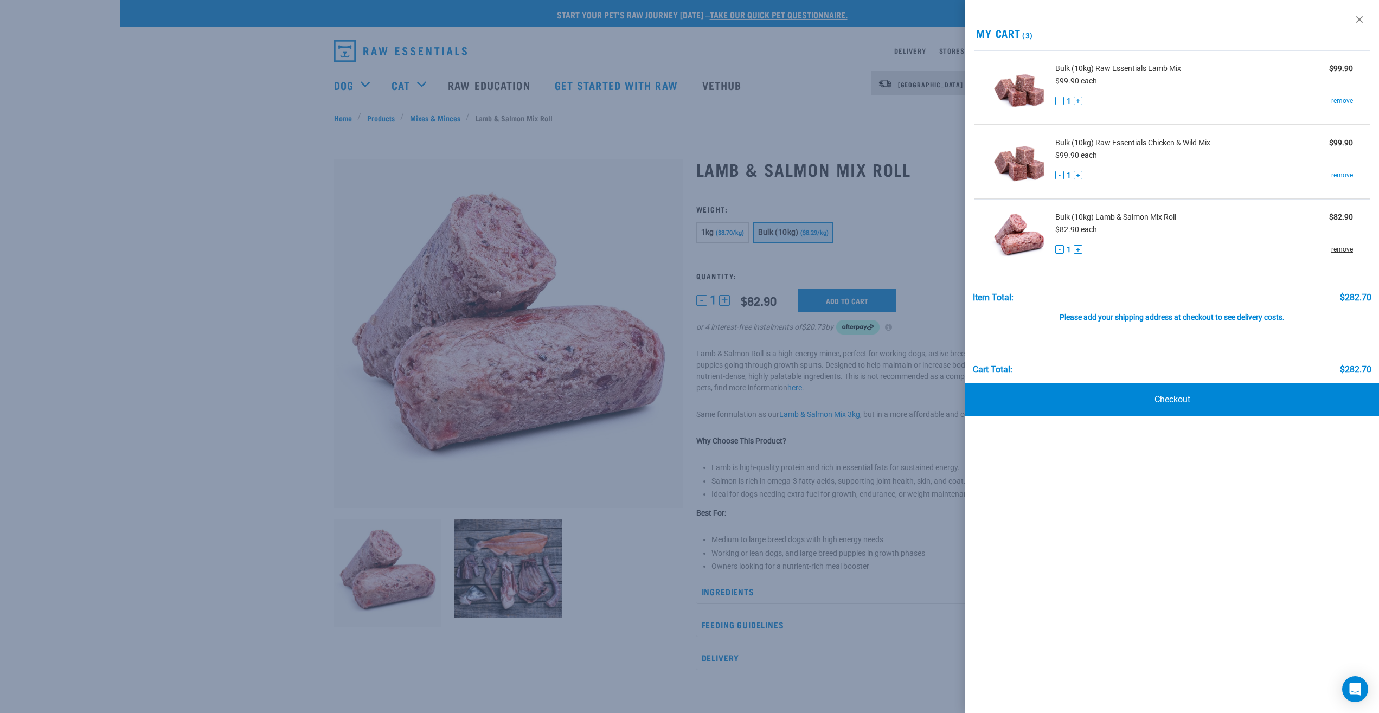
click at [1342, 247] on link "remove" at bounding box center [1343, 250] width 22 height 10
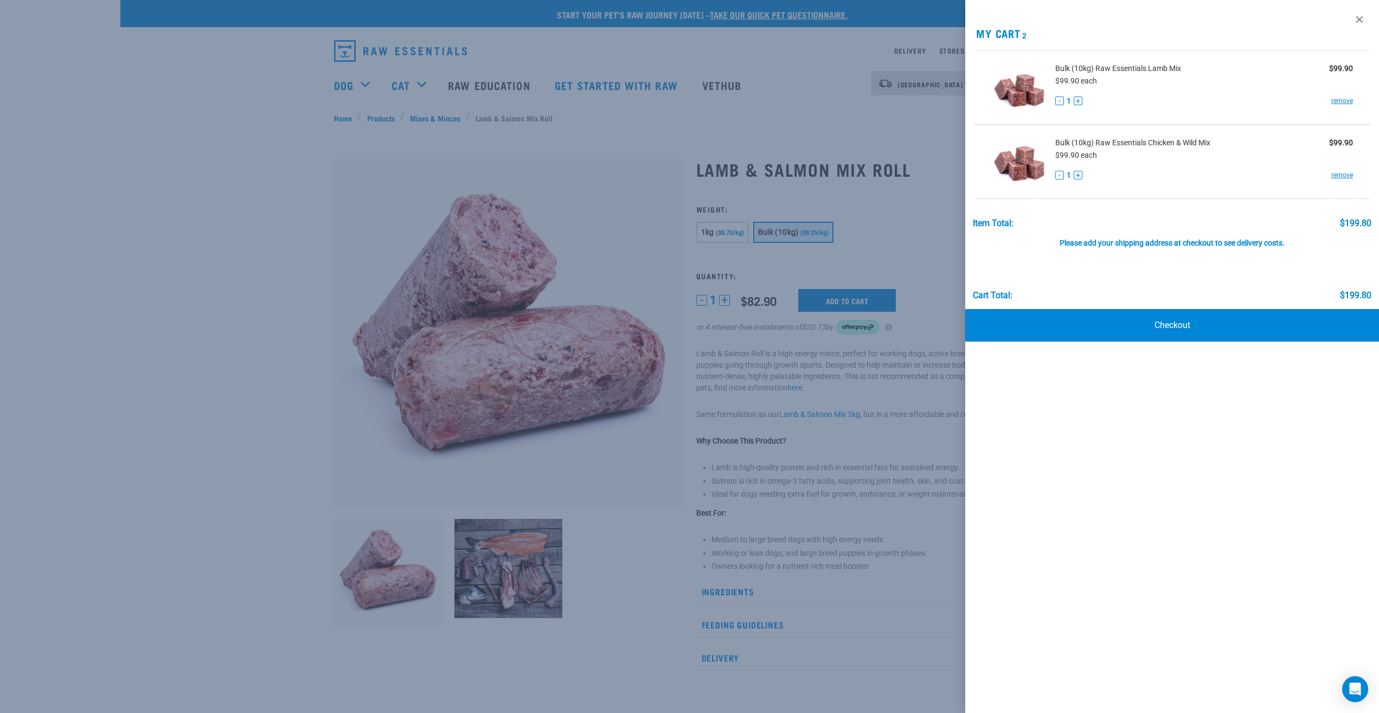
click at [912, 228] on div at bounding box center [689, 356] width 1379 height 713
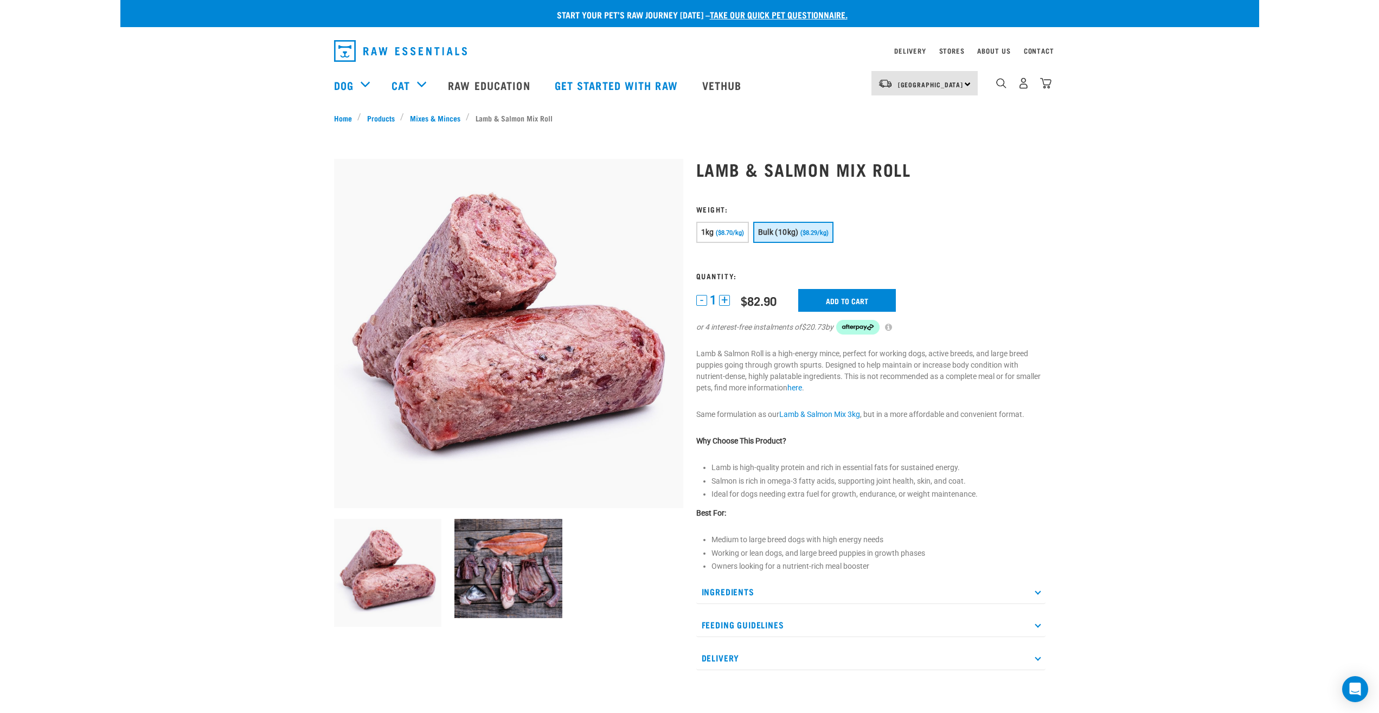
click at [718, 299] on div "- 1 +" at bounding box center [713, 300] width 34 height 11
click at [724, 303] on button "+" at bounding box center [724, 300] width 11 height 11
click at [858, 301] on input "Add to cart" at bounding box center [847, 300] width 98 height 23
drag, startPoint x: 1366, startPoint y: 349, endPoint x: 1367, endPoint y: 359, distance: 9.2
click at [11, 350] on div "There are 1 items left in stock of Lamb & Salmon Mix Roll, please remove this i…" at bounding box center [0, 356] width 22 height 43
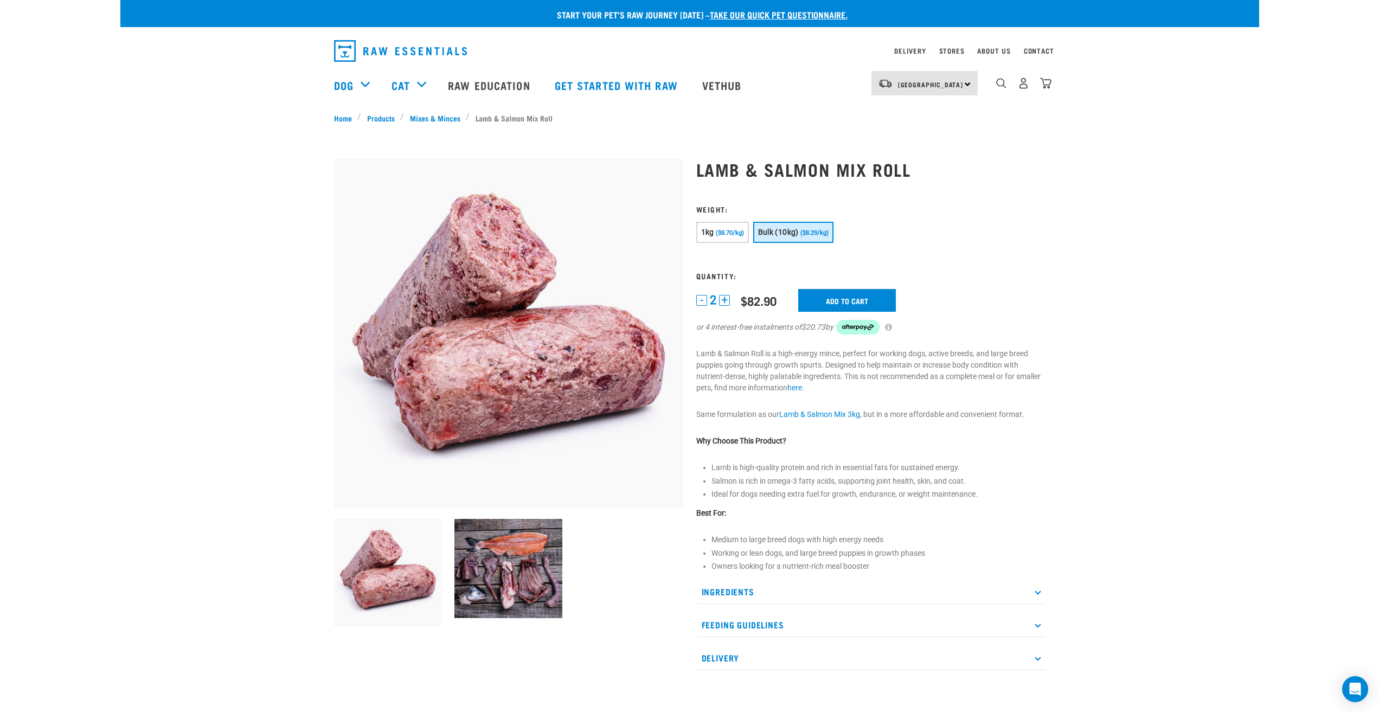
click at [41, 359] on button "delete" at bounding box center [35, 356] width 11 height 11
click at [1203, 263] on div "Start your pet’s raw journey [DATE] – take our quick pet questionnaire. Deliver…" at bounding box center [689, 480] width 1139 height 961
click at [722, 301] on button "+" at bounding box center [724, 300] width 11 height 11
click at [822, 299] on input "Add to cart" at bounding box center [841, 300] width 98 height 23
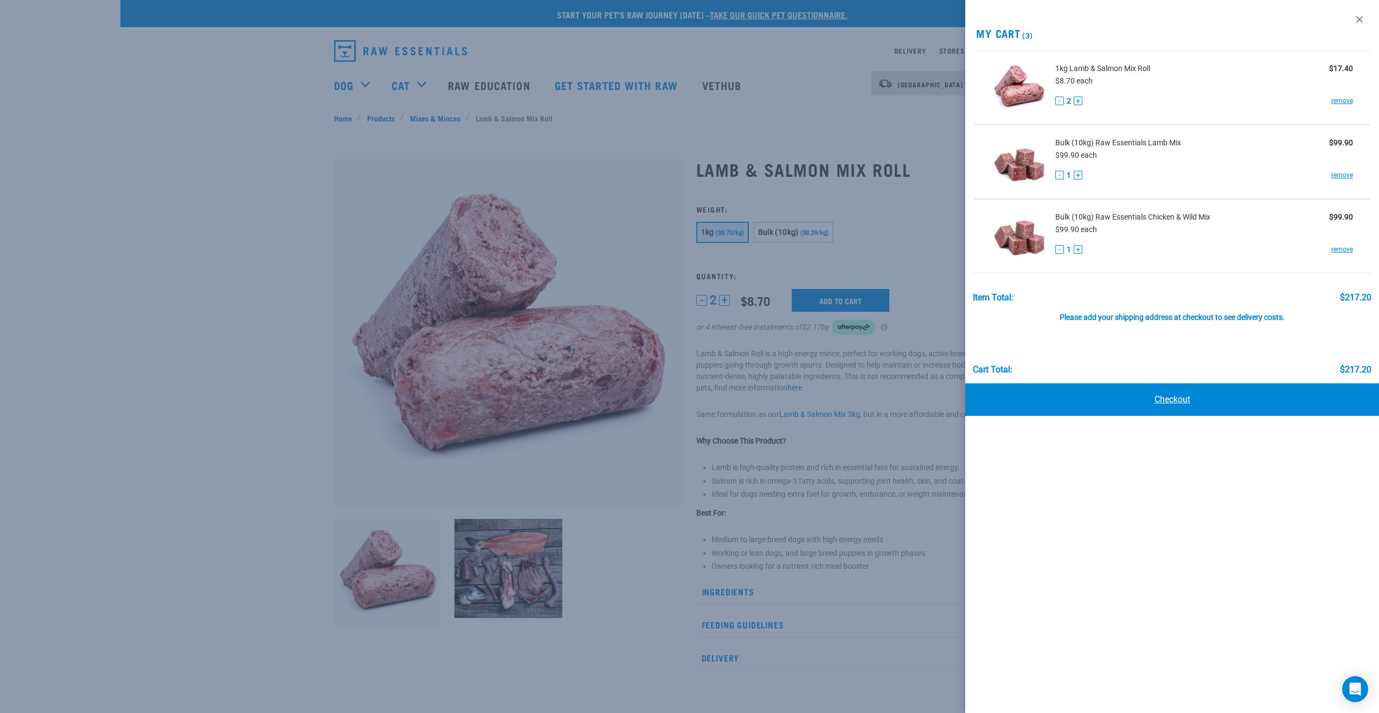
click at [1177, 395] on link "Checkout" at bounding box center [1173, 400] width 414 height 33
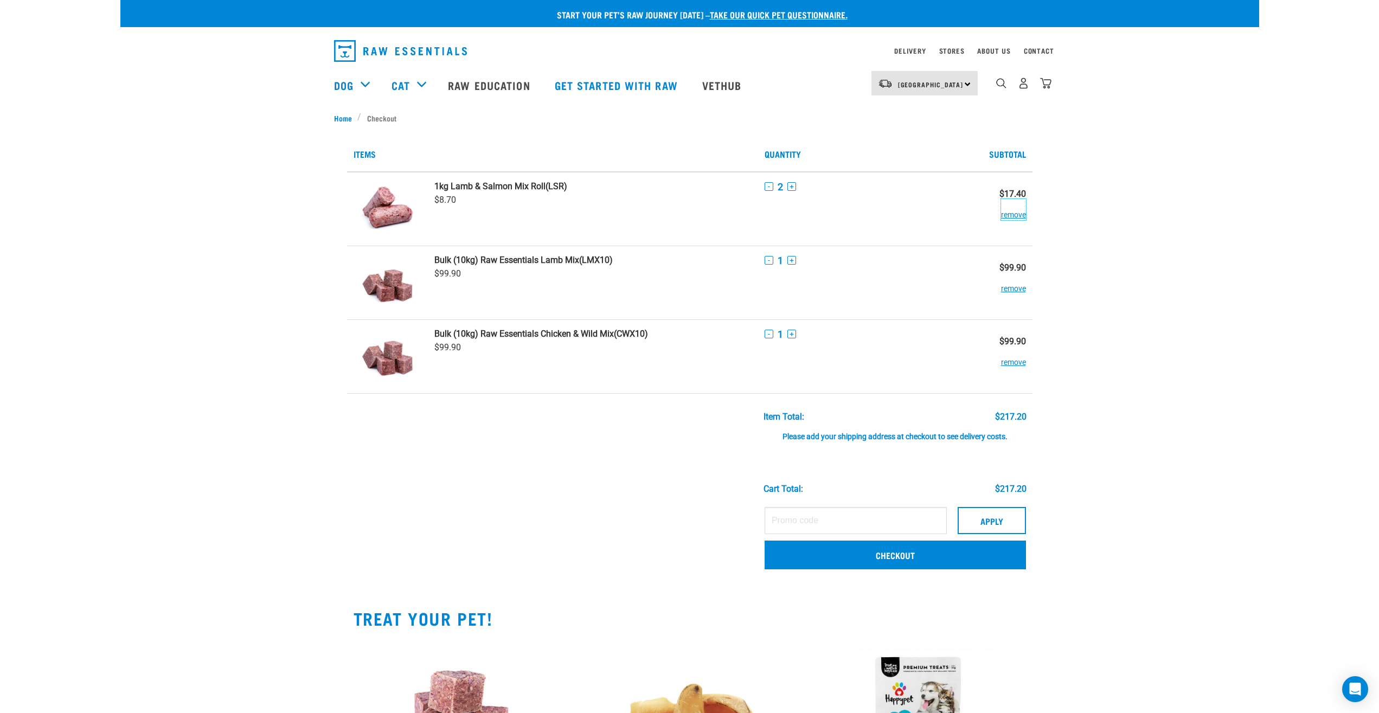
click at [1024, 219] on button "remove" at bounding box center [1013, 209] width 25 height 21
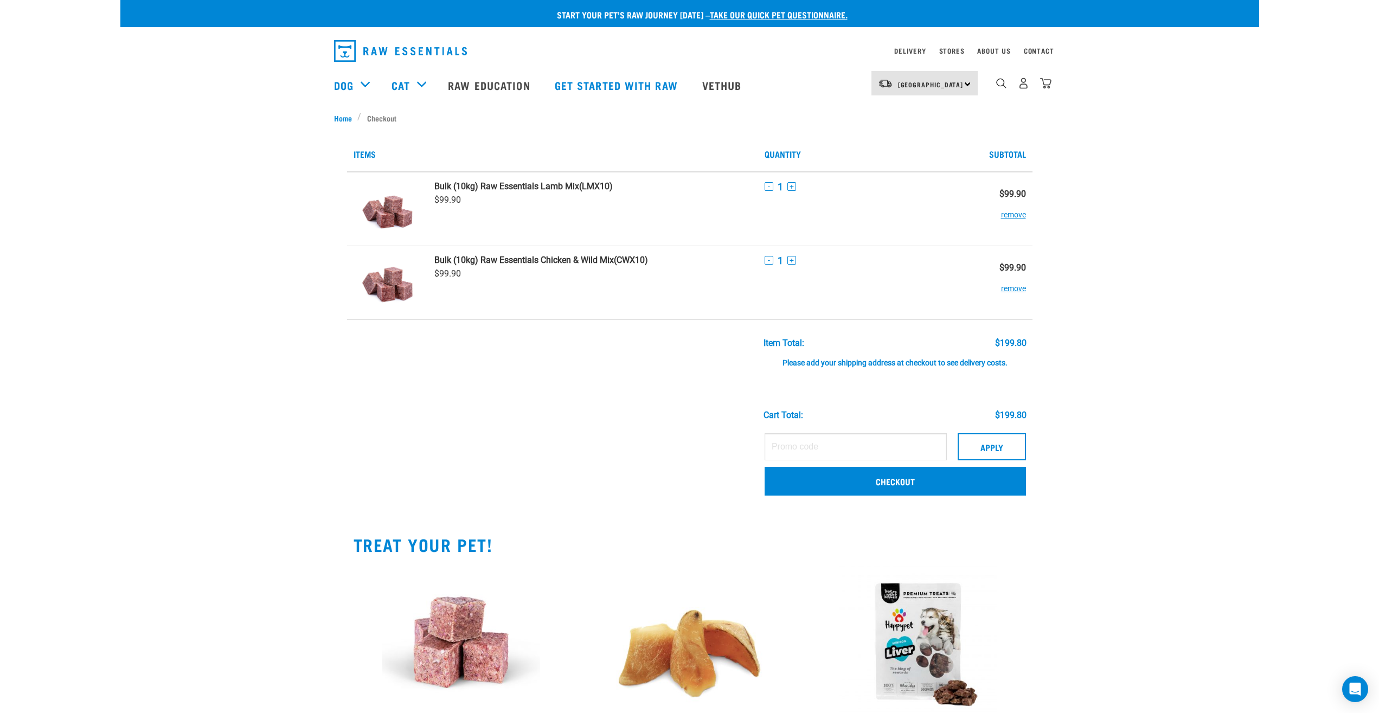
click at [1127, 200] on div "Start your pet’s raw journey [DATE] – take our quick pet questionnaire. Deliver…" at bounding box center [689, 424] width 1139 height 849
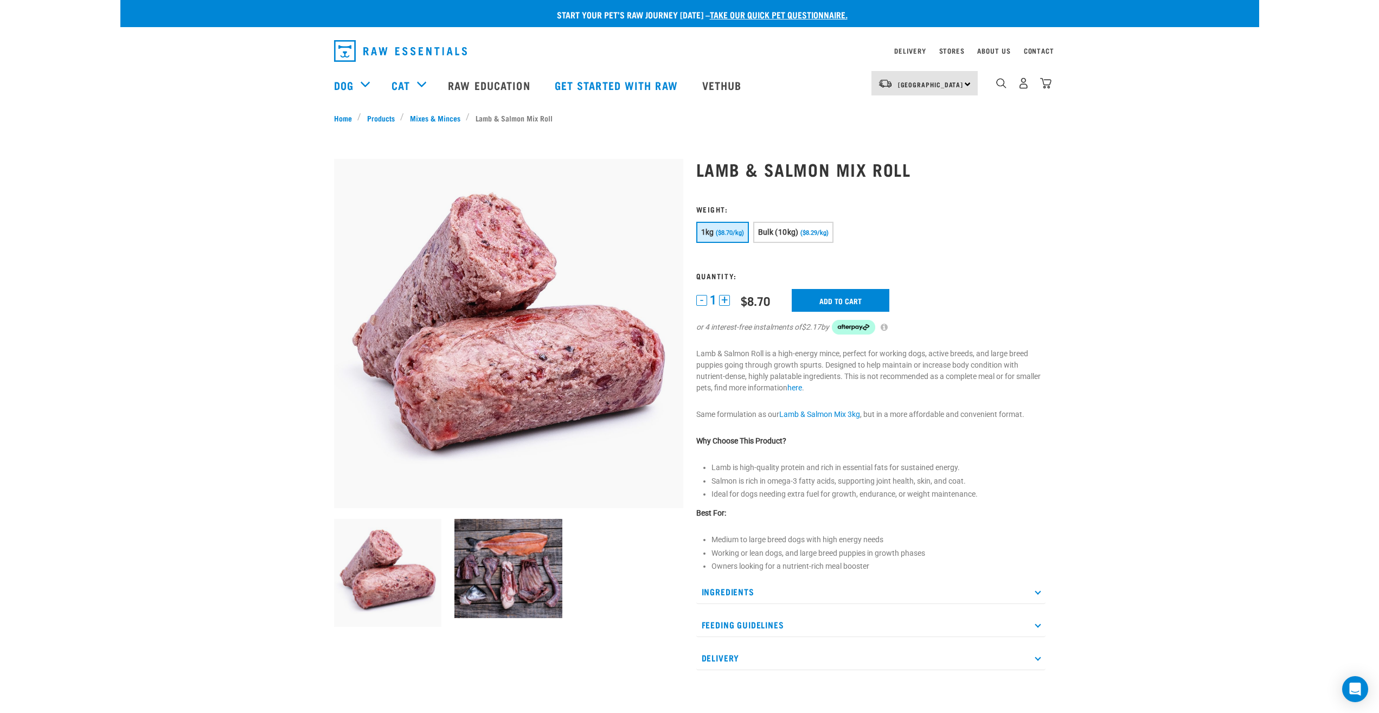
click at [724, 301] on button "+" at bounding box center [724, 300] width 11 height 11
click at [784, 229] on span "Bulk (10kg)" at bounding box center [778, 232] width 41 height 9
click at [1015, 263] on form "1kg" at bounding box center [870, 276] width 349 height 143
click at [866, 307] on input "Add to cart" at bounding box center [847, 300] width 98 height 23
click at [0, 250] on article "There are 1 items left in stock of Lamb & Salmon Mix Roll, please remove this i…" at bounding box center [0, 356] width 0 height 713
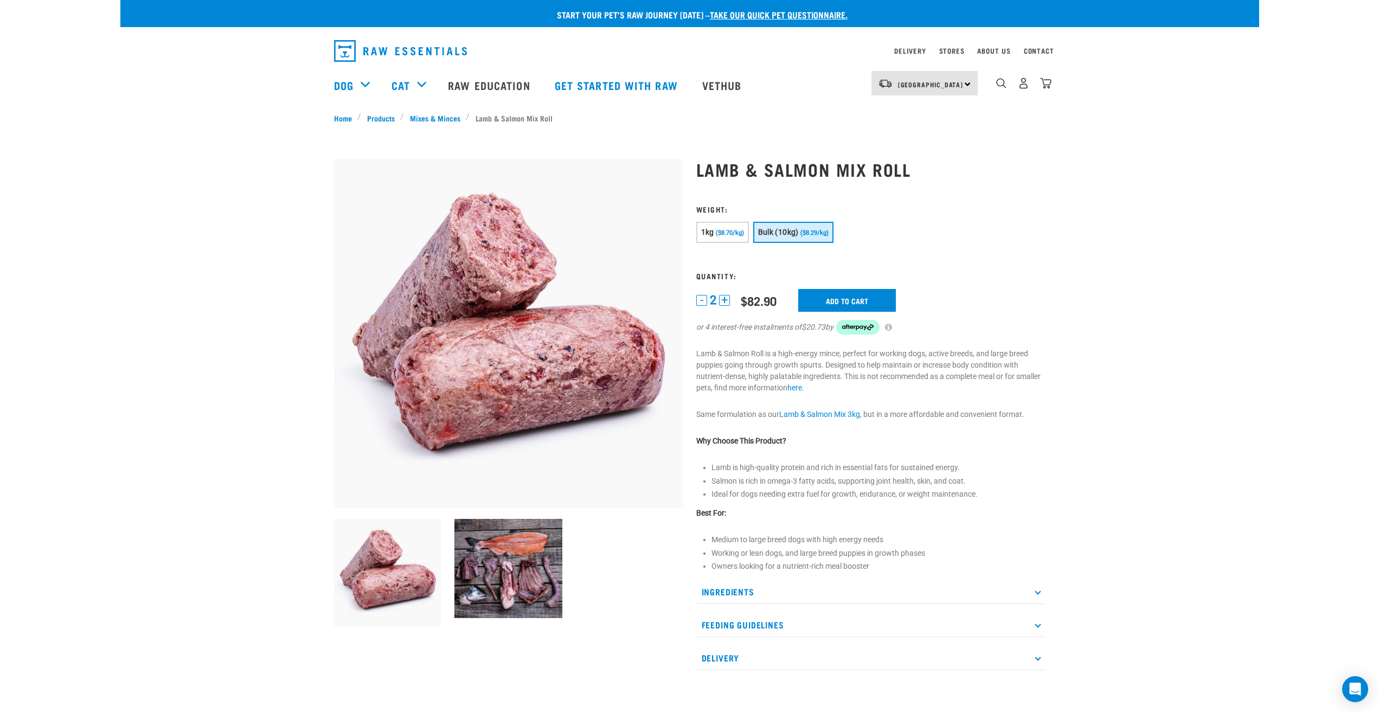
click at [11, 356] on div "There are 1 items left in stock of Lamb & Salmon Mix Roll, please remove this i…" at bounding box center [0, 356] width 22 height 43
click at [41, 356] on button "delete" at bounding box center [35, 356] width 11 height 11
click at [1049, 89] on img "dropdown navigation" at bounding box center [1045, 83] width 11 height 11
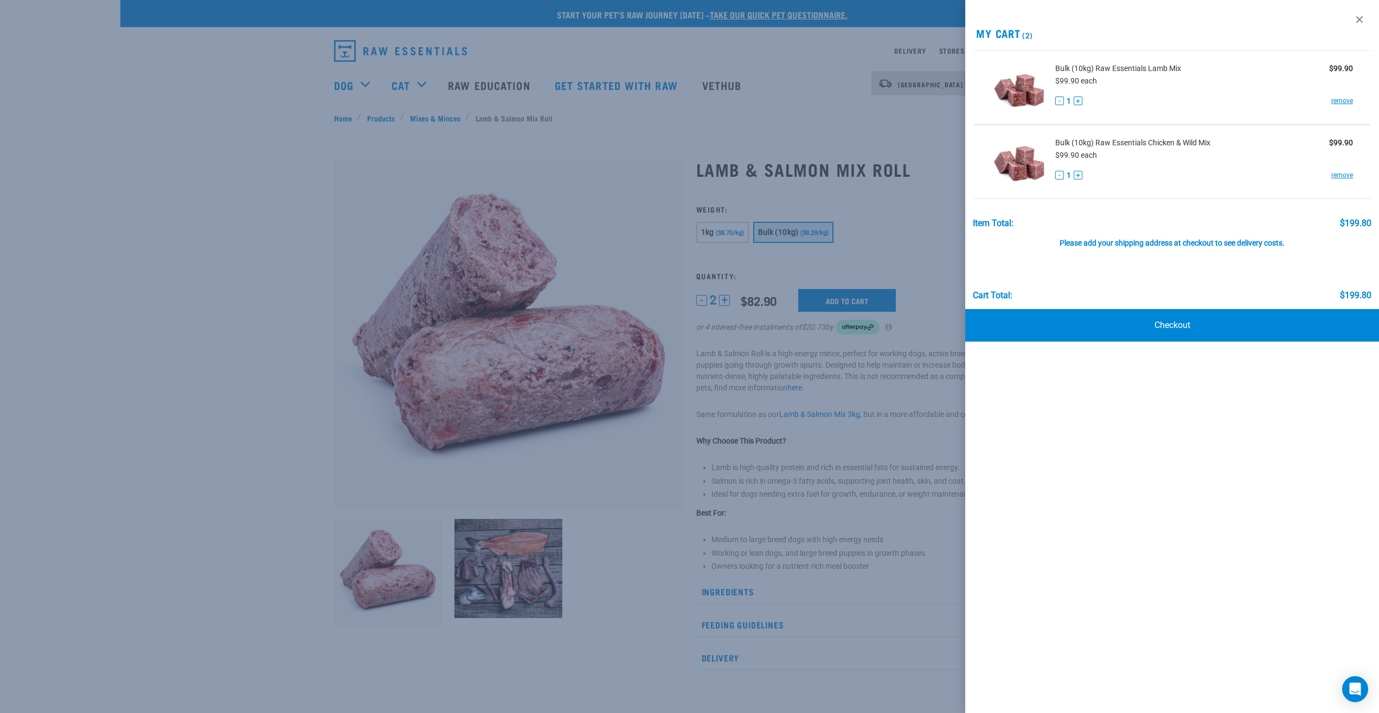
click at [944, 245] on div at bounding box center [689, 356] width 1379 height 713
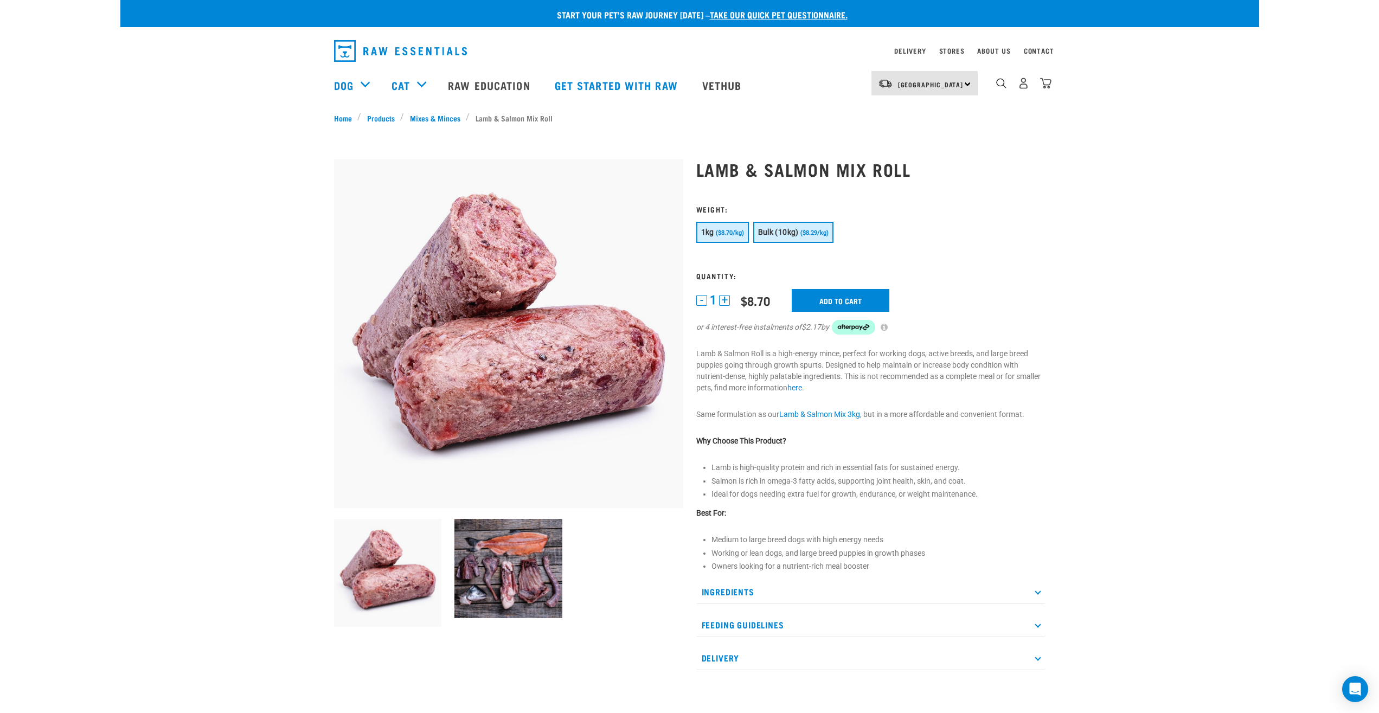
click at [785, 234] on span "Bulk (10kg)" at bounding box center [778, 232] width 41 height 9
click at [721, 299] on button "+" at bounding box center [724, 300] width 11 height 11
click at [839, 303] on input "Add to cart" at bounding box center [847, 300] width 98 height 23
click at [0, 239] on article "There are 1 items left in stock of Lamb & Salmon Mix Roll, please remove this i…" at bounding box center [0, 356] width 0 height 713
click at [0, 145] on article "There are 1 items left in stock of Lamb & Salmon Mix Roll, please remove this i…" at bounding box center [0, 356] width 0 height 713
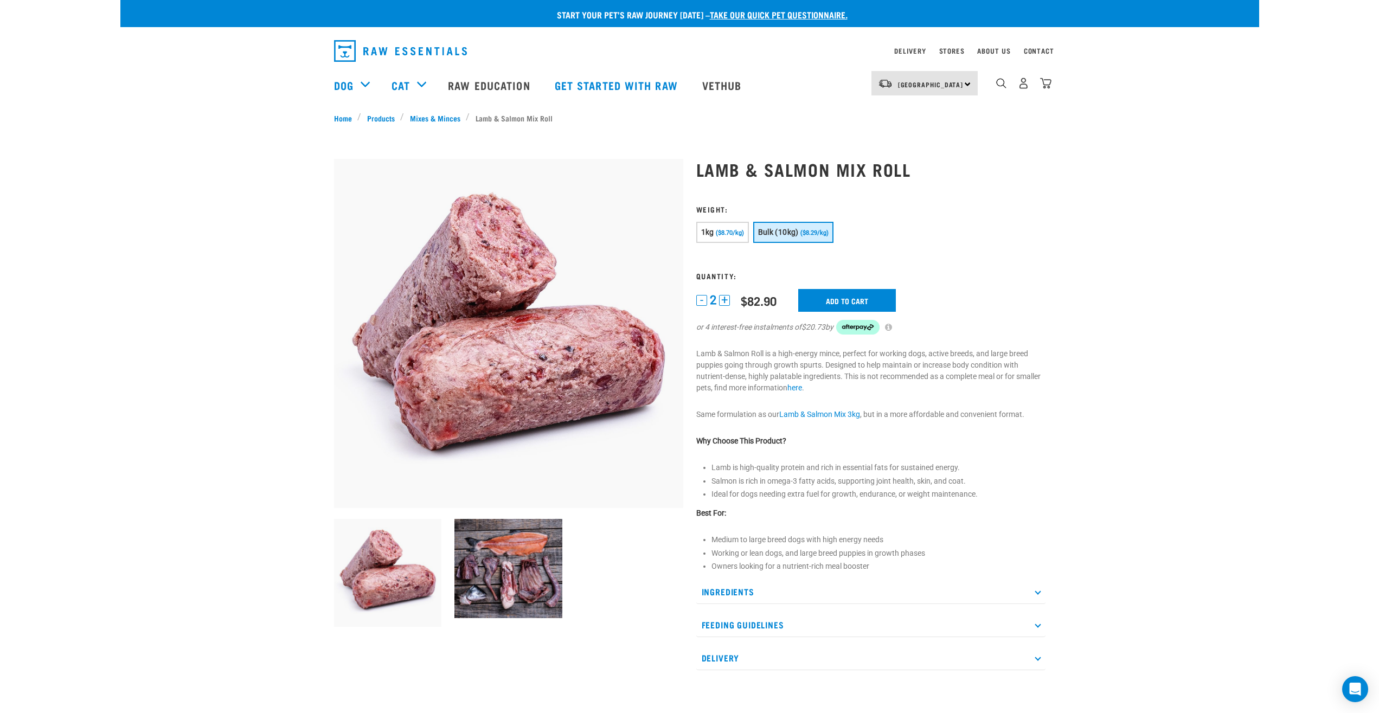
click at [704, 303] on button "-" at bounding box center [701, 300] width 11 height 11
click at [819, 302] on input "Add to cart" at bounding box center [847, 300] width 98 height 23
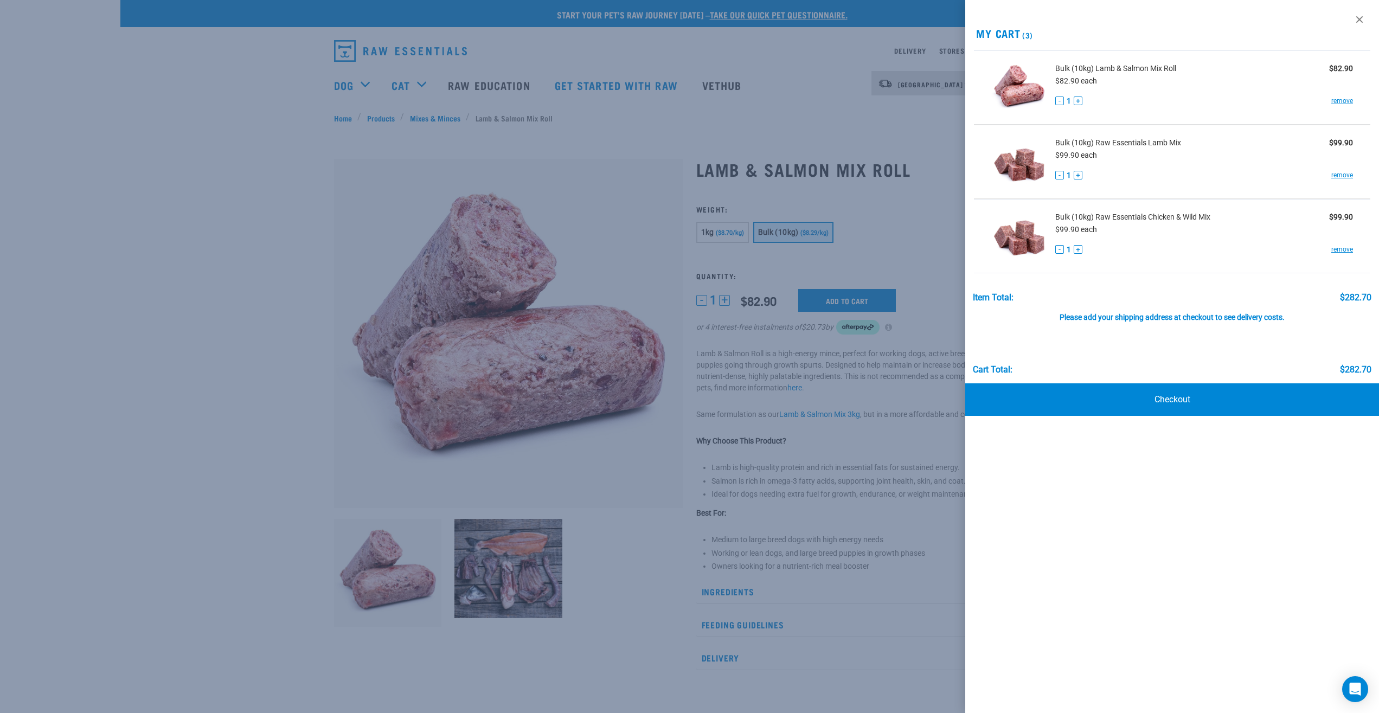
click at [939, 206] on div at bounding box center [689, 356] width 1379 height 713
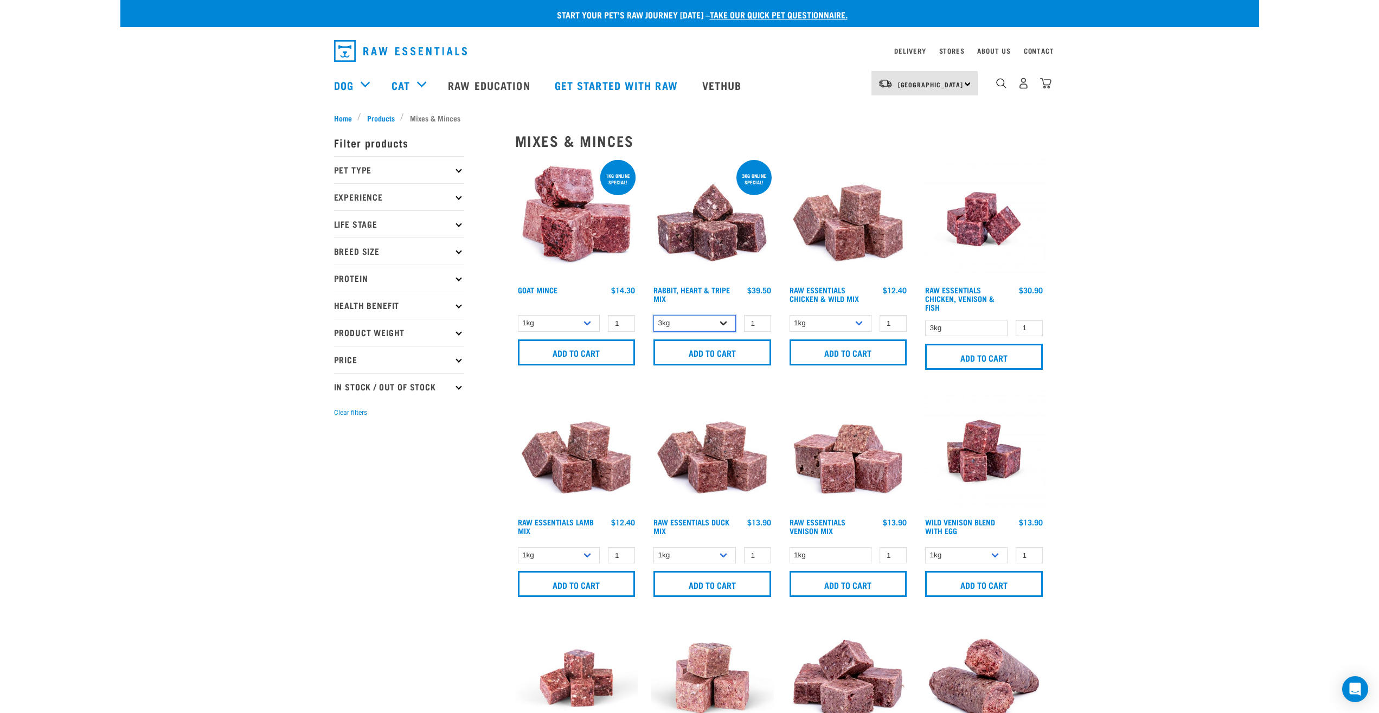
click at [654, 315] on select "3kg 1kg" at bounding box center [695, 323] width 82 height 17
click at [720, 323] on select "3kg 1kg" at bounding box center [695, 323] width 82 height 17
drag, startPoint x: 1068, startPoint y: 380, endPoint x: 1066, endPoint y: 186, distance: 194.2
click at [384, 282] on p "Protein" at bounding box center [399, 278] width 130 height 27
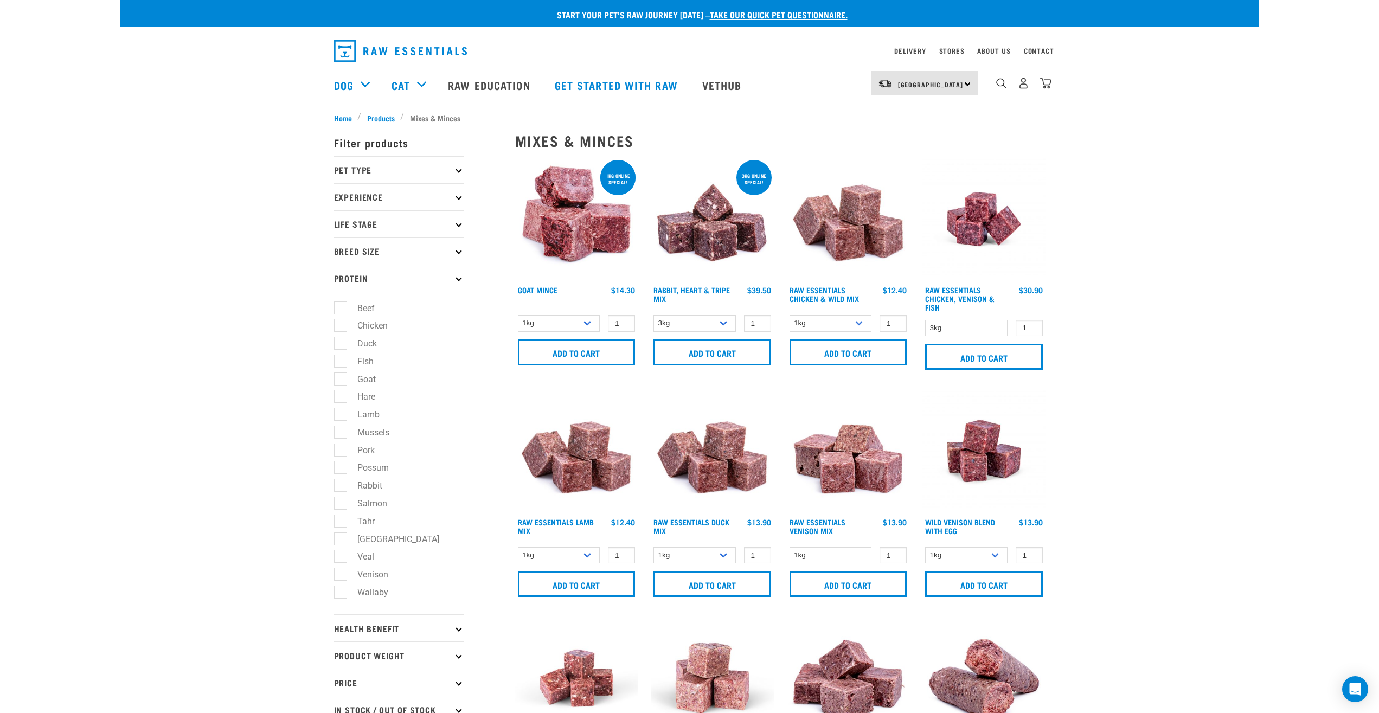
click at [342, 363] on label "Fish" at bounding box center [359, 362] width 38 height 14
click at [341, 363] on input "Fish" at bounding box center [337, 359] width 7 height 7
checkbox input "true"
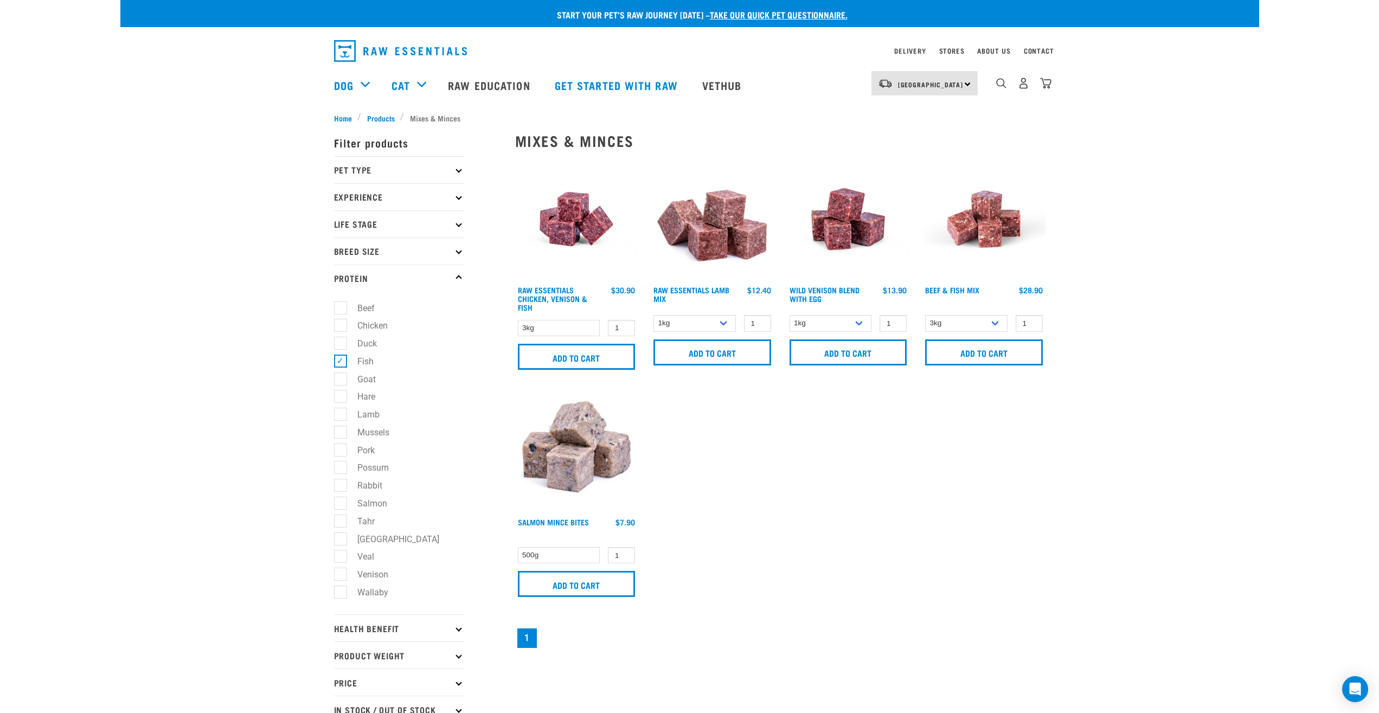
click at [585, 453] on img at bounding box center [576, 450] width 123 height 123
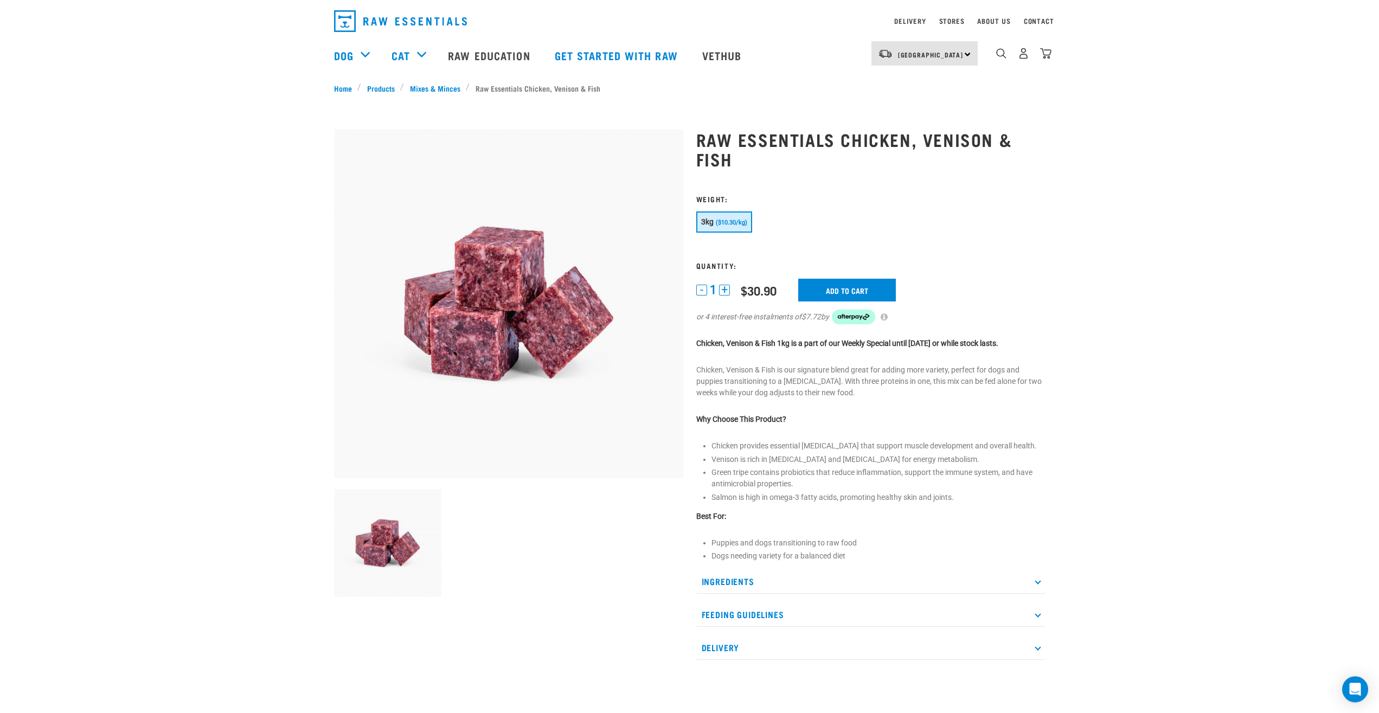
scroll to position [166, 0]
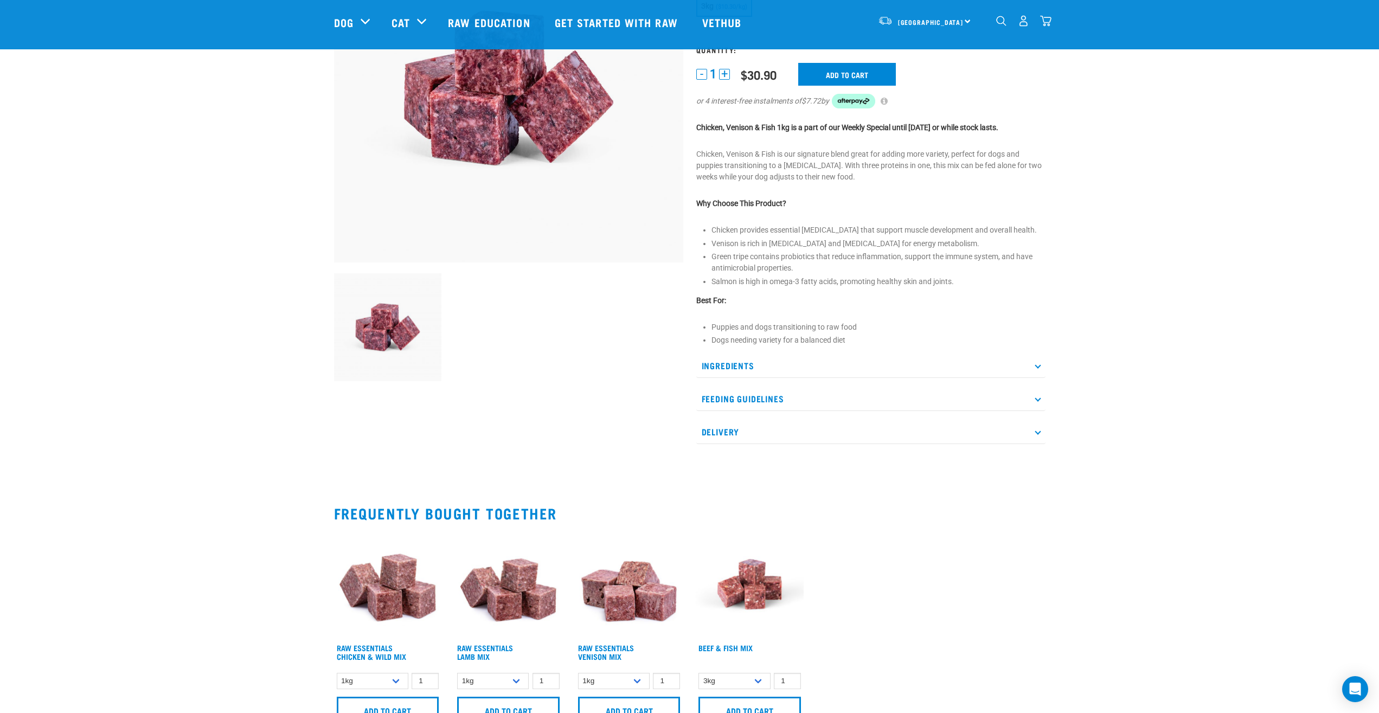
click at [752, 361] on p "Ingredients" at bounding box center [870, 366] width 349 height 24
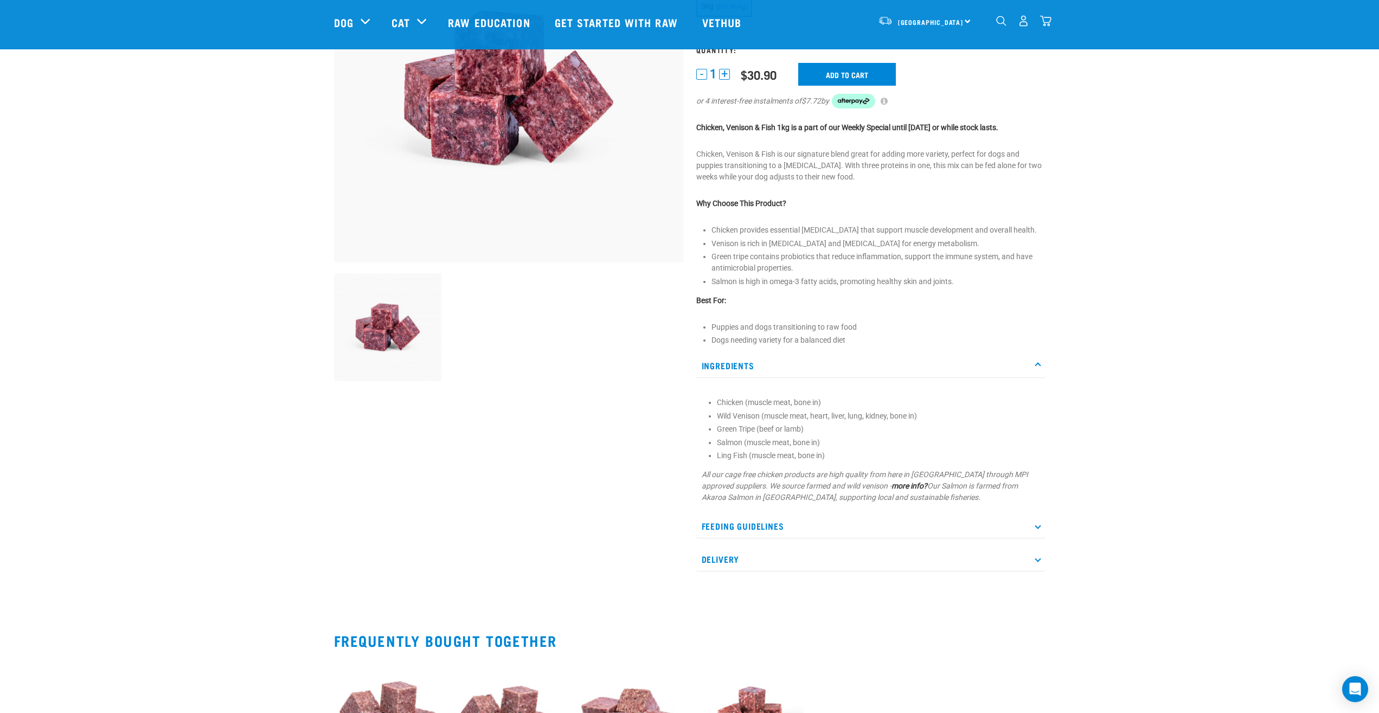
click at [751, 361] on p "Ingredients" at bounding box center [870, 366] width 349 height 24
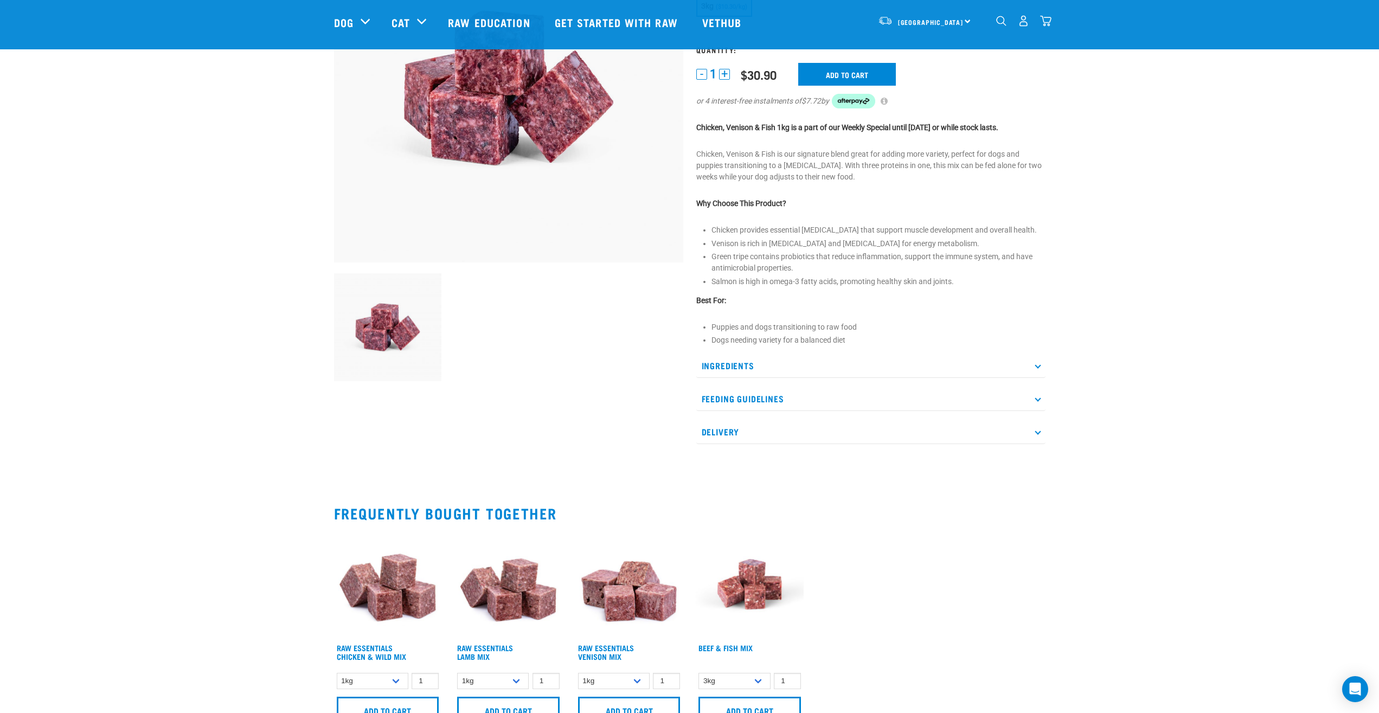
scroll to position [0, 0]
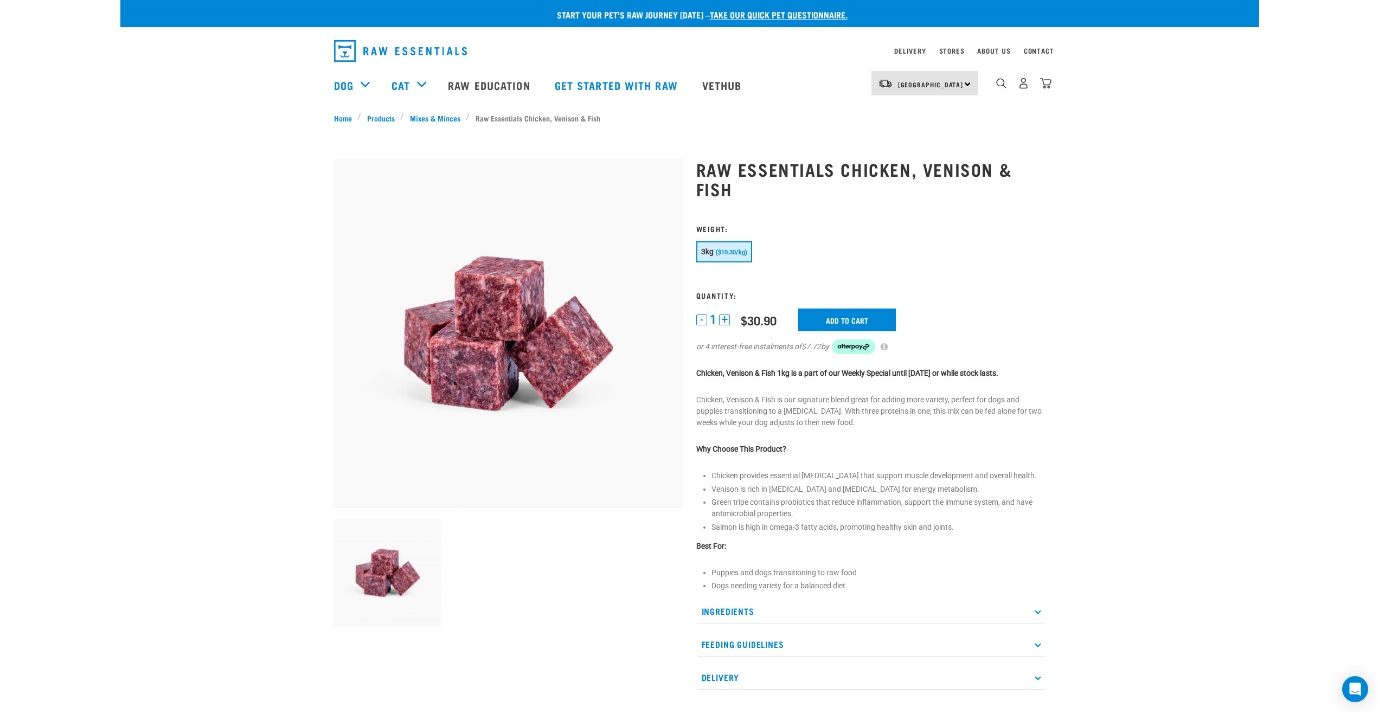
click at [725, 319] on button "+" at bounding box center [724, 320] width 11 height 11
click at [856, 317] on input "Add to cart" at bounding box center [847, 320] width 98 height 23
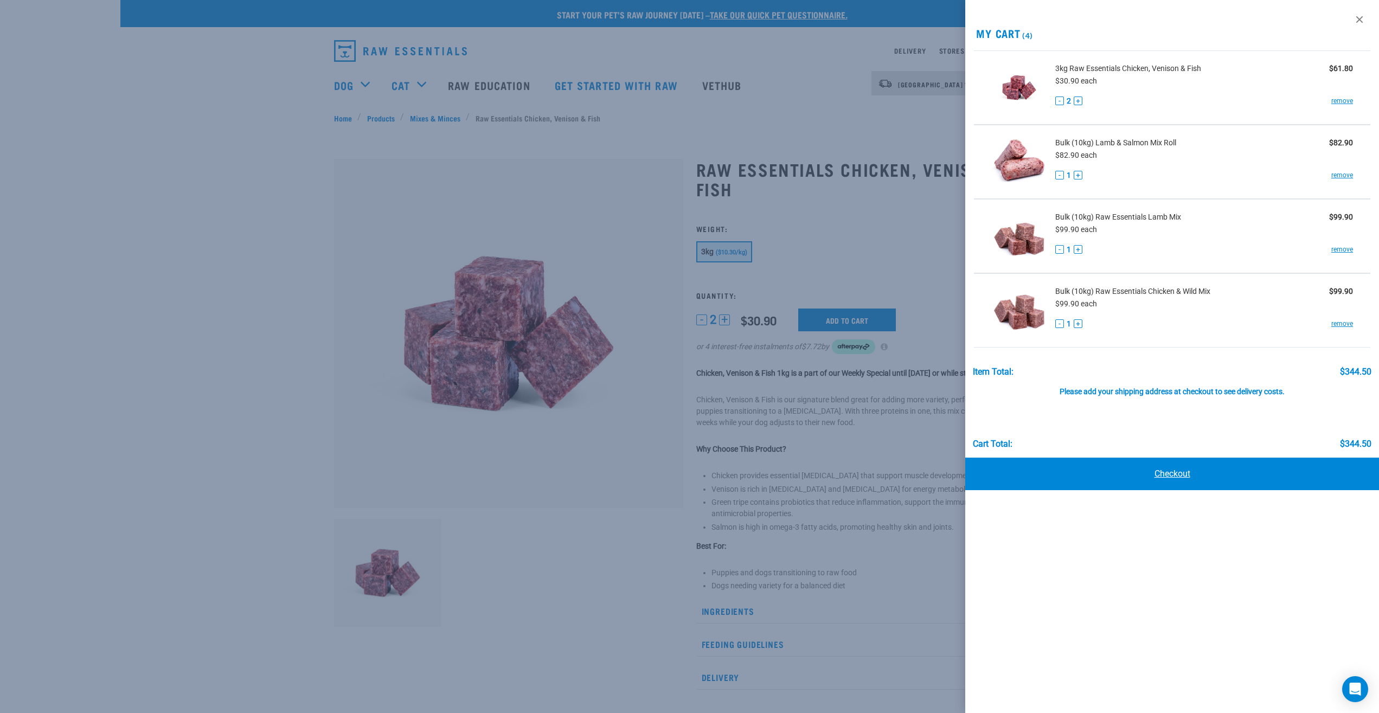
click at [1158, 475] on link "Checkout" at bounding box center [1173, 474] width 414 height 33
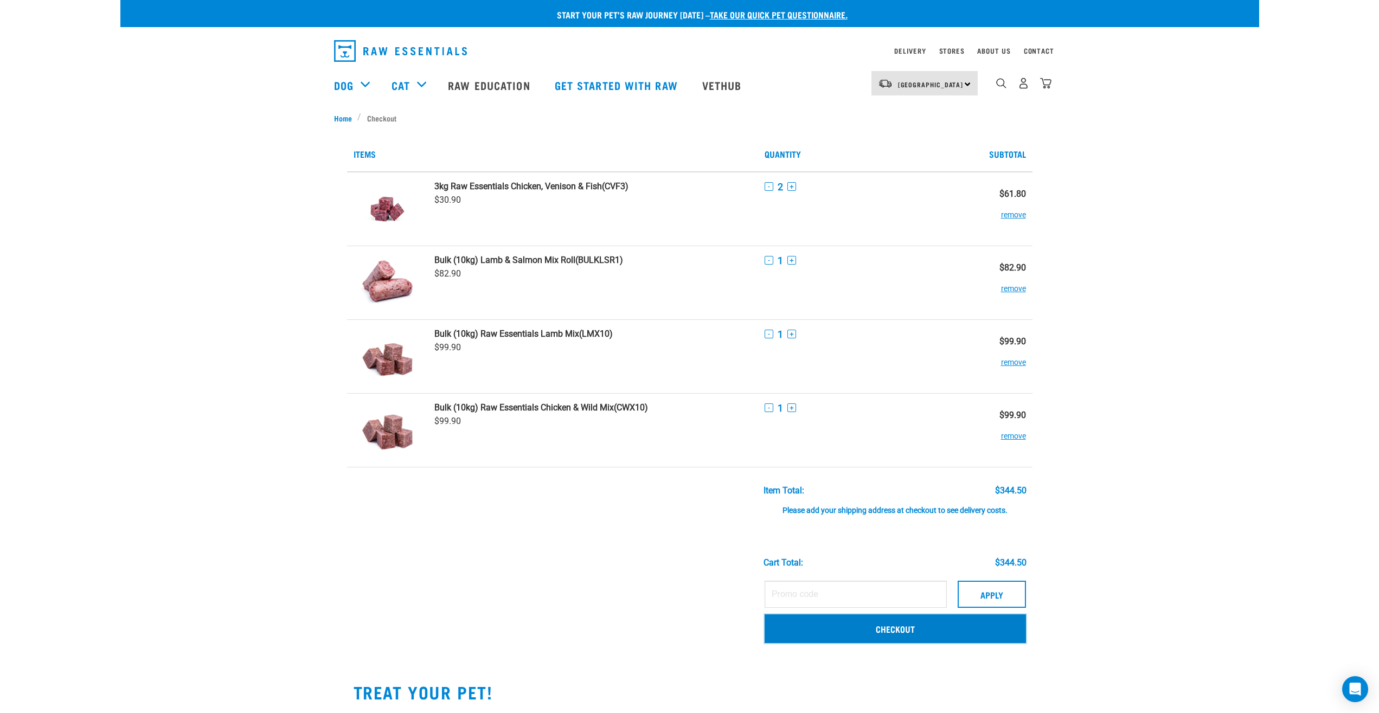
click at [894, 632] on link "Checkout" at bounding box center [895, 629] width 261 height 28
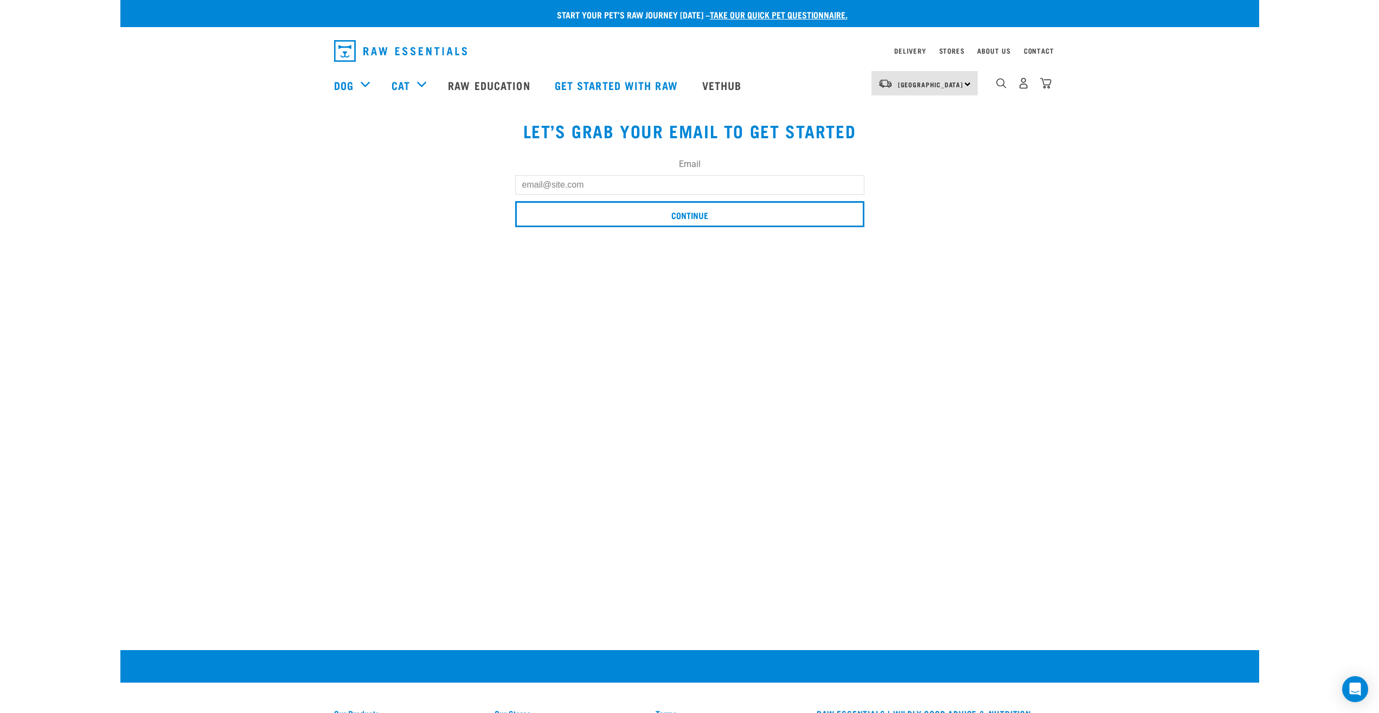
click at [671, 189] on input "Email" at bounding box center [689, 185] width 349 height 20
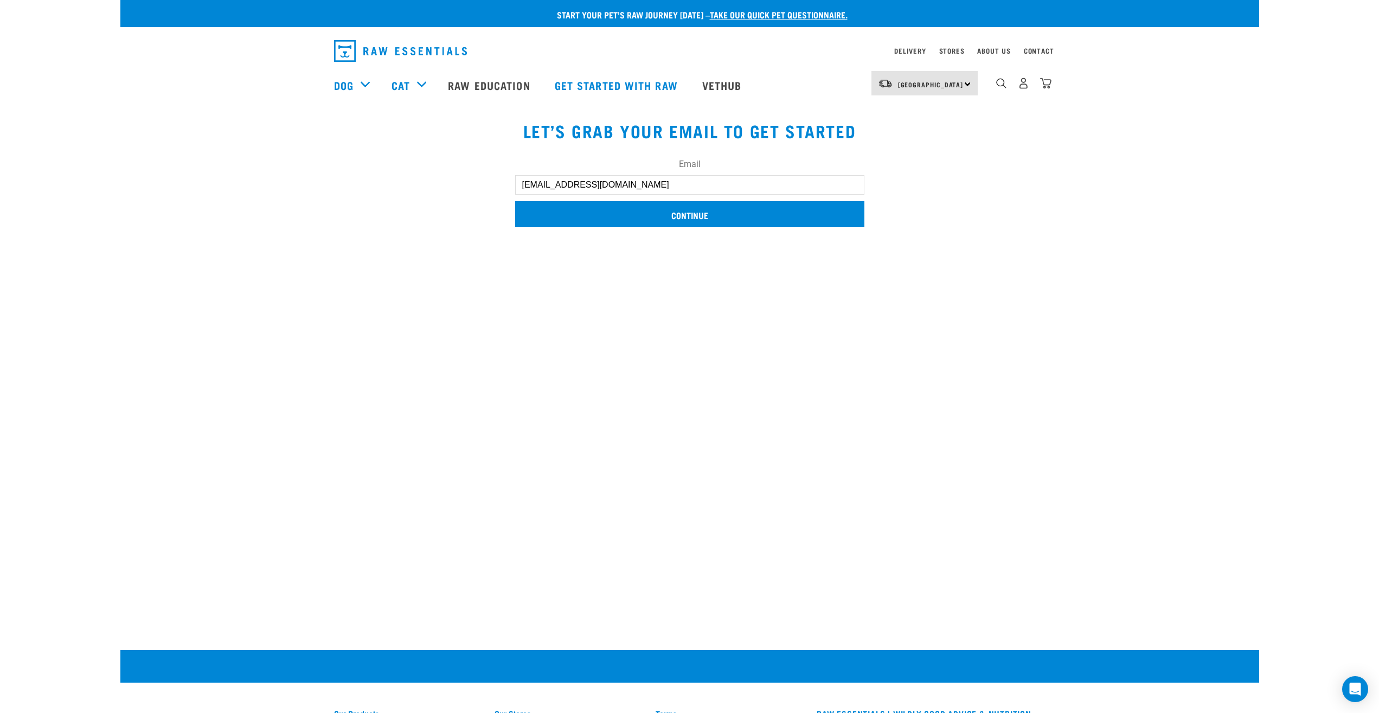
type input "[EMAIL_ADDRESS][DOMAIN_NAME]"
click at [648, 210] on input "Continue" at bounding box center [689, 214] width 349 height 26
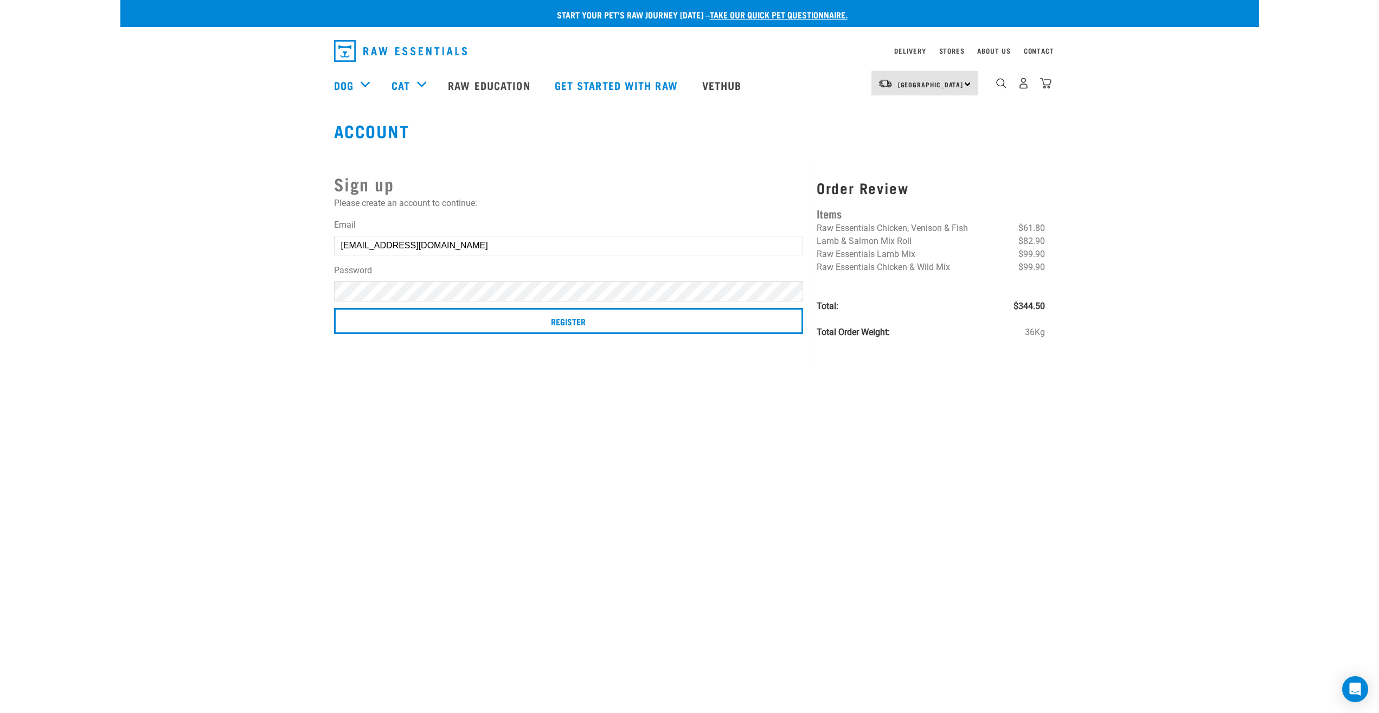
click at [1123, 221] on div "Start your pet’s raw journey [DATE] – take our quick pet questionnaire. Deliver…" at bounding box center [689, 179] width 1139 height 358
click at [595, 152] on div "Account Sign up Please create an account to continue: Email [EMAIL_ADDRESS][DOM…" at bounding box center [689, 243] width 729 height 244
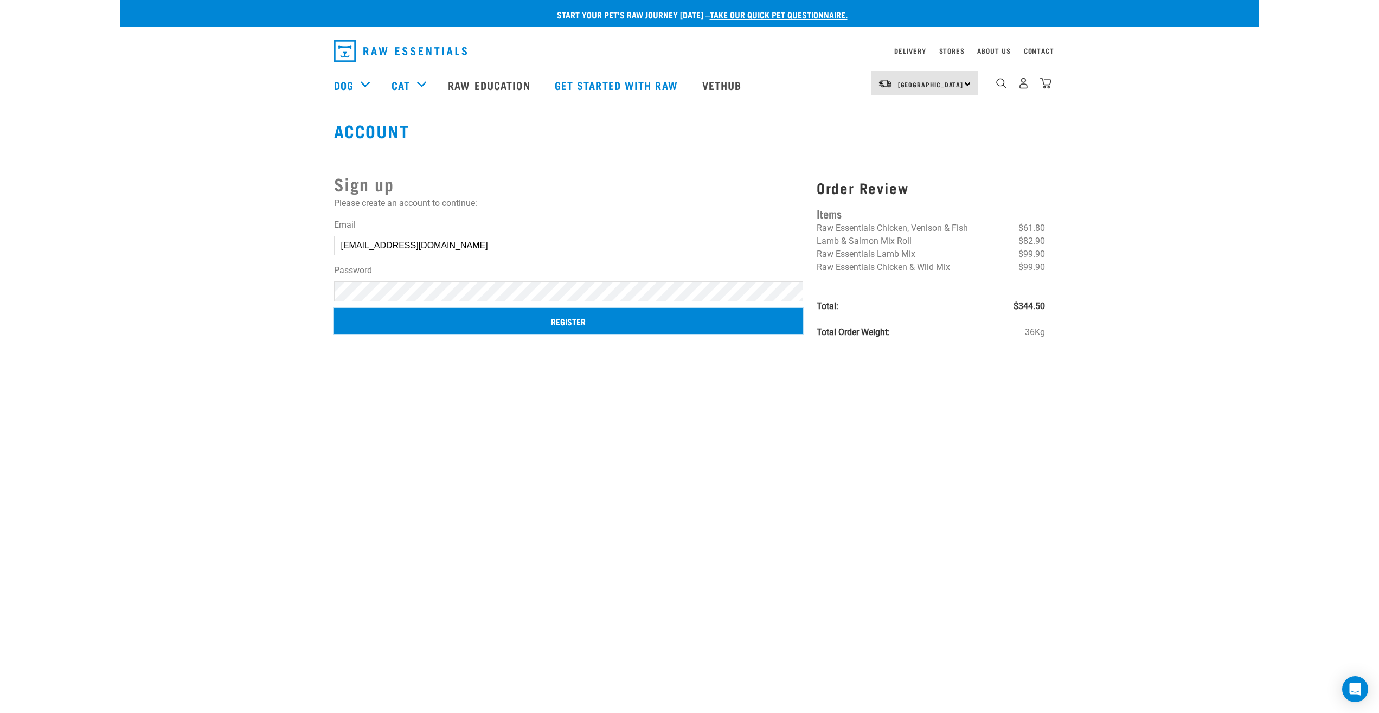
click at [637, 320] on input "Register" at bounding box center [569, 321] width 470 height 26
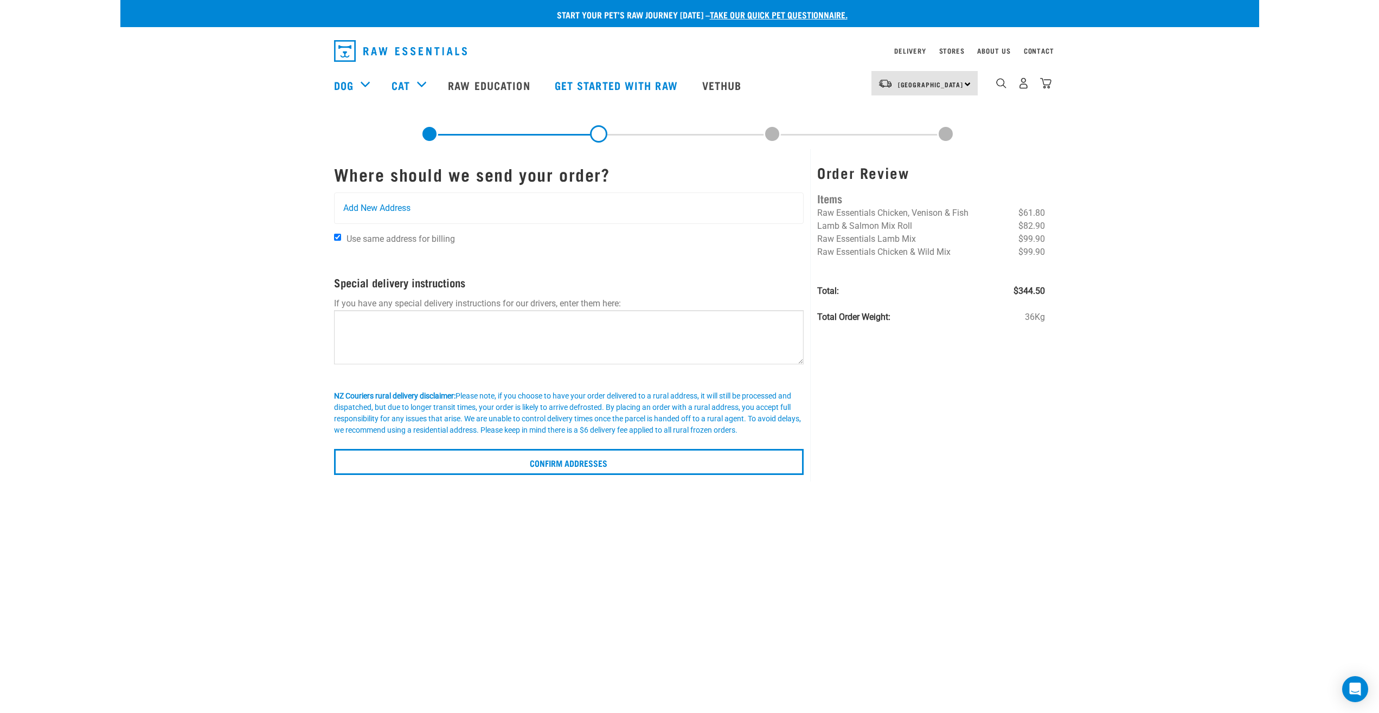
click at [269, 156] on div "Start your pet’s raw journey [DATE] – take our quick pet questionnaire. Deliver…" at bounding box center [689, 237] width 1139 height 475
click at [412, 208] on div "Add New Address" at bounding box center [569, 208] width 469 height 30
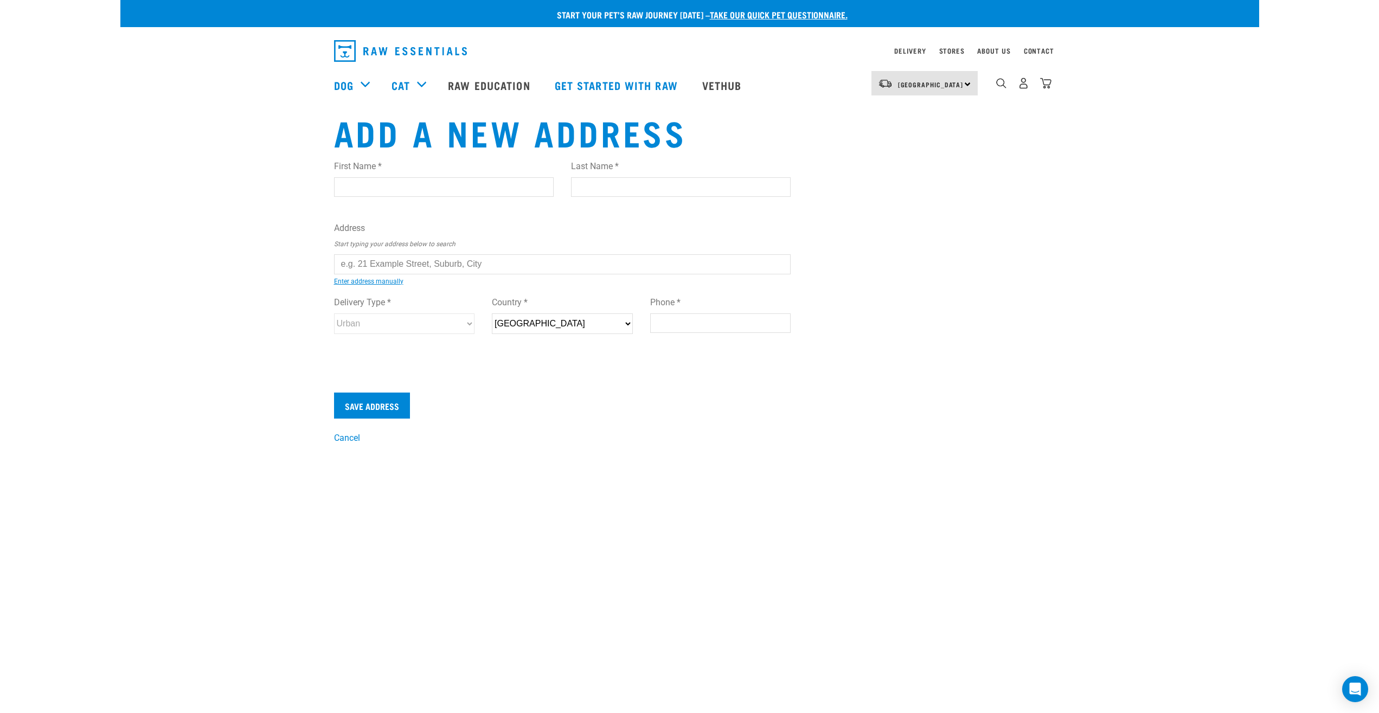
click at [399, 188] on input "First Name *" at bounding box center [444, 187] width 220 height 20
type input "[PERSON_NAME]"
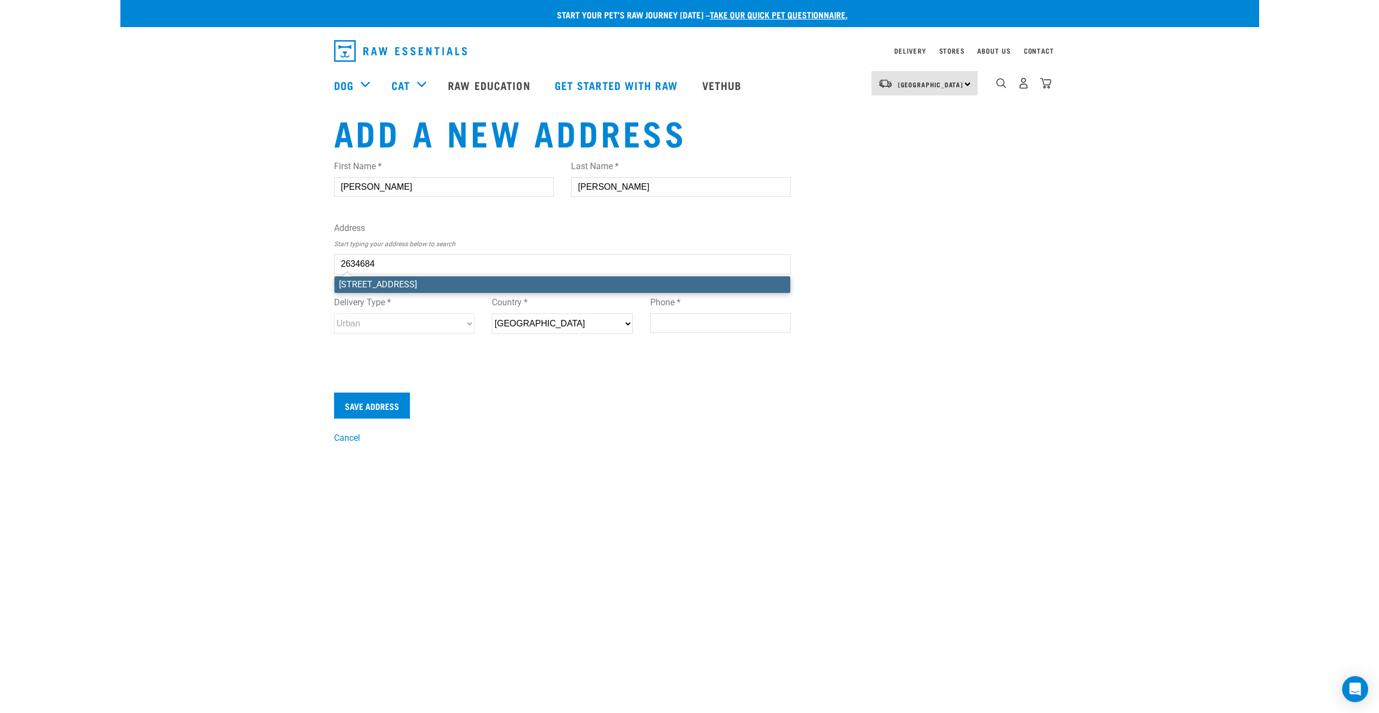
click at [407, 285] on li "[STREET_ADDRESS]" at bounding box center [563, 285] width 456 height 16
type input "[STREET_ADDRESS]"
type input "Wanaka"
type input "Otago"
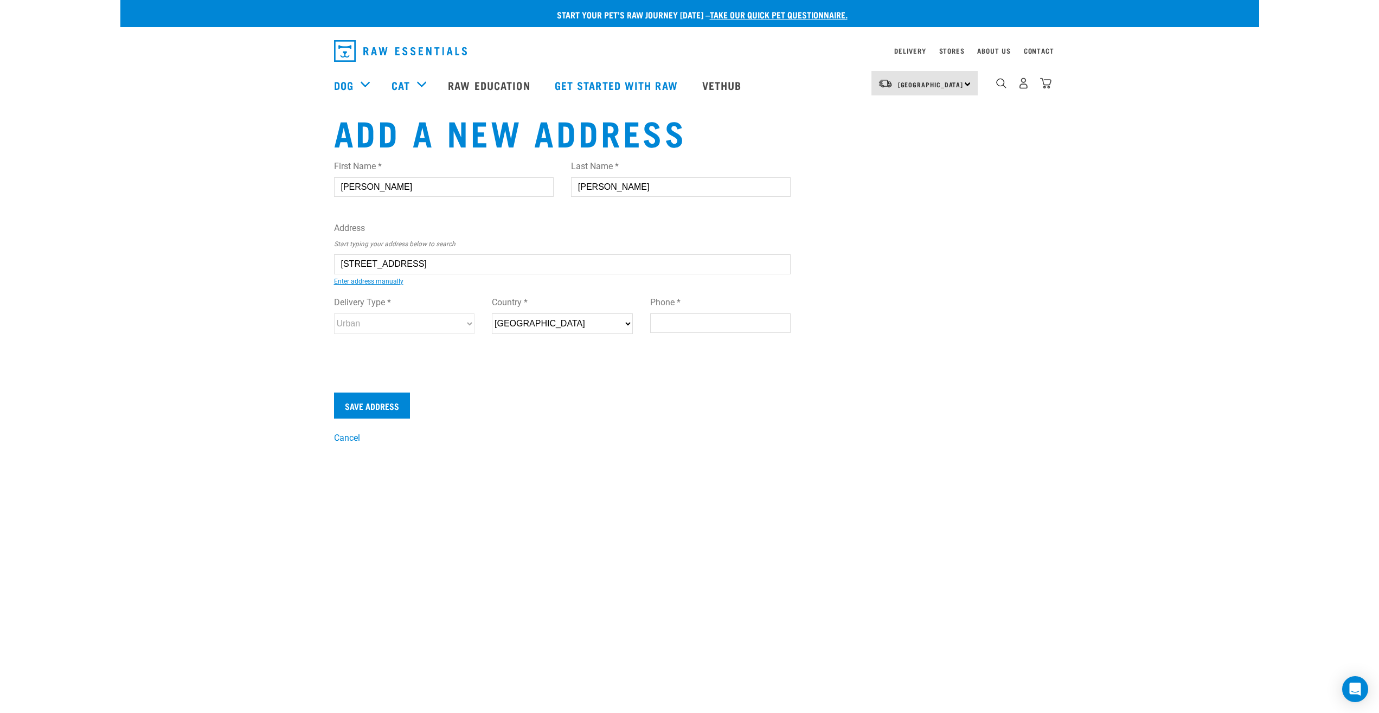
select select "OTA"
type input "9305"
select select "Urban"
type input "[STREET_ADDRESS]"
click at [475, 287] on div "Delivery Type * Urban Rural Country * [GEOGRAPHIC_DATA] Phone *" at bounding box center [562, 318] width 475 height 63
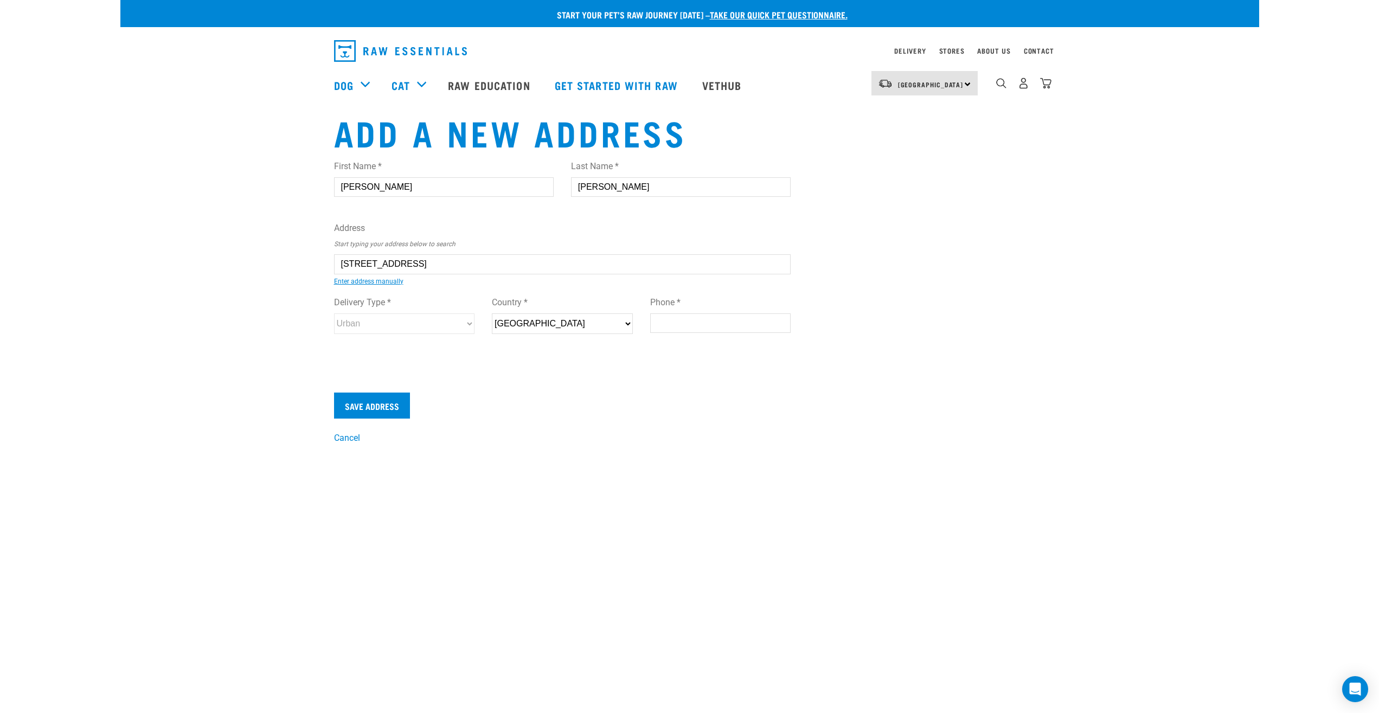
click at [692, 330] on input "Phone *" at bounding box center [720, 324] width 141 height 20
type input "02102202122"
click at [389, 400] on input "Save Address" at bounding box center [372, 406] width 76 height 26
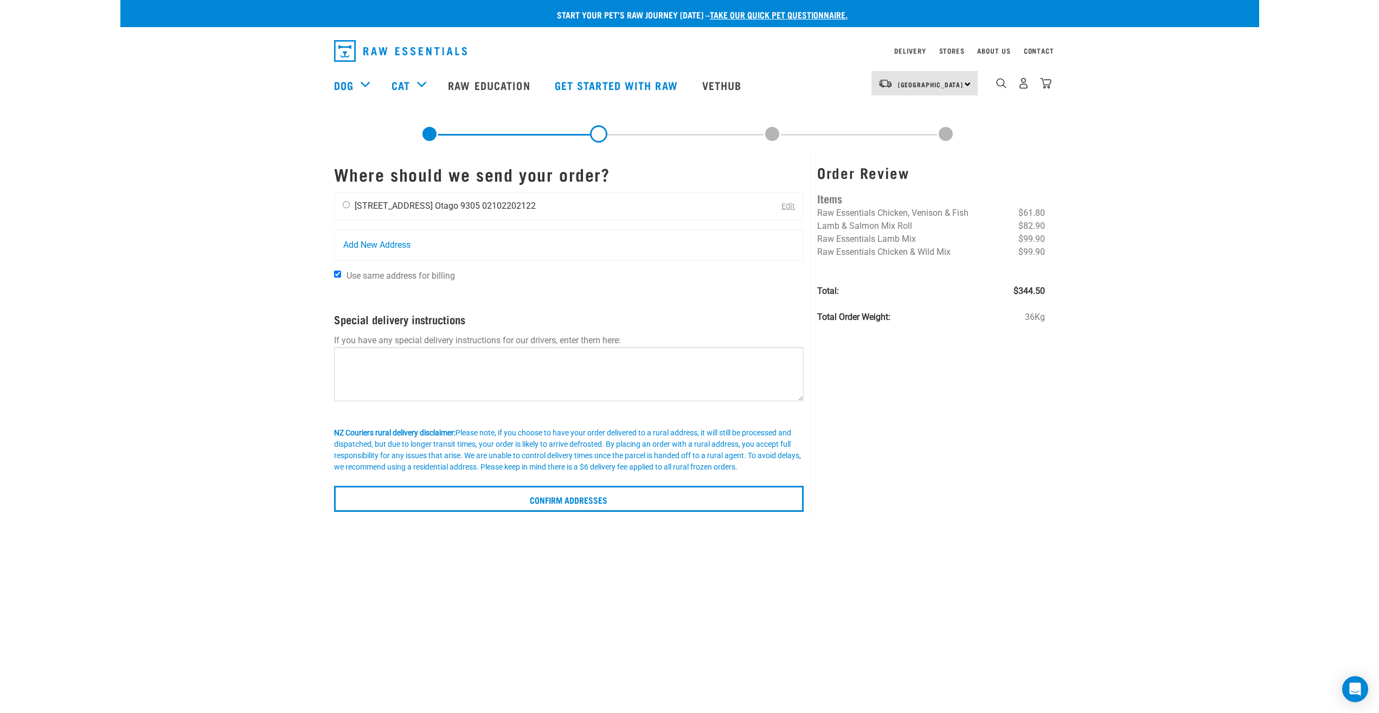
click at [349, 207] on input "radio" at bounding box center [346, 204] width 7 height 7
radio input "true"
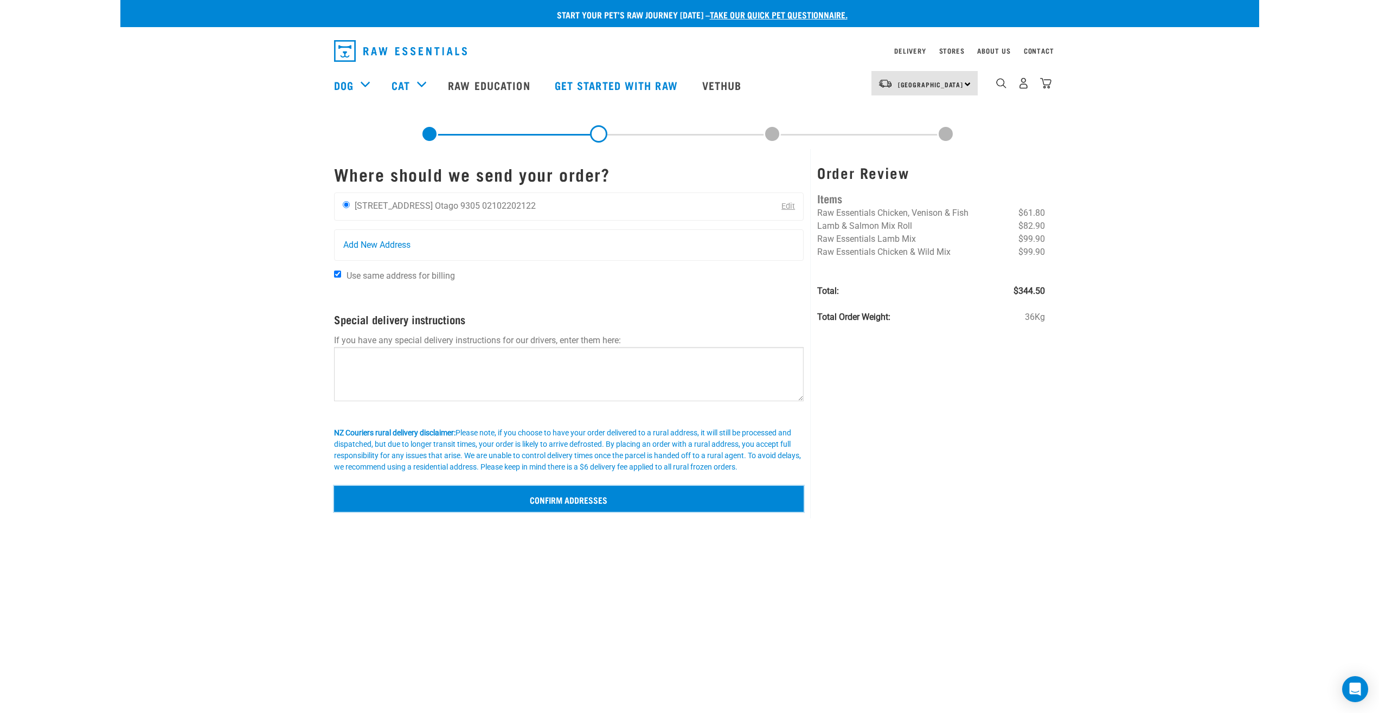
click at [605, 498] on input "Confirm addresses" at bounding box center [569, 499] width 470 height 26
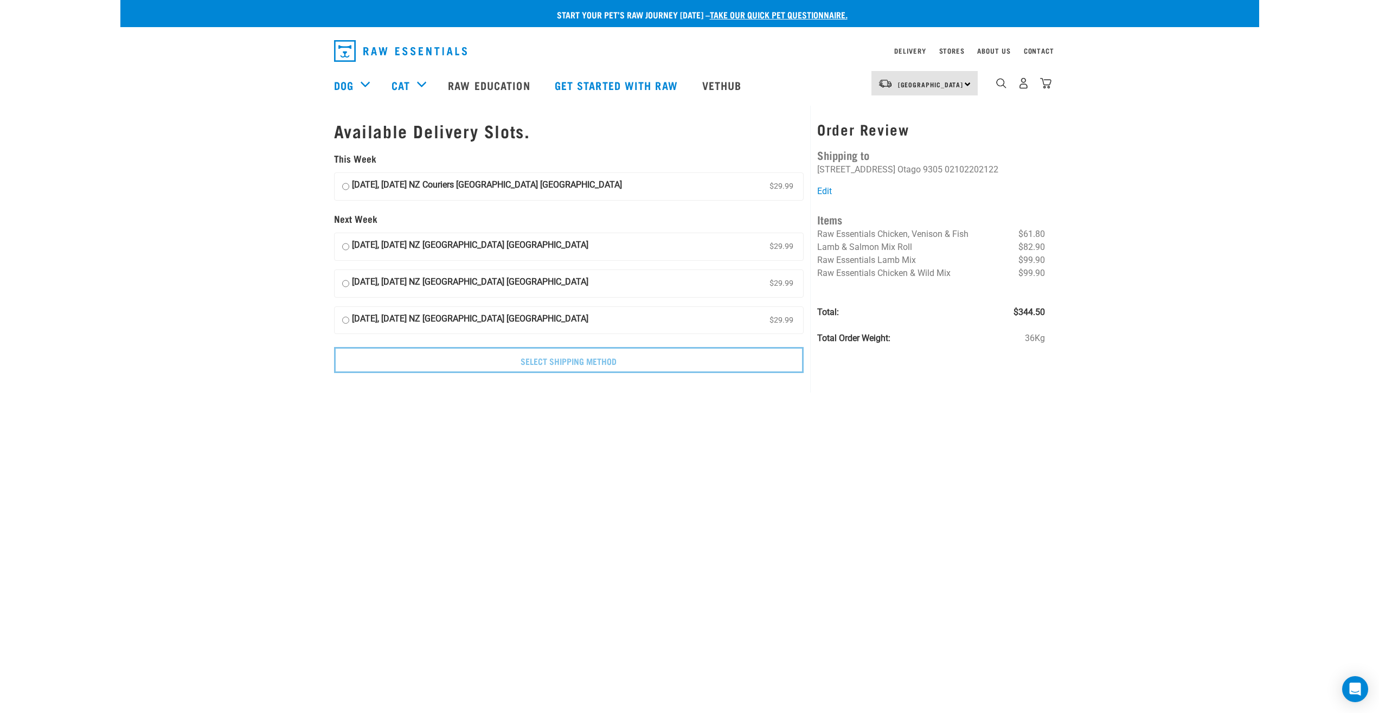
click at [345, 186] on input "[DATE], [DATE] NZ Couriers [GEOGRAPHIC_DATA] [GEOGRAPHIC_DATA] $29.99" at bounding box center [345, 186] width 7 height 16
radio input "true"
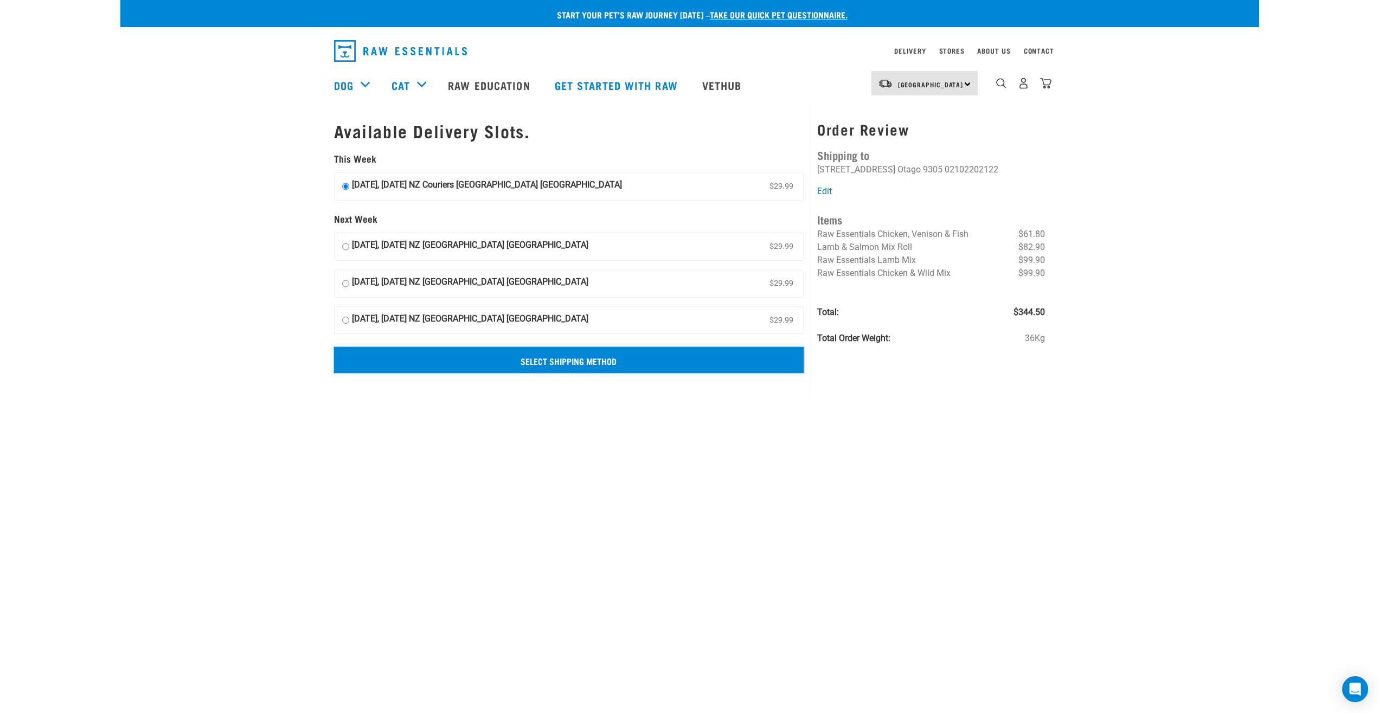
click at [545, 363] on input "Select Shipping Method" at bounding box center [569, 360] width 470 height 26
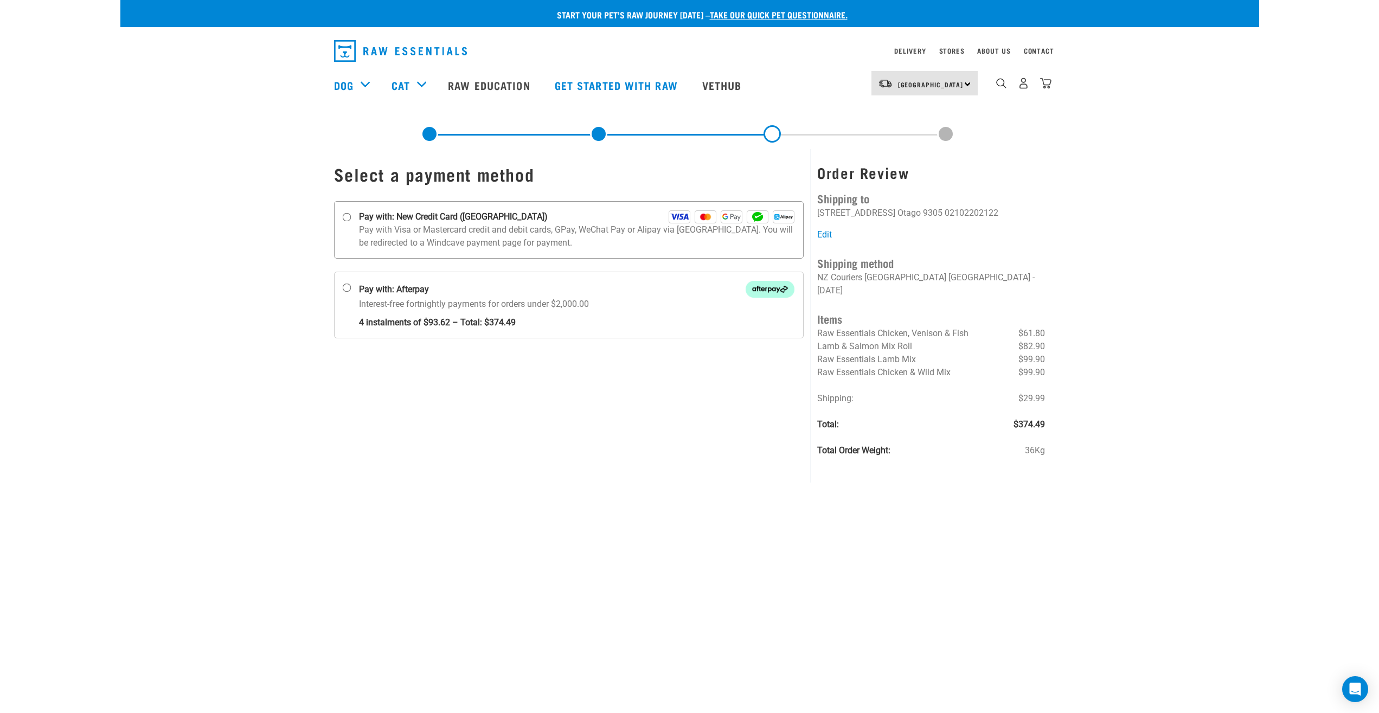
click at [355, 225] on label "Pay with: New Credit Card ([GEOGRAPHIC_DATA])" at bounding box center [569, 229] width 470 height 57
click at [351, 222] on input "Pay with: New Credit Card ([GEOGRAPHIC_DATA])" at bounding box center [346, 217] width 9 height 9
radio input "true"
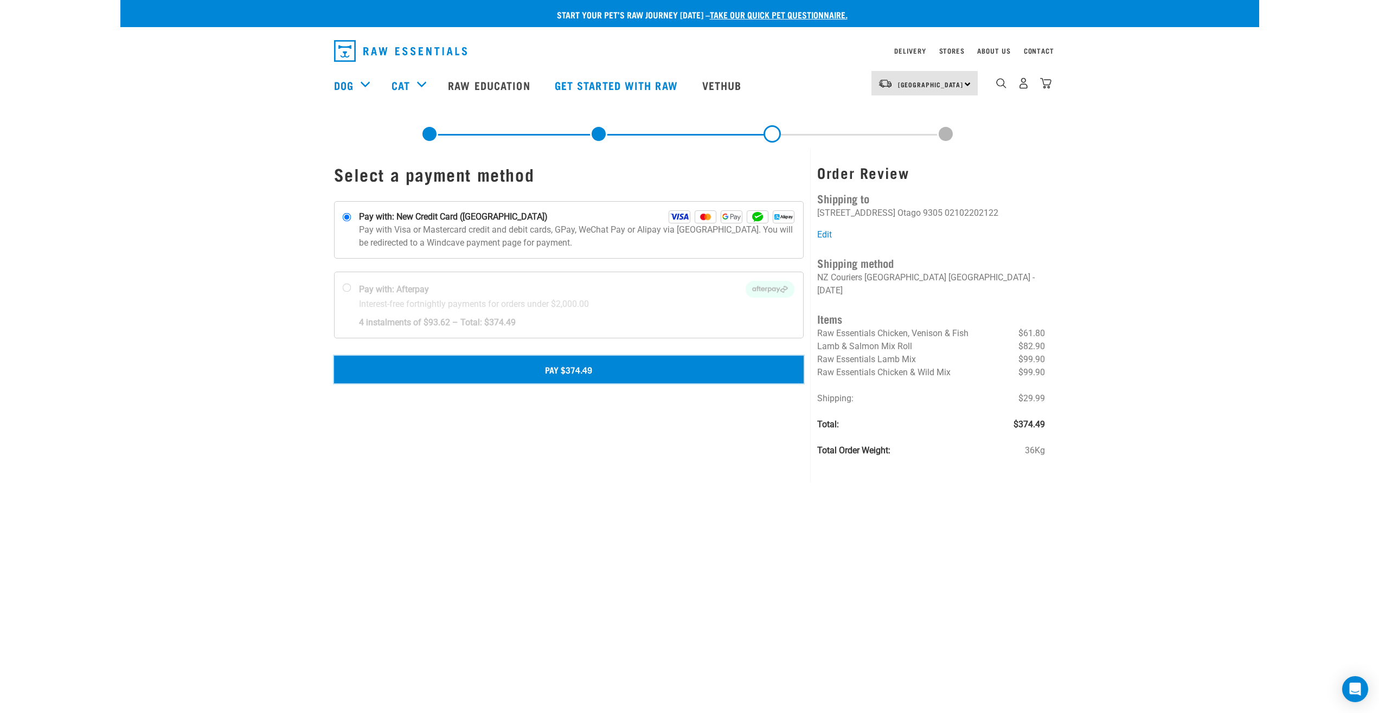
click at [521, 370] on button "Pay $374.49" at bounding box center [569, 369] width 470 height 27
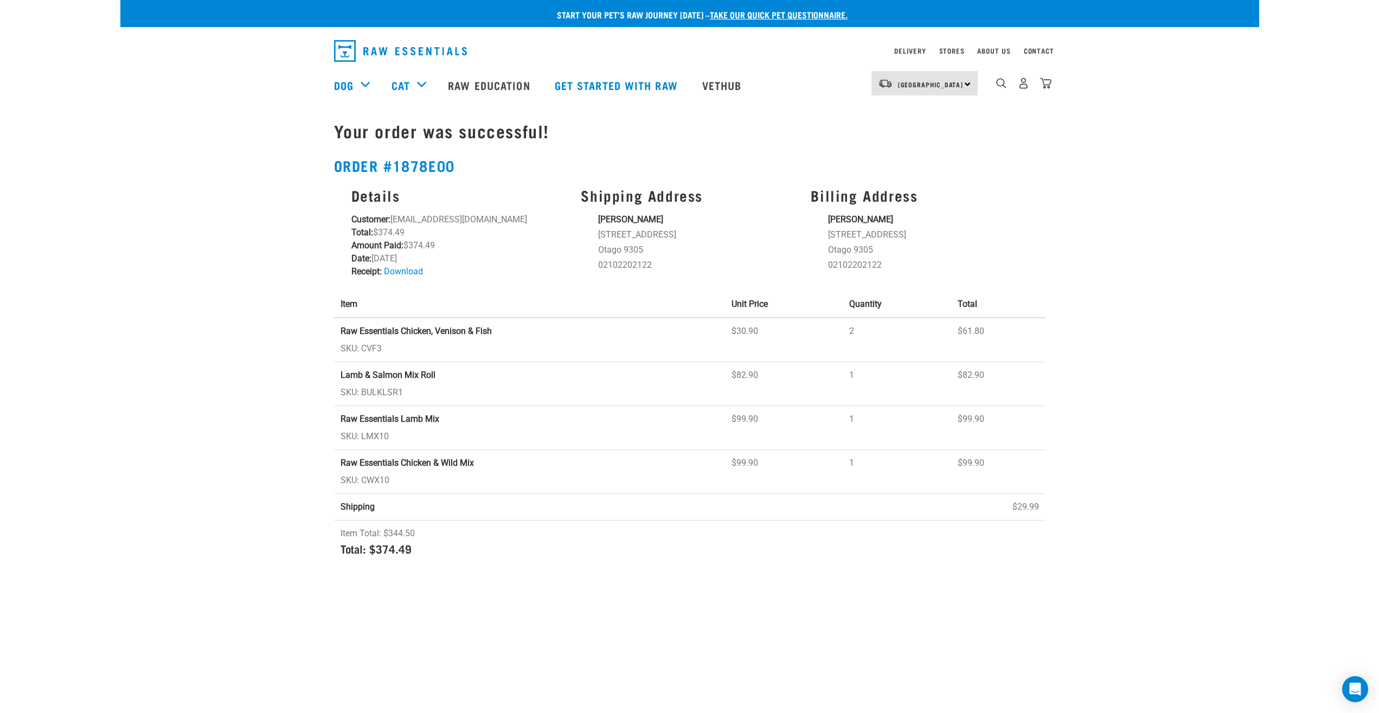
click at [263, 155] on div "Start your pet’s raw journey [DATE] – take our quick pet questionnaire. Deliver…" at bounding box center [689, 284] width 1139 height 568
